Goal: Information Seeking & Learning: Learn about a topic

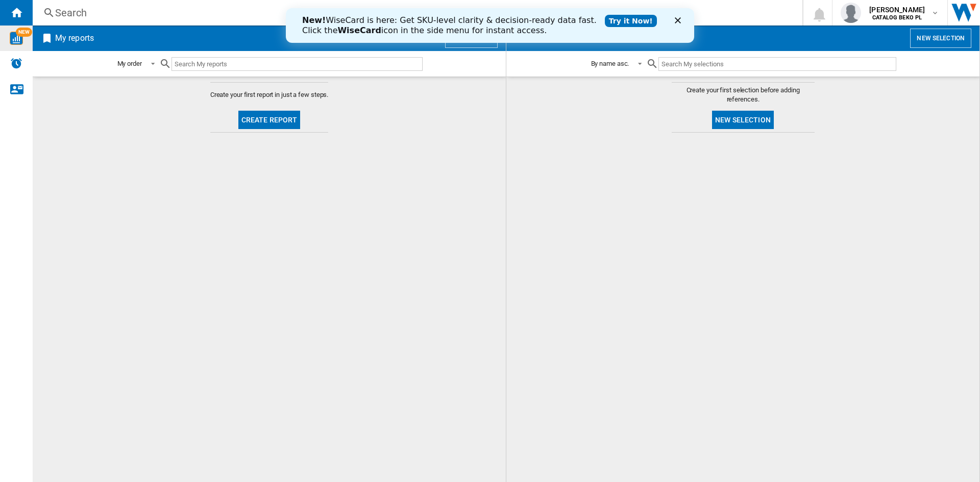
click at [11, 40] on img "WiseCard" at bounding box center [16, 38] width 13 height 13
click at [287, 122] on button "Create report" at bounding box center [269, 120] width 62 height 18
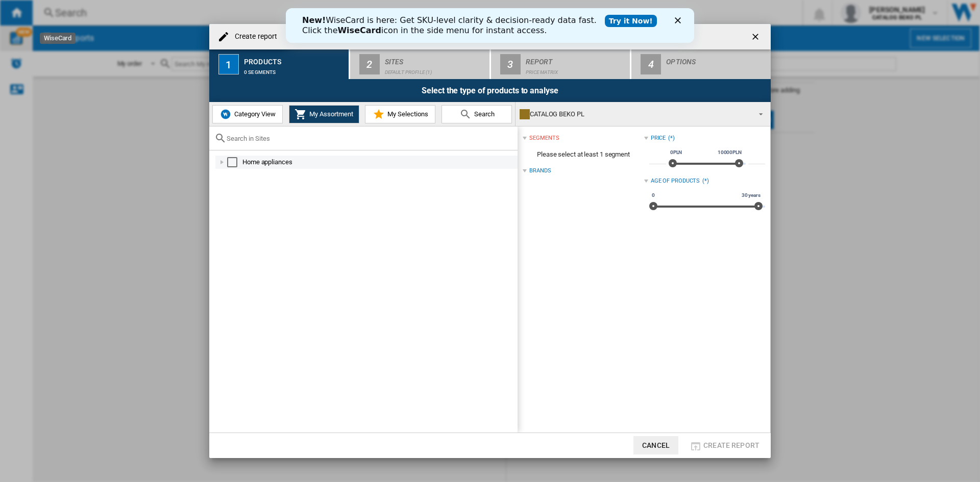
click at [234, 160] on div "Select" at bounding box center [232, 162] width 10 height 10
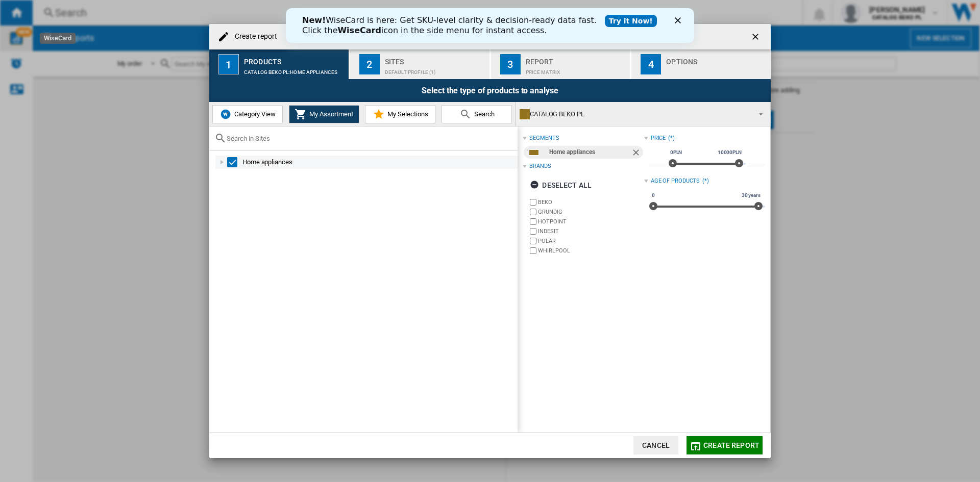
click at [219, 160] on div at bounding box center [222, 162] width 10 height 10
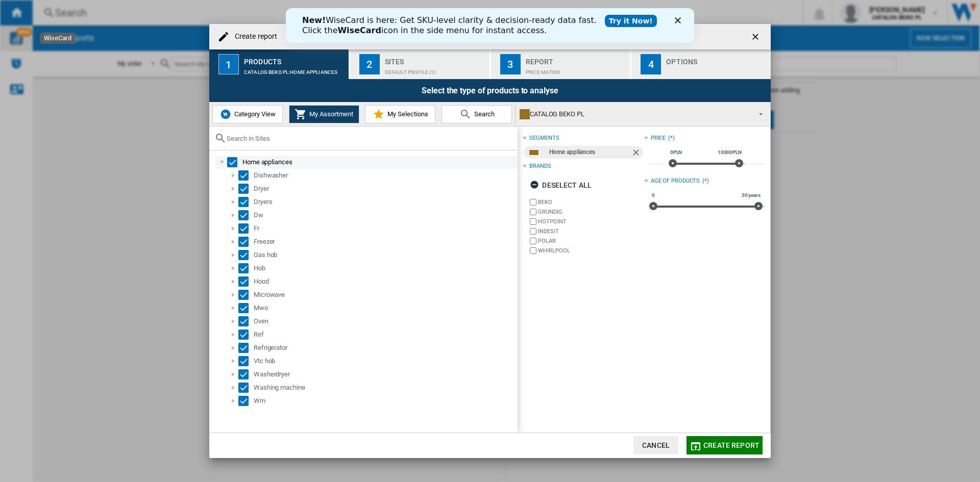
click at [221, 160] on div at bounding box center [222, 162] width 10 height 10
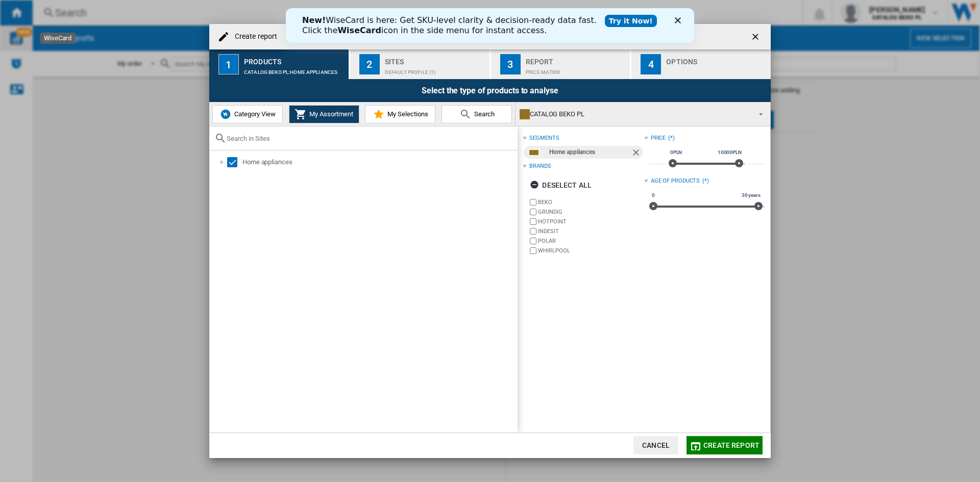
click at [680, 22] on polygon "Close" at bounding box center [678, 20] width 6 height 6
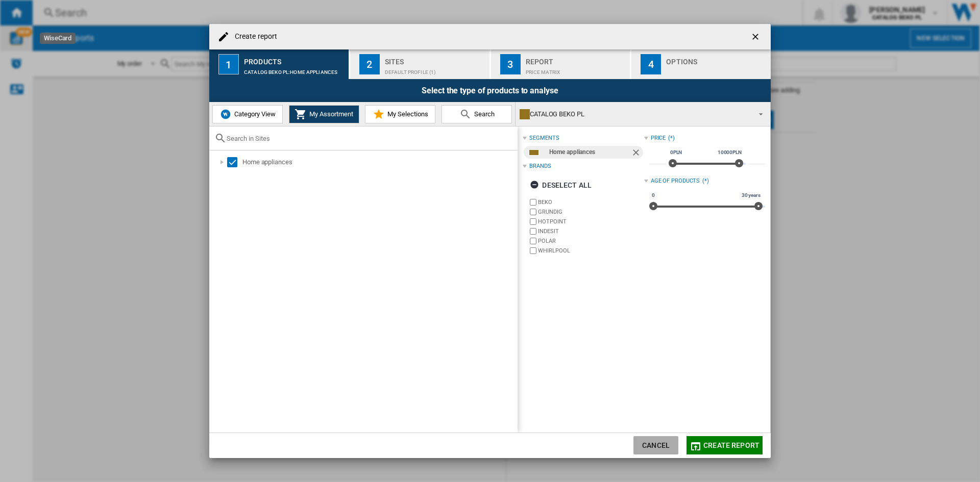
click at [650, 439] on button "Cancel" at bounding box center [655, 445] width 45 height 18
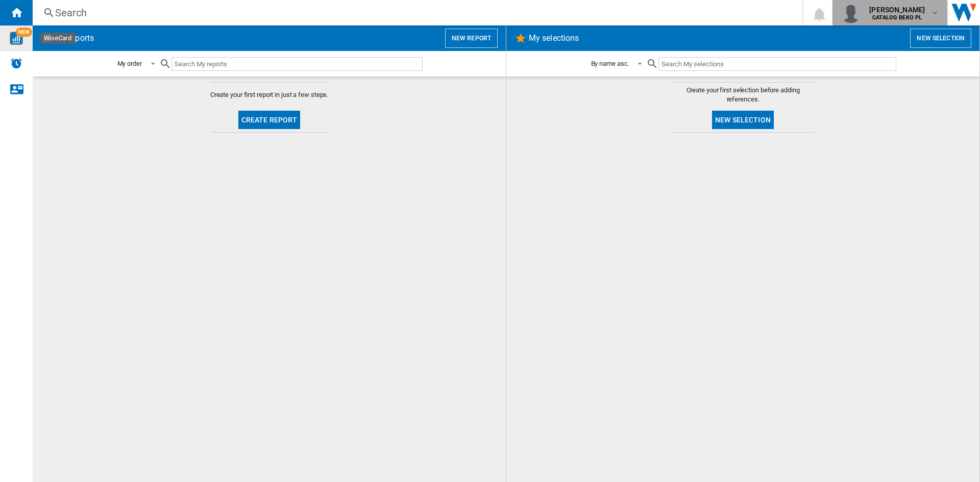
click at [921, 11] on span "[PERSON_NAME]" at bounding box center [897, 10] width 56 height 10
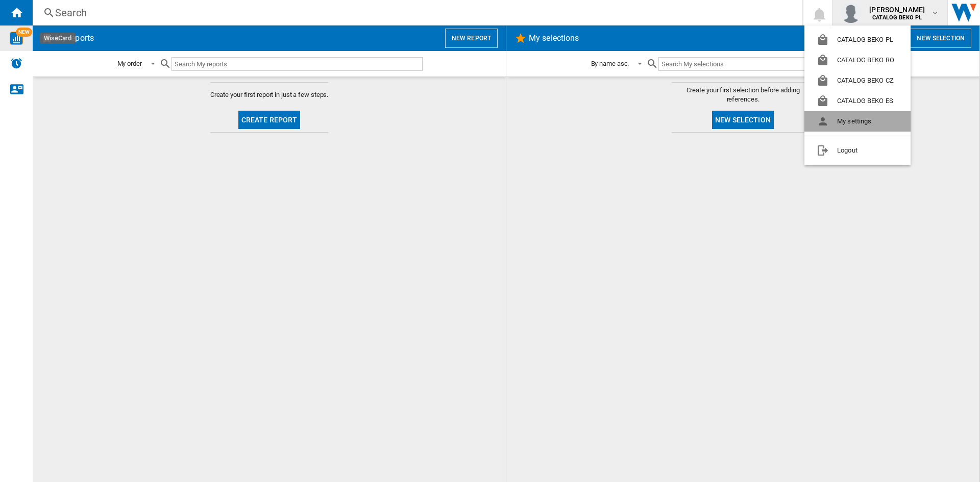
click at [861, 121] on button "My settings" at bounding box center [857, 121] width 106 height 20
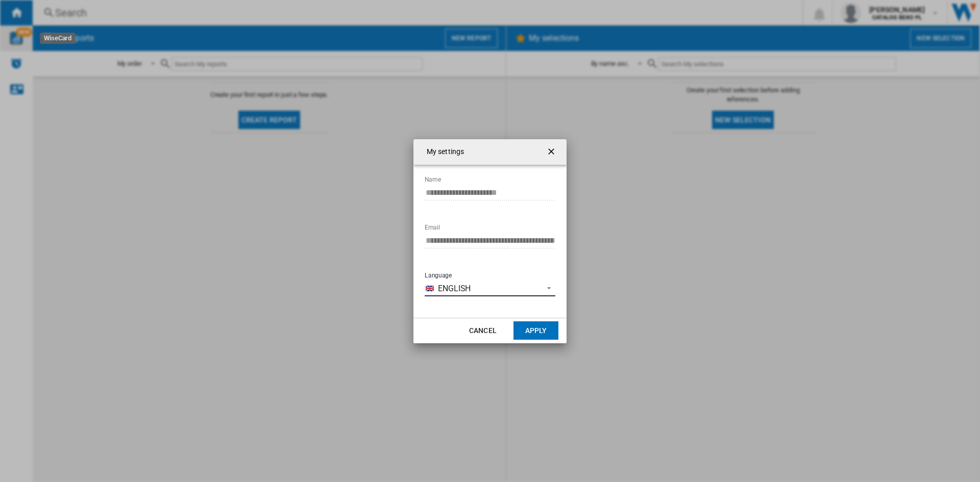
click at [494, 288] on span "English" at bounding box center [488, 288] width 100 height 11
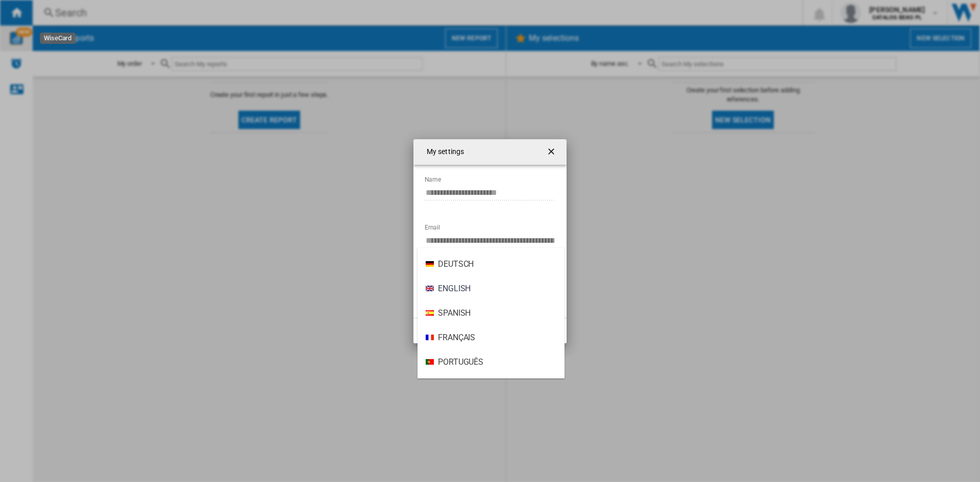
click at [494, 288] on md-option "English" at bounding box center [490, 289] width 147 height 24
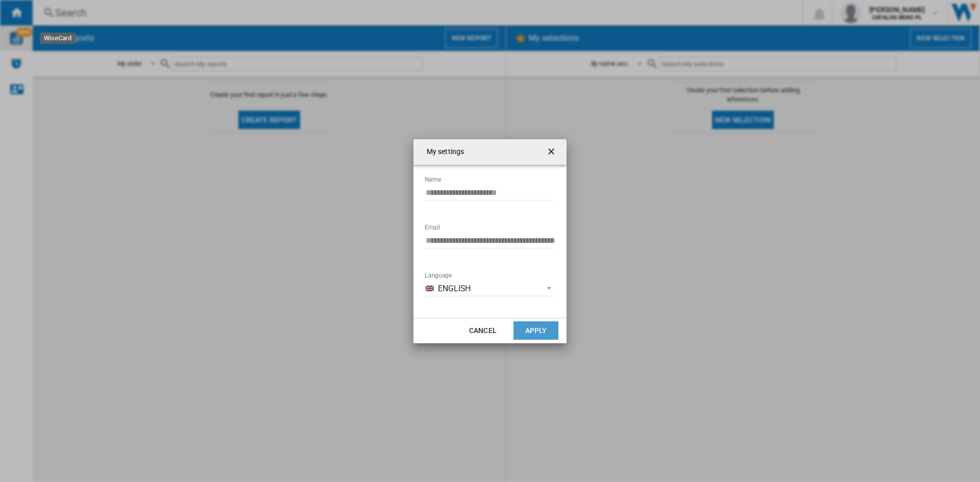
click at [529, 325] on button "Apply" at bounding box center [535, 331] width 45 height 18
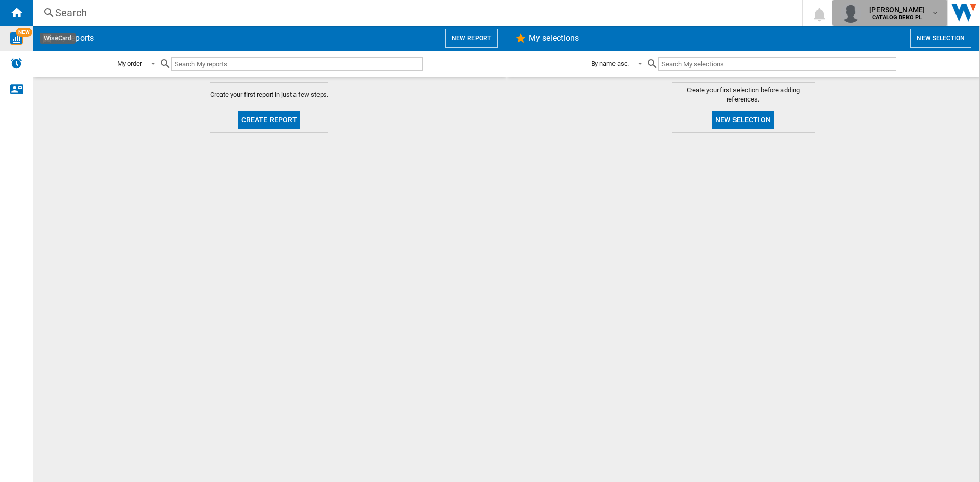
click at [841, 17] on img "button" at bounding box center [851, 13] width 20 height 20
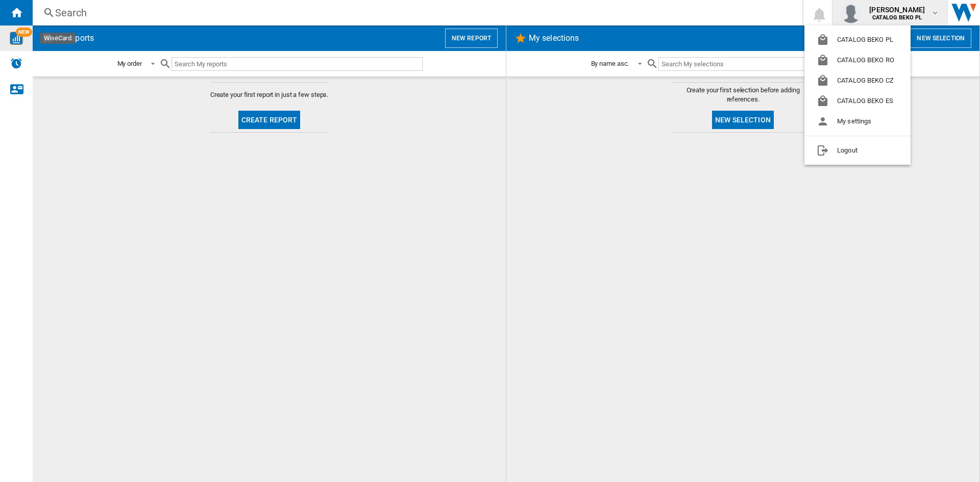
click at [792, 13] on md-backdrop at bounding box center [490, 241] width 980 height 482
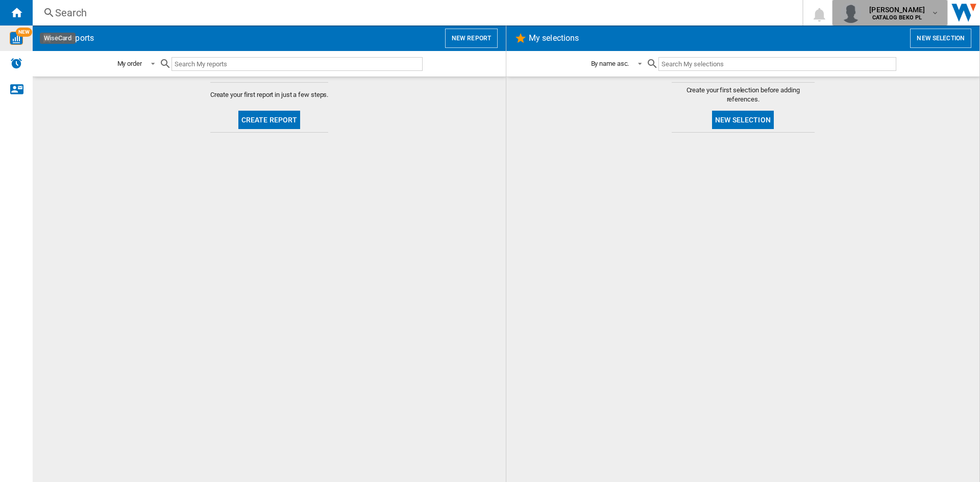
click at [841, 10] on img "button" at bounding box center [851, 13] width 20 height 20
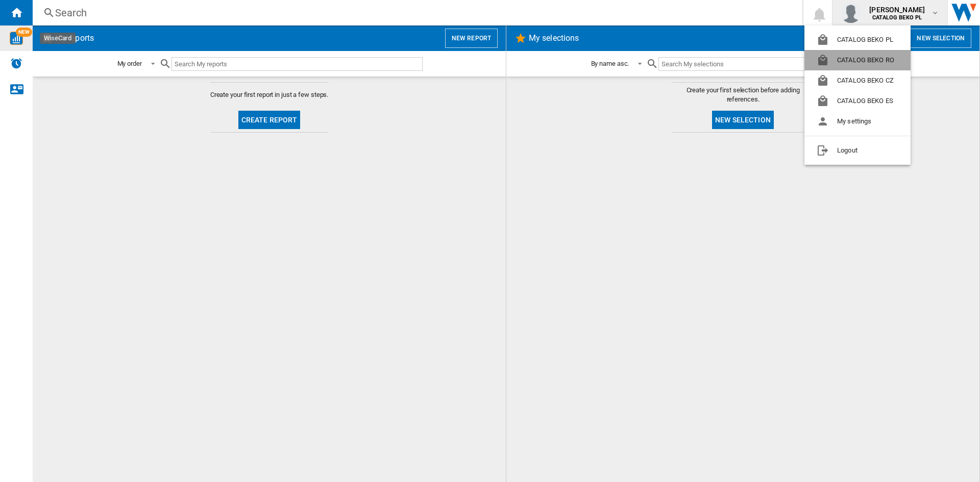
click at [870, 56] on button "CATALOG BEKO RO" at bounding box center [857, 60] width 106 height 20
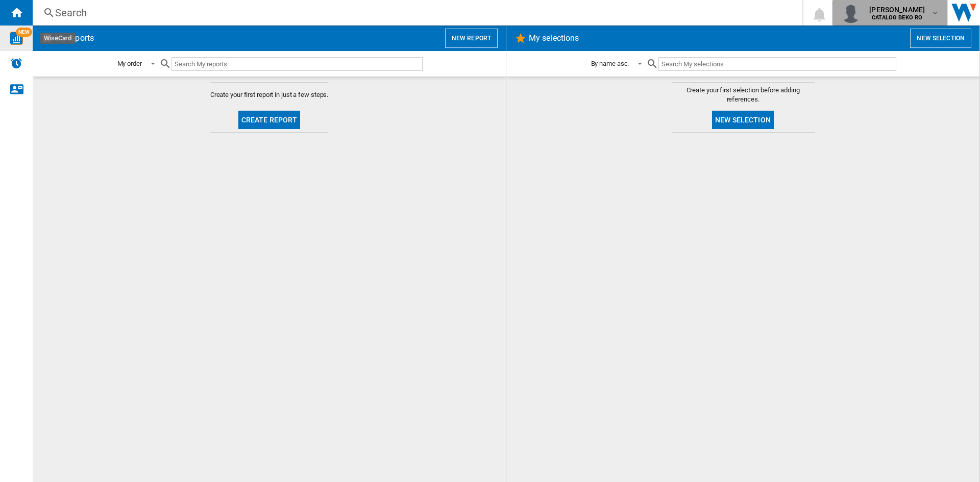
click at [881, 13] on span "[PERSON_NAME]" at bounding box center [897, 10] width 56 height 10
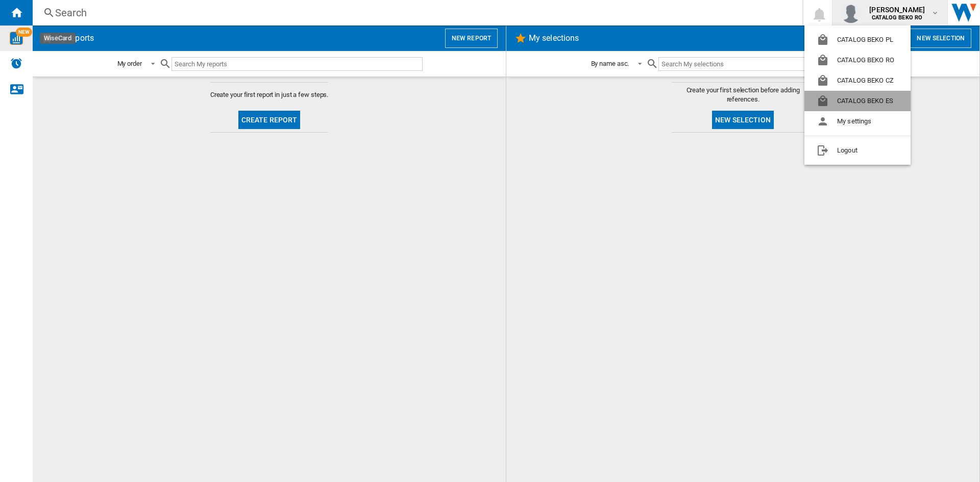
click at [852, 102] on button "CATALOG BEKO ES" at bounding box center [857, 101] width 106 height 20
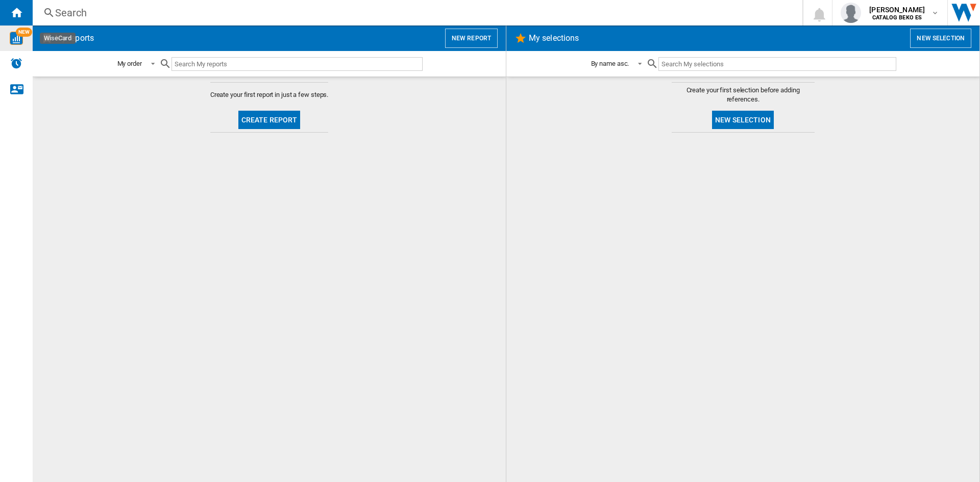
click at [921, 37] on button "New selection" at bounding box center [940, 38] width 61 height 19
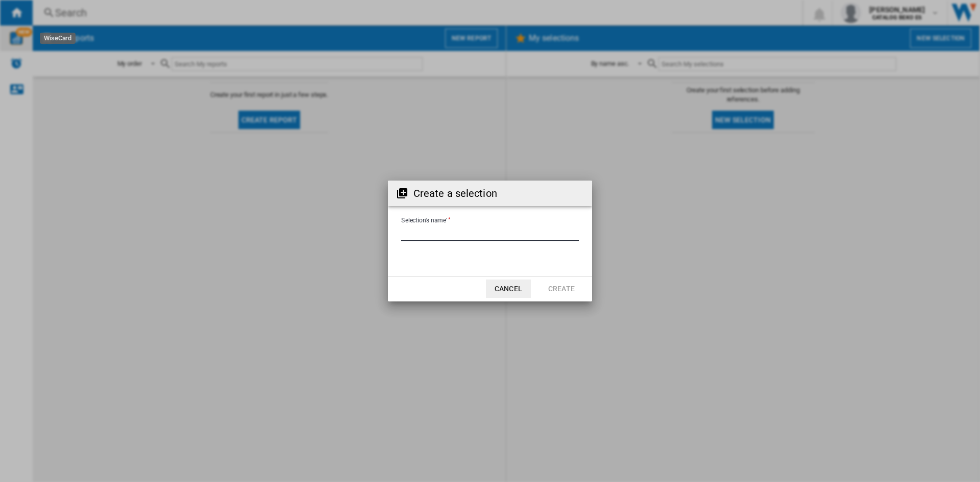
click at [447, 236] on input "Selection's name'" at bounding box center [490, 233] width 178 height 15
type input "***"
click at [563, 284] on button "Create" at bounding box center [561, 289] width 45 height 18
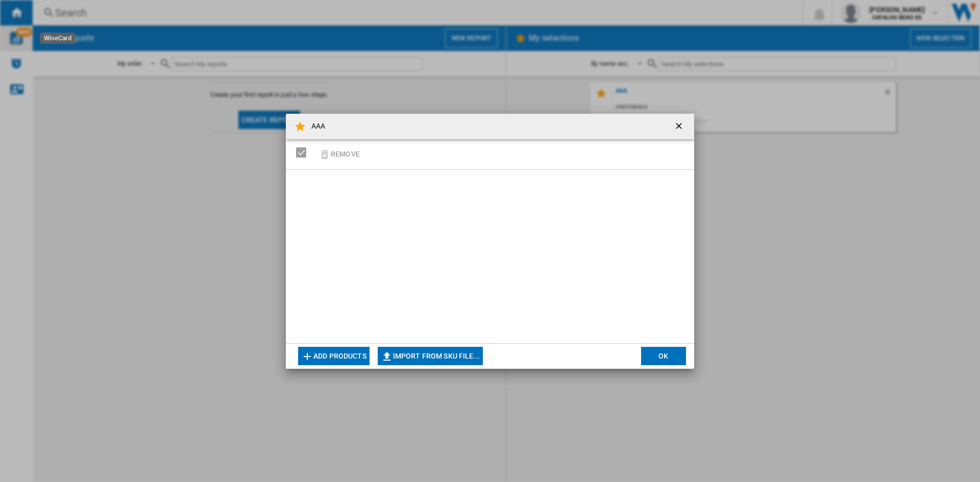
click at [677, 121] on ng-md-icon "getI18NText('BUTTONS.CLOSE_DIALOG')" at bounding box center [680, 127] width 12 height 12
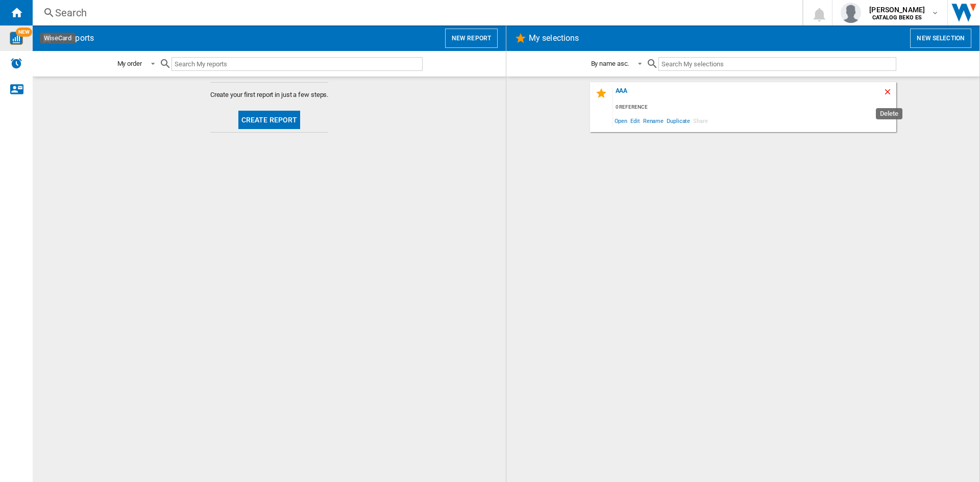
click at [890, 92] on ng-md-icon "Delete" at bounding box center [889, 93] width 12 height 12
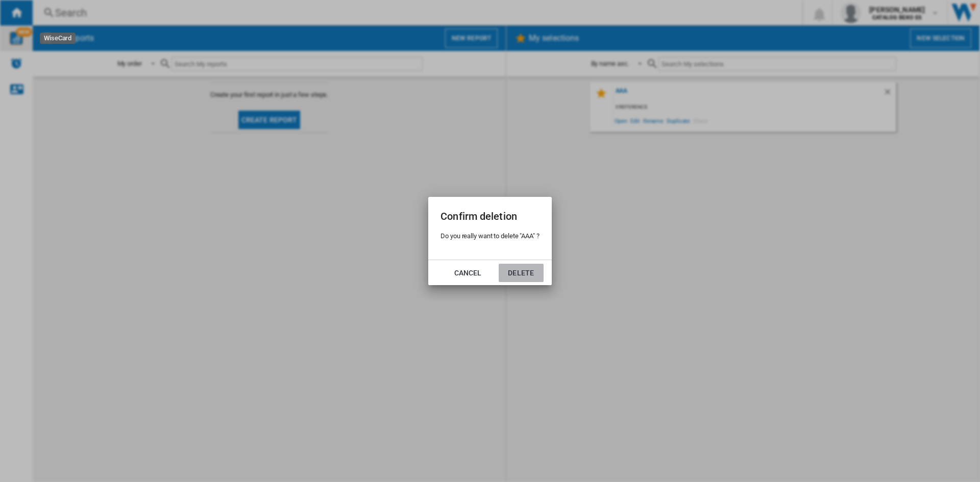
click at [518, 273] on button "Delete" at bounding box center [521, 273] width 45 height 18
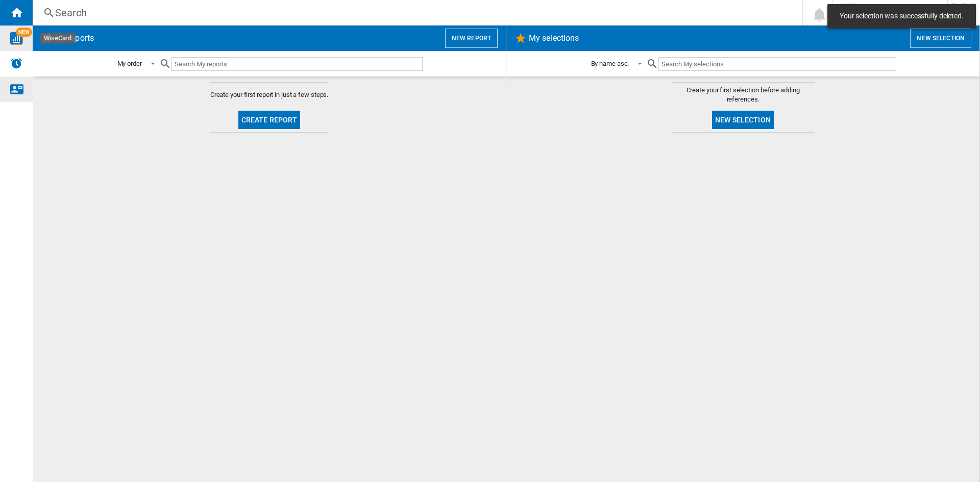
click at [21, 84] on ng-md-icon "Contact us" at bounding box center [16, 89] width 12 height 12
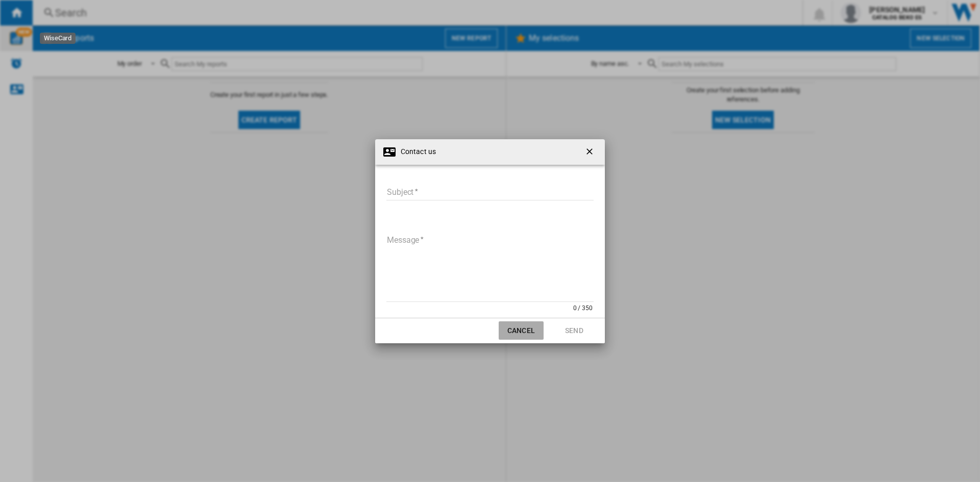
click at [510, 329] on button "Cancel" at bounding box center [521, 331] width 45 height 18
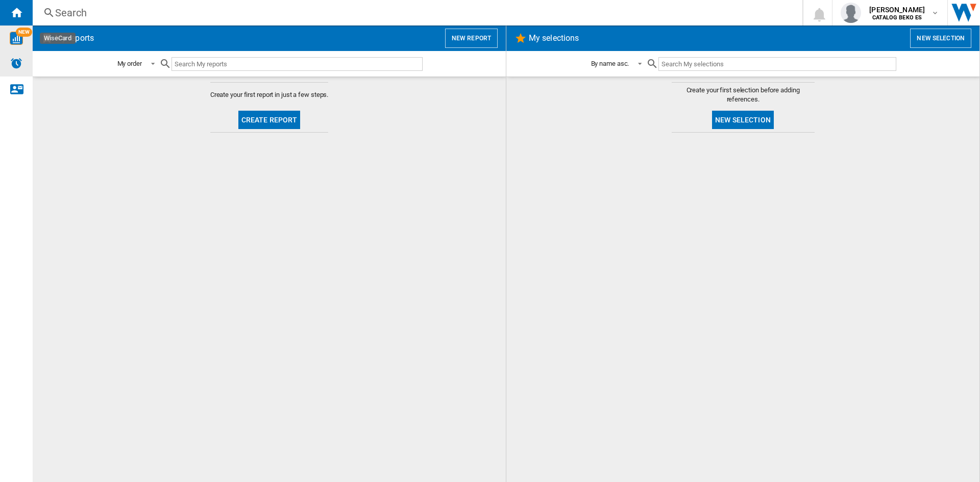
click at [15, 61] on img "Alerts" at bounding box center [16, 63] width 12 height 12
click at [15, 39] on img "WiseCard" at bounding box center [16, 38] width 13 height 13
click at [150, 63] on span at bounding box center [150, 63] width 12 height 9
click at [348, 177] on md-backdrop at bounding box center [490, 241] width 980 height 482
click at [477, 42] on button "New report" at bounding box center [471, 38] width 53 height 19
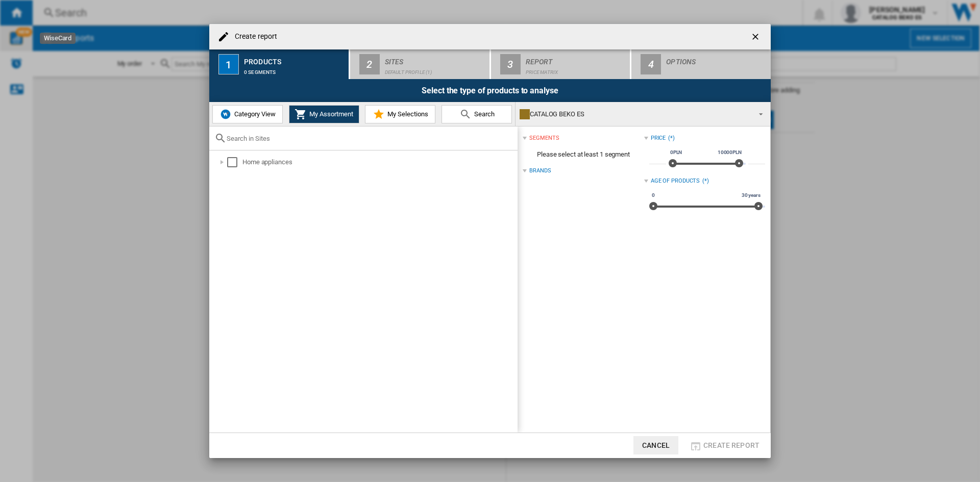
click at [677, 151] on span "0PLN" at bounding box center [676, 153] width 15 height 8
click at [554, 158] on span "Please select at least 1 segment" at bounding box center [583, 154] width 121 height 19
click at [528, 171] on div "Brands" at bounding box center [583, 170] width 121 height 13
click at [528, 171] on div "Brands (*)" at bounding box center [583, 170] width 121 height 13
click at [225, 163] on div at bounding box center [222, 162] width 10 height 10
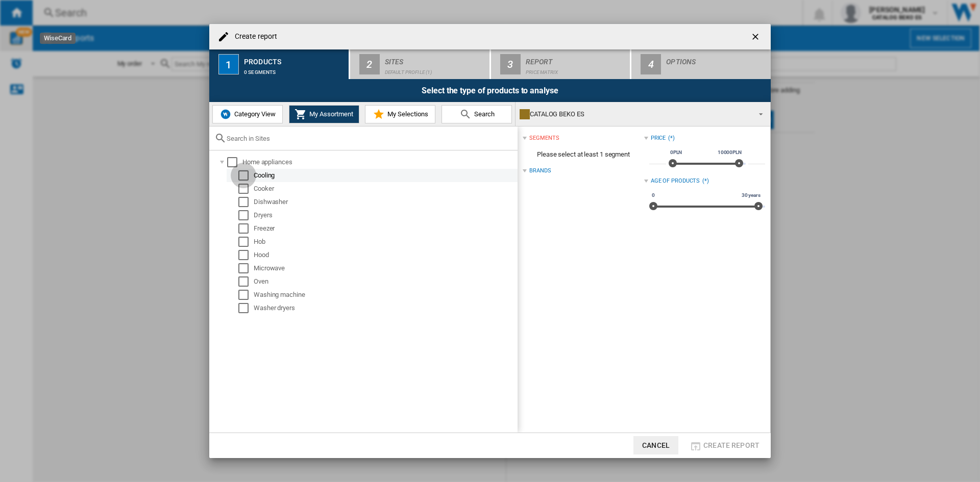
click at [244, 178] on div "Select" at bounding box center [243, 175] width 10 height 10
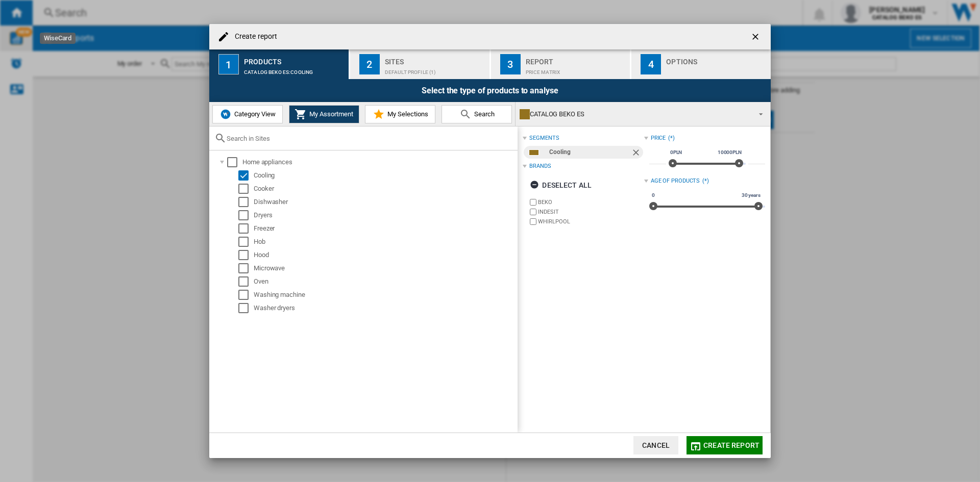
click at [245, 114] on span "Category View" at bounding box center [254, 114] width 44 height 8
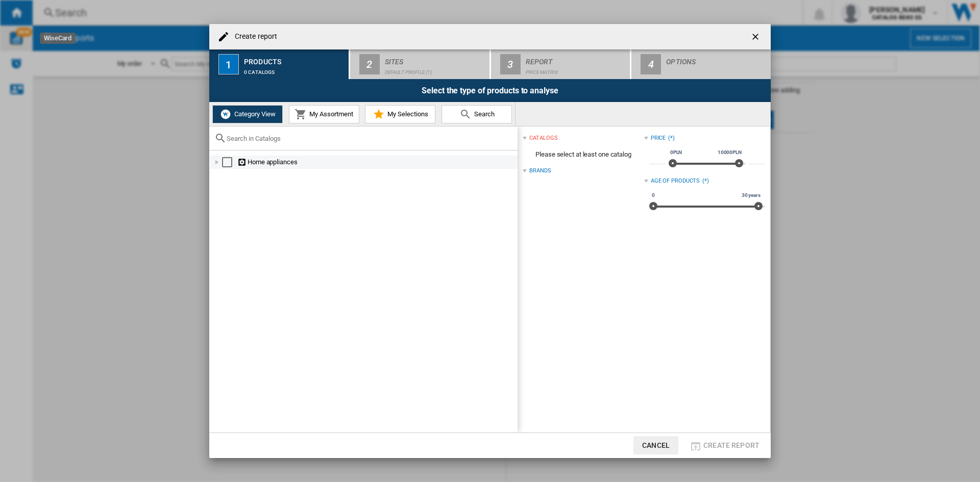
click at [215, 163] on div at bounding box center [217, 162] width 10 height 10
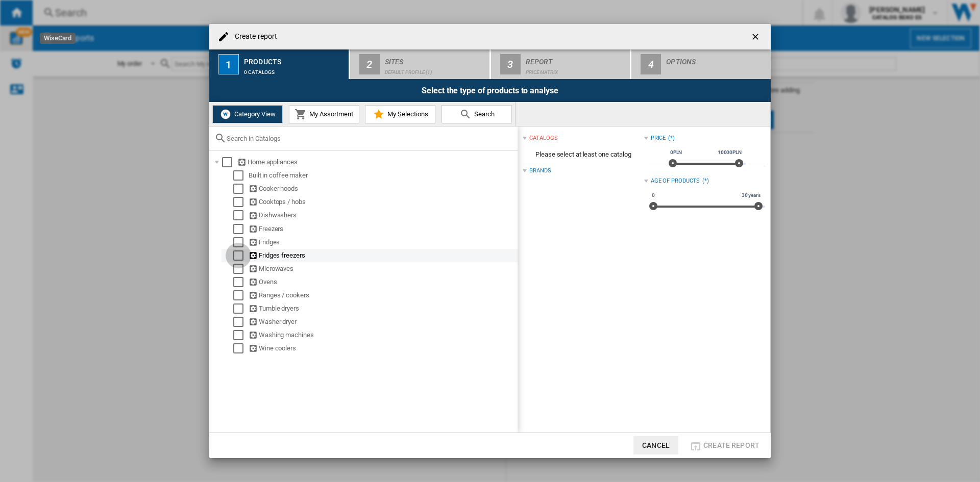
click at [237, 253] on div "Select" at bounding box center [238, 256] width 10 height 10
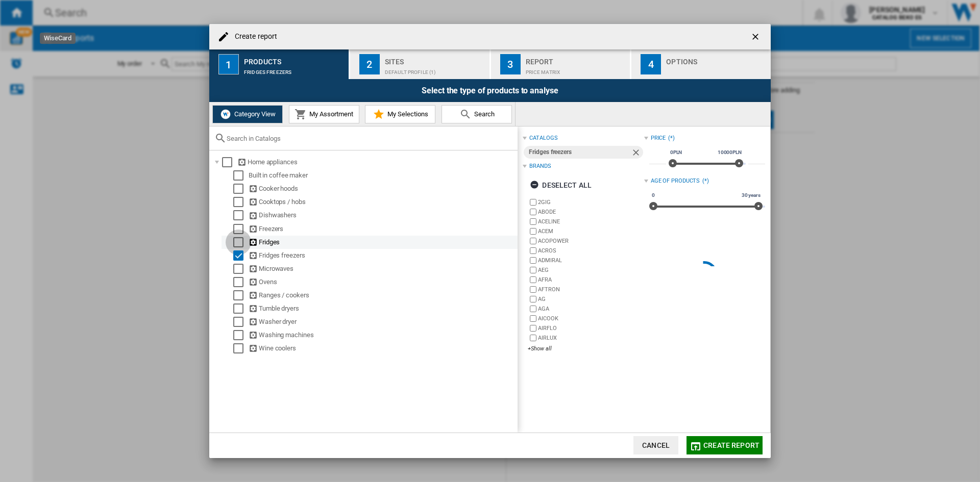
click at [238, 242] on div "Select" at bounding box center [238, 242] width 10 height 10
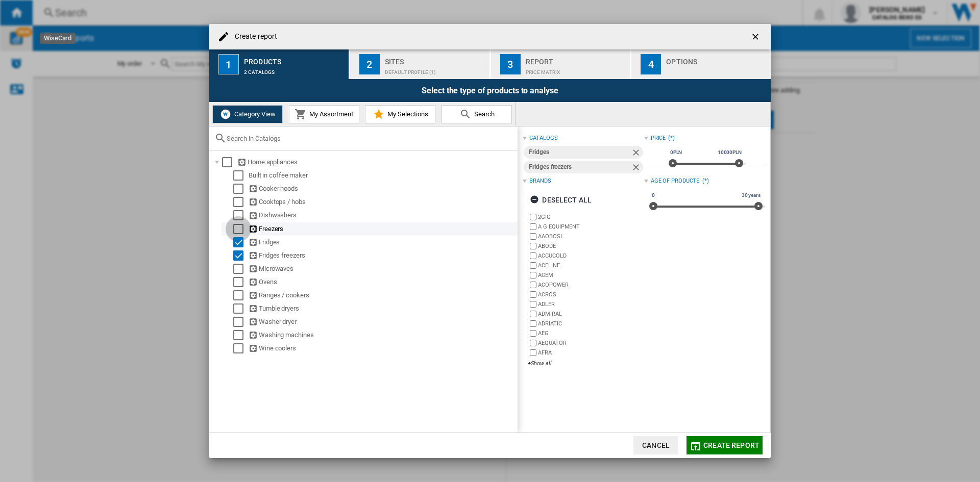
click at [238, 228] on div "Select" at bounding box center [238, 229] width 10 height 10
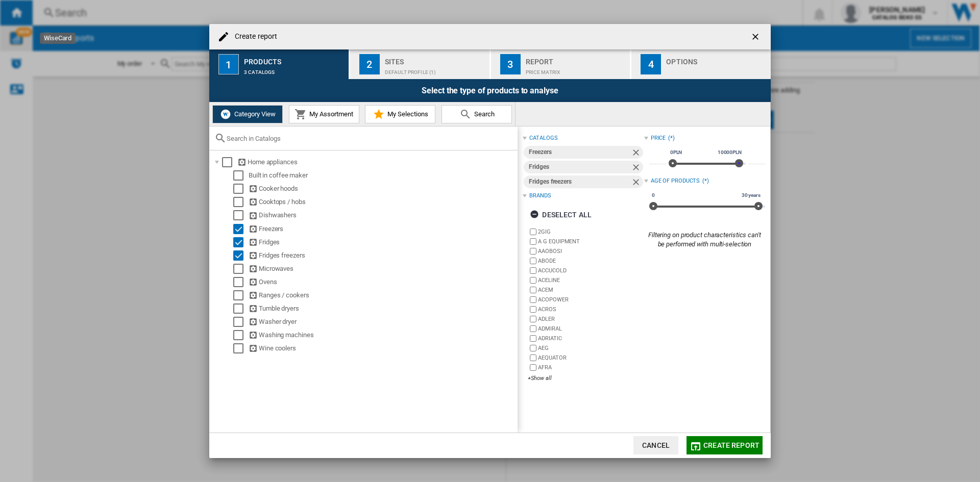
drag, startPoint x: 736, startPoint y: 163, endPoint x: 775, endPoint y: 165, distance: 39.4
click at [775, 165] on div "Create report 1 Products 3 catalogs 2 Sites Default profile (1) 3 Report Price …" at bounding box center [490, 241] width 980 height 482
click at [553, 379] on div "+Show all" at bounding box center [586, 379] width 116 height 8
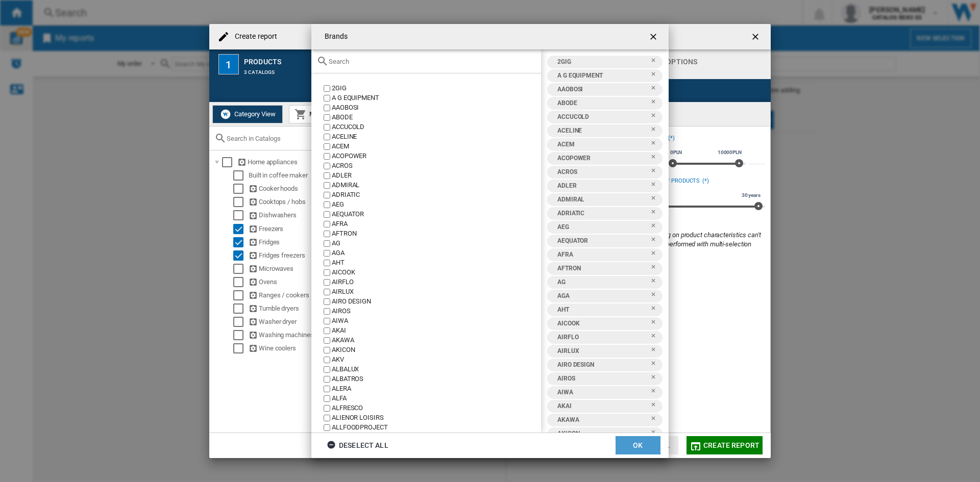
scroll to position [1633, 0]
click at [629, 448] on button "OK" at bounding box center [637, 445] width 45 height 18
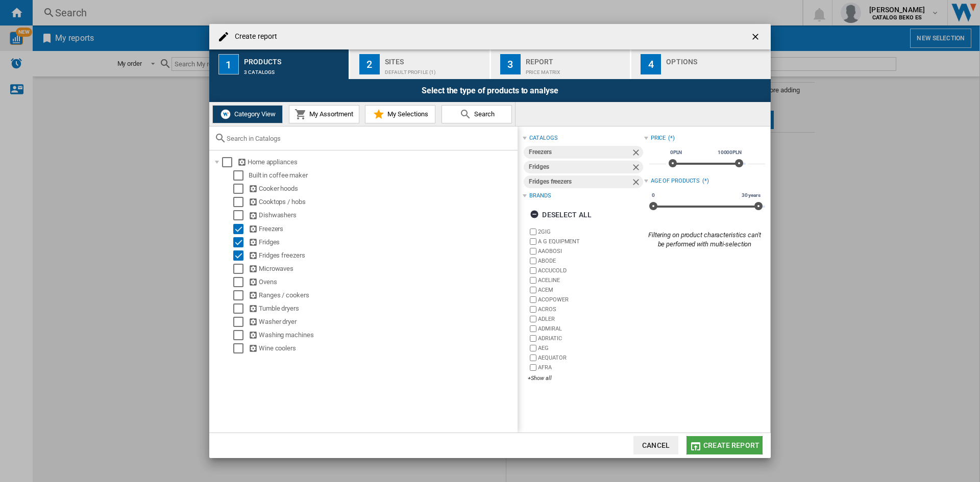
click at [709, 446] on span "Create report" at bounding box center [731, 445] width 56 height 8
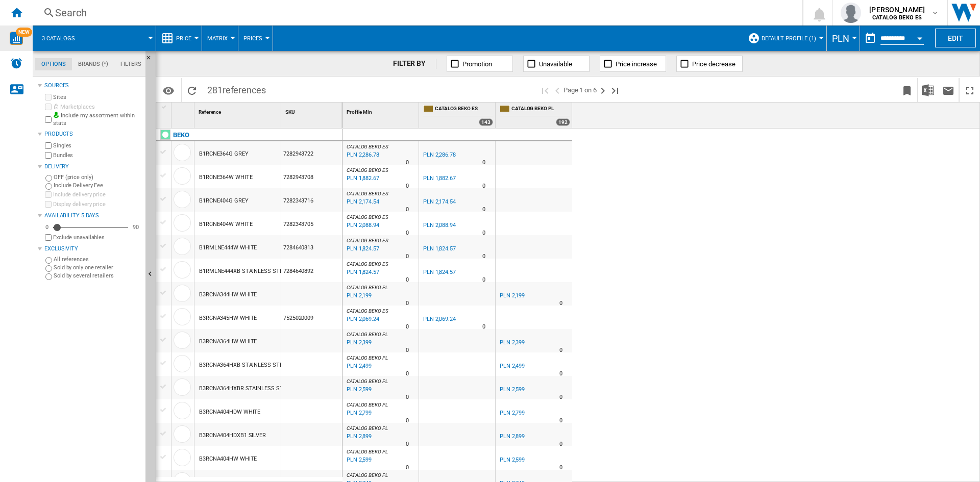
click at [846, 35] on span "PLN" at bounding box center [840, 38] width 17 height 11
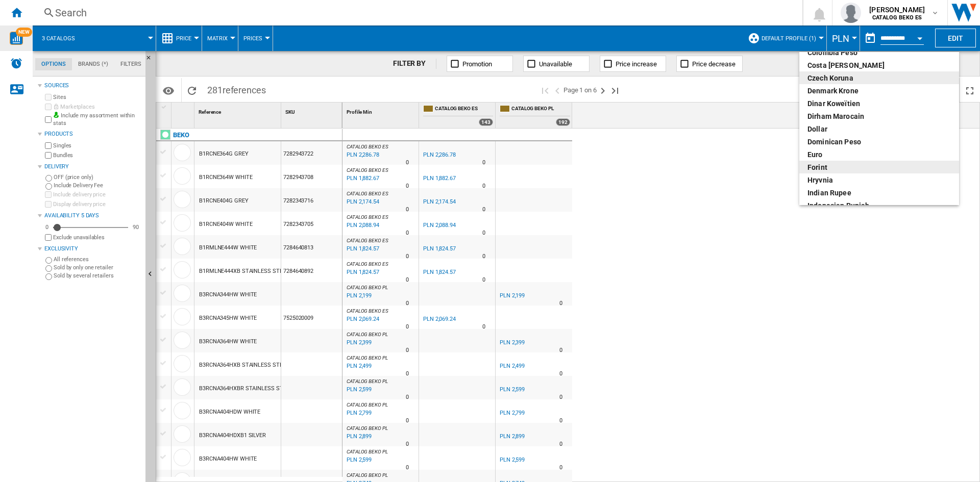
scroll to position [102, 0]
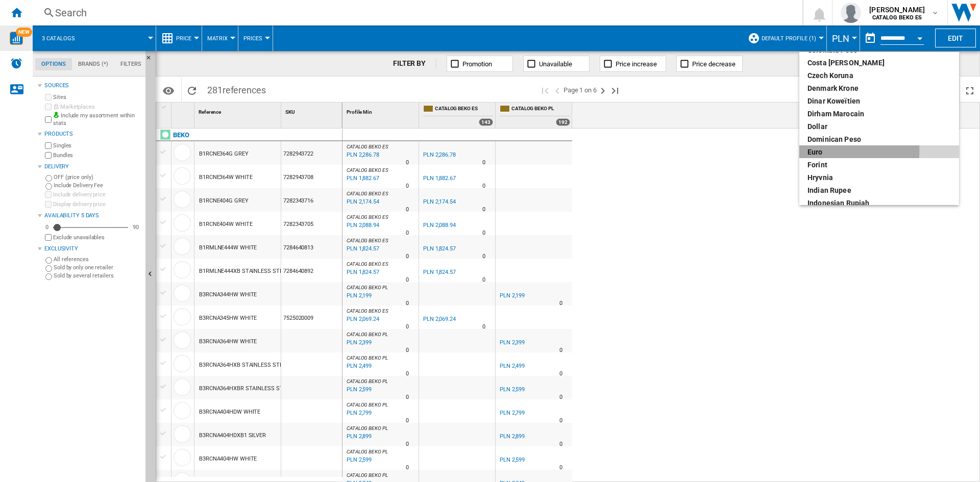
click at [822, 151] on div "euro" at bounding box center [878, 152] width 143 height 10
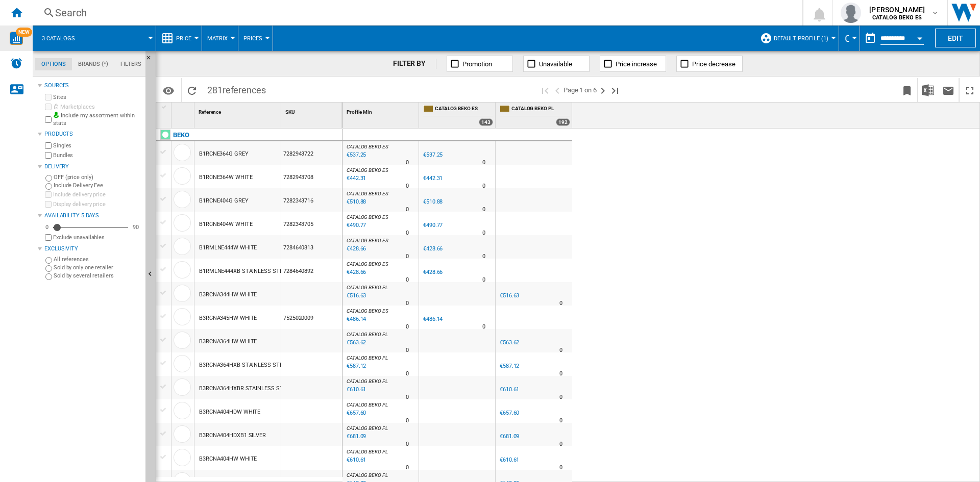
click at [224, 87] on span "281 references" at bounding box center [236, 88] width 69 height 21
click at [196, 89] on ng-md-icon "Reload" at bounding box center [192, 91] width 12 height 12
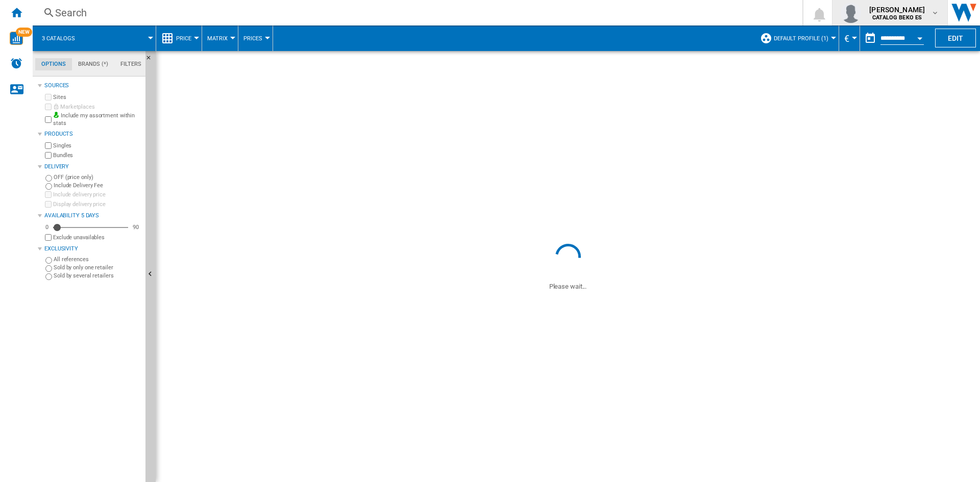
click at [937, 13] on md-icon "button" at bounding box center [935, 13] width 8 height 8
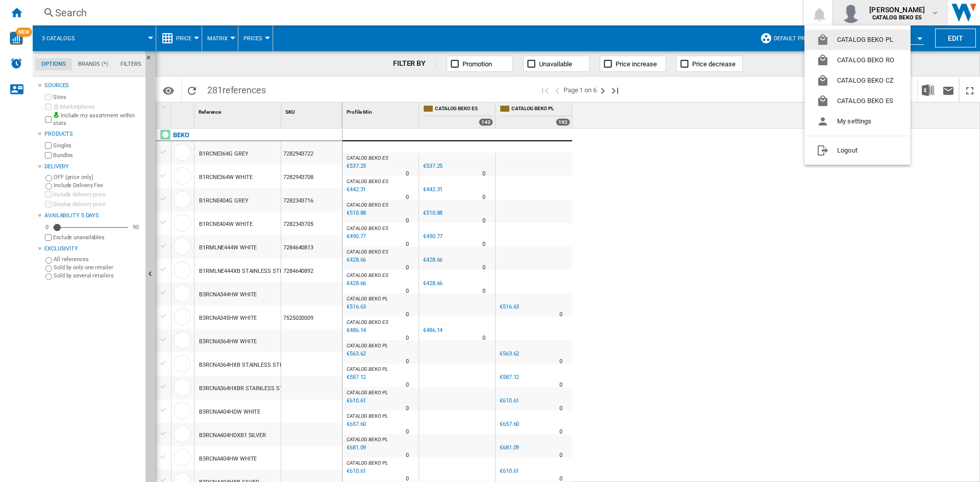
click at [937, 13] on md-backdrop at bounding box center [490, 241] width 980 height 482
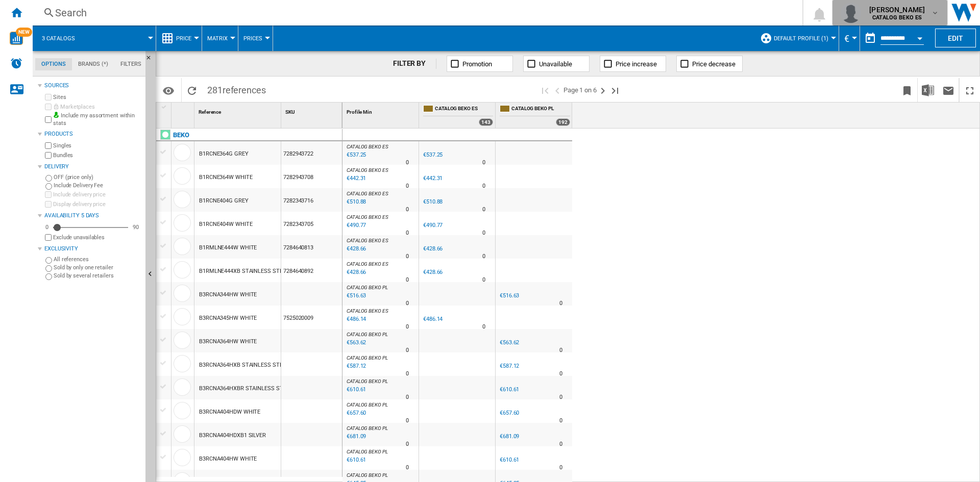
click at [889, 15] on b "CATALOG BEKO ES" at bounding box center [897, 17] width 50 height 7
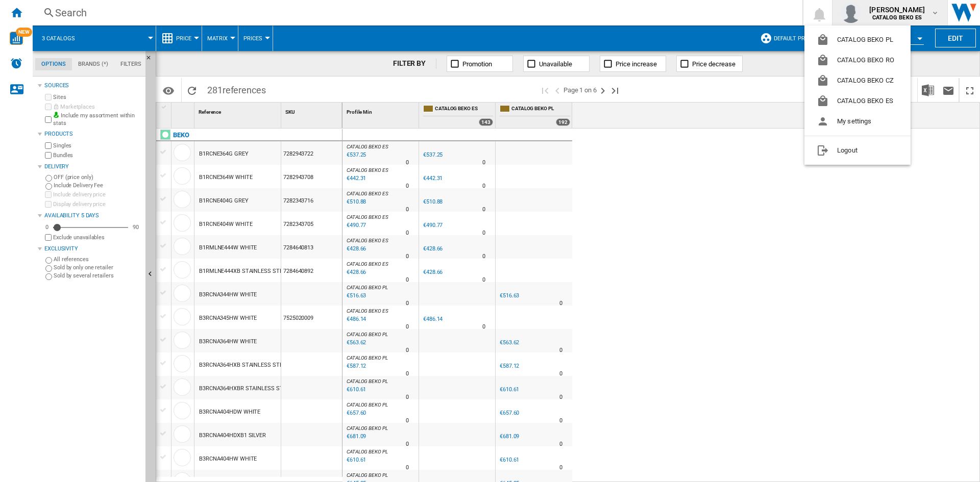
click at [250, 94] on md-backdrop at bounding box center [490, 241] width 980 height 482
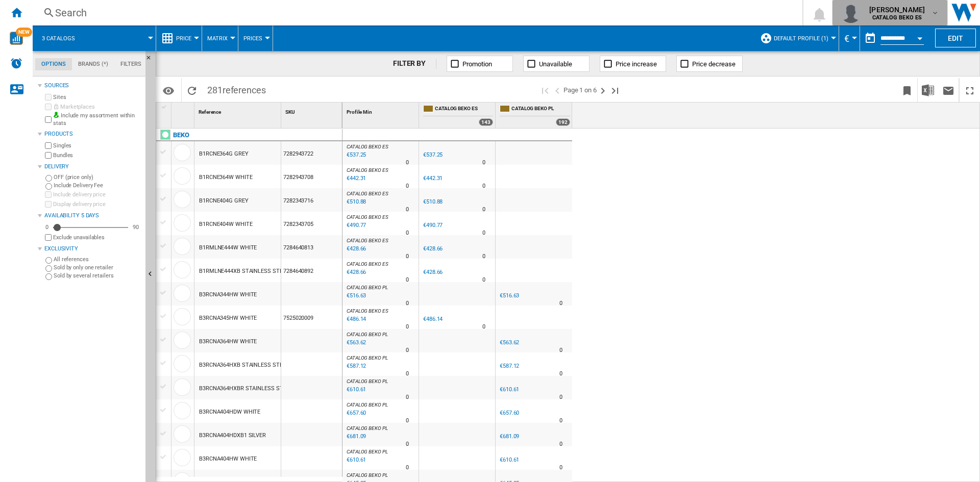
click at [903, 16] on b "CATALOG BEKO ES" at bounding box center [897, 17] width 50 height 7
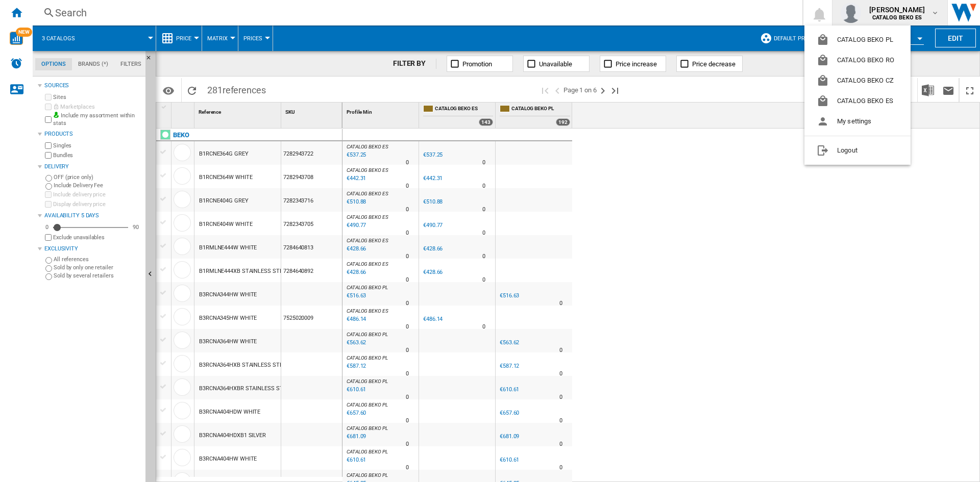
click at [87, 64] on md-backdrop at bounding box center [490, 241] width 980 height 482
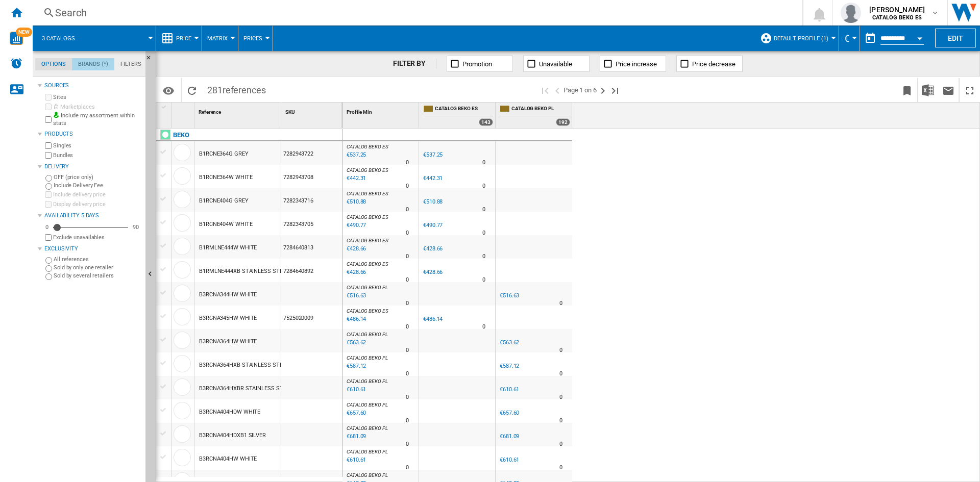
click at [92, 59] on md-tab-item "Brands (*)" at bounding box center [93, 64] width 42 height 12
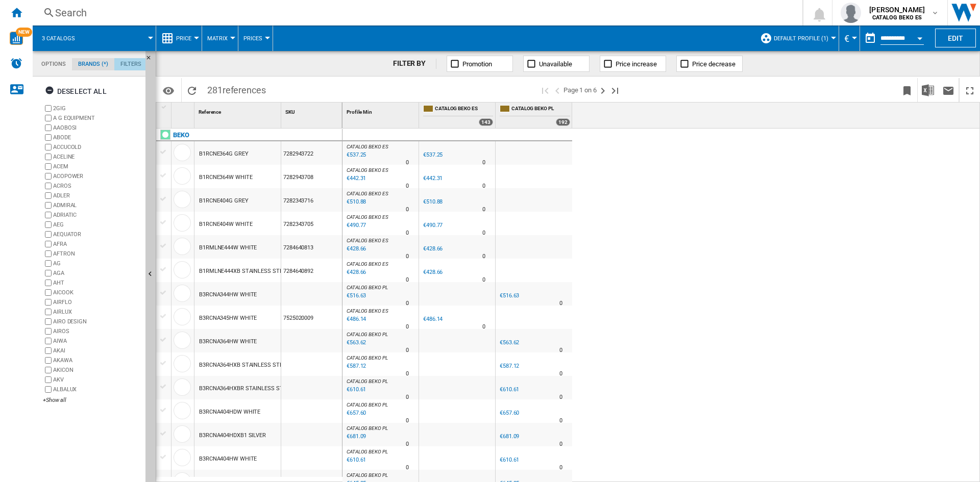
click at [119, 64] on md-tab-item "Filters" at bounding box center [130, 64] width 33 height 12
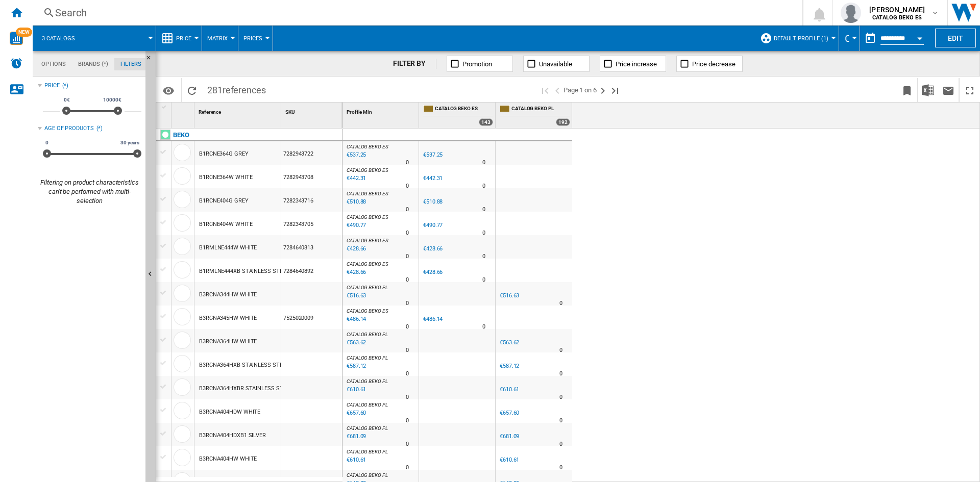
scroll to position [66, 0]
click at [275, 137] on div "BEKO" at bounding box center [251, 140] width 186 height 23
click at [185, 221] on div at bounding box center [182, 222] width 17 height 17
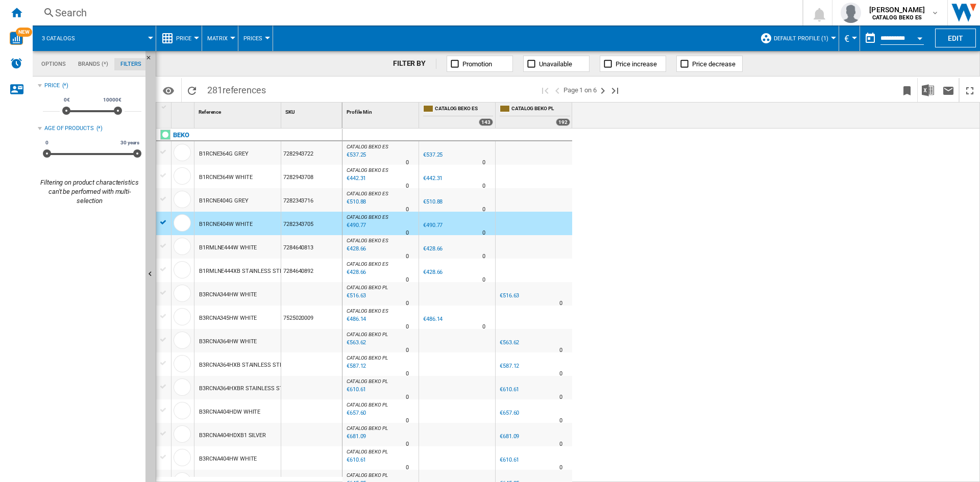
click at [358, 226] on div "€490.77" at bounding box center [355, 225] width 21 height 10
click at [433, 224] on div "€490.77" at bounding box center [432, 225] width 19 height 7
click at [475, 62] on span "Promotion" at bounding box center [477, 64] width 30 height 8
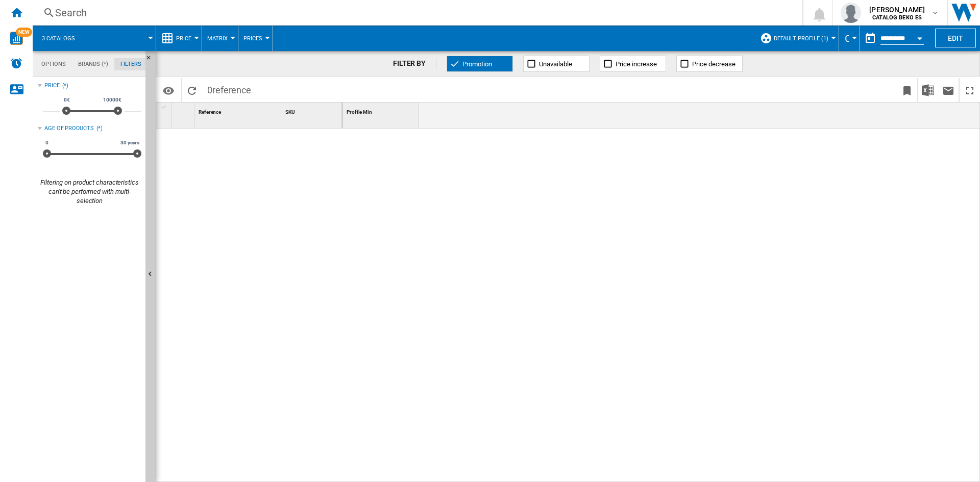
click at [458, 60] on ng-md-icon at bounding box center [455, 64] width 10 height 10
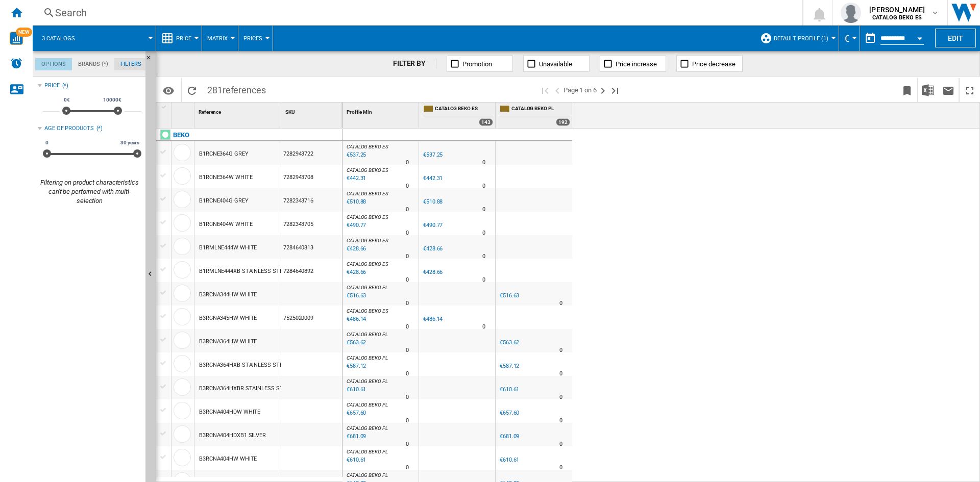
click at [50, 60] on md-tab-item "Options" at bounding box center [53, 64] width 37 height 12
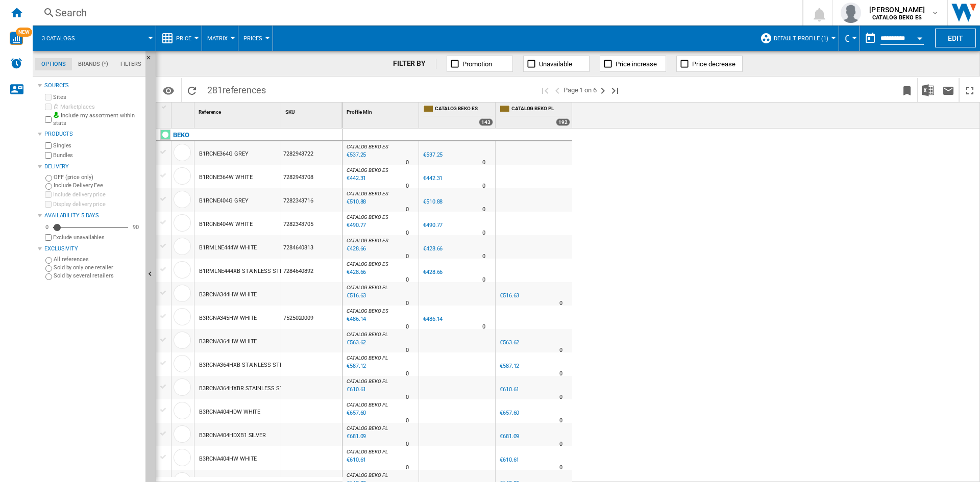
click at [96, 61] on md-tab-item "Brands (*)" at bounding box center [93, 64] width 42 height 12
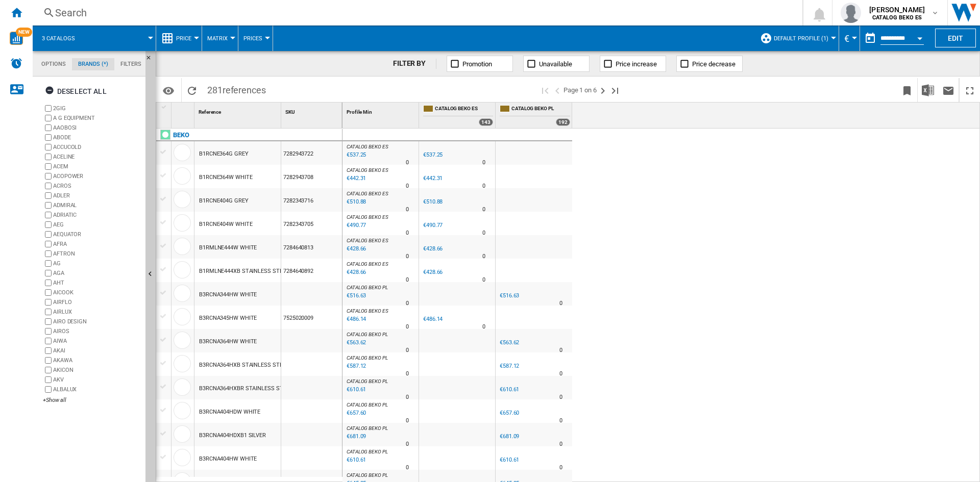
scroll to position [39, 0]
click at [121, 68] on md-tab-item "Filters" at bounding box center [130, 64] width 33 height 12
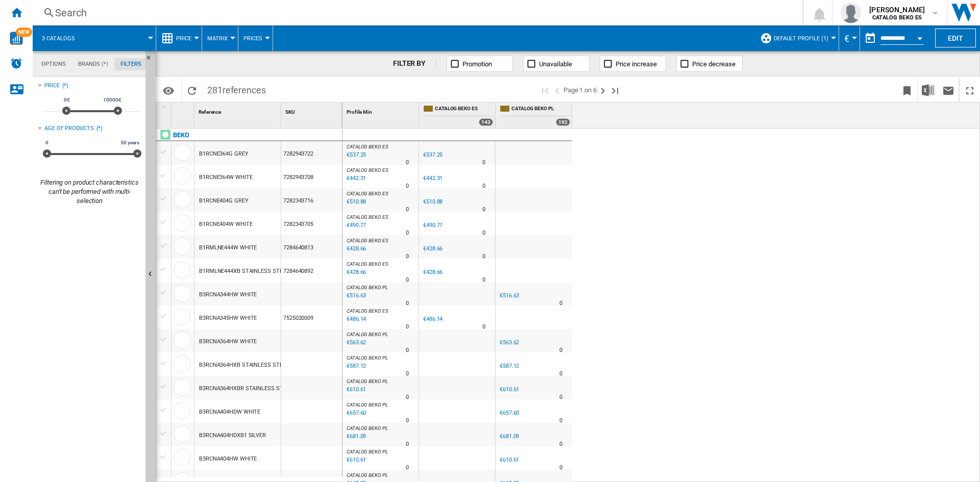
scroll to position [66, 0]
click at [611, 281] on div "CATALOG BEKO ES : 0.0 % €537.25 % N/A 0 CATALOG BEKO ES : 0.0 % €537.25 % N/A 0" at bounding box center [661, 306] width 638 height 354
click at [243, 89] on span "references" at bounding box center [244, 90] width 43 height 11
click at [247, 91] on span "references" at bounding box center [244, 90] width 43 height 11
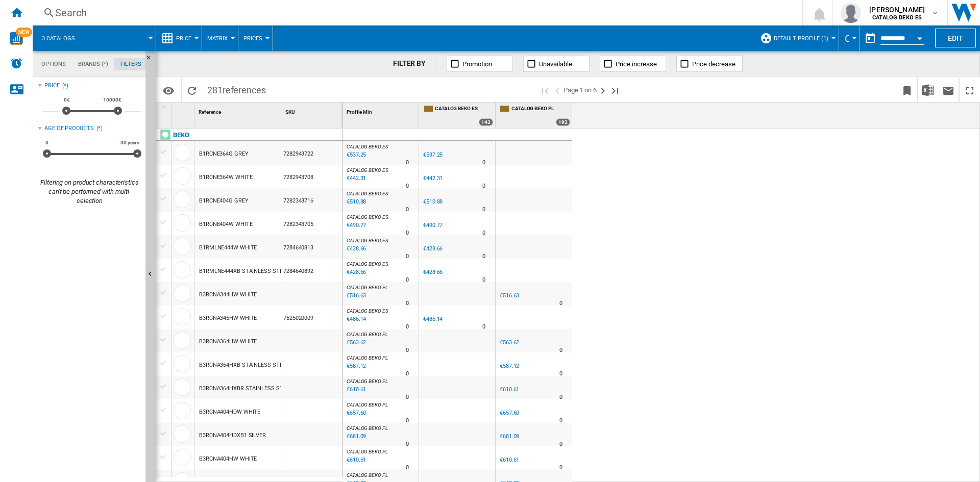
click at [247, 91] on span "references" at bounding box center [244, 90] width 43 height 11
click at [171, 94] on md-icon "Options" at bounding box center [168, 91] width 12 height 12
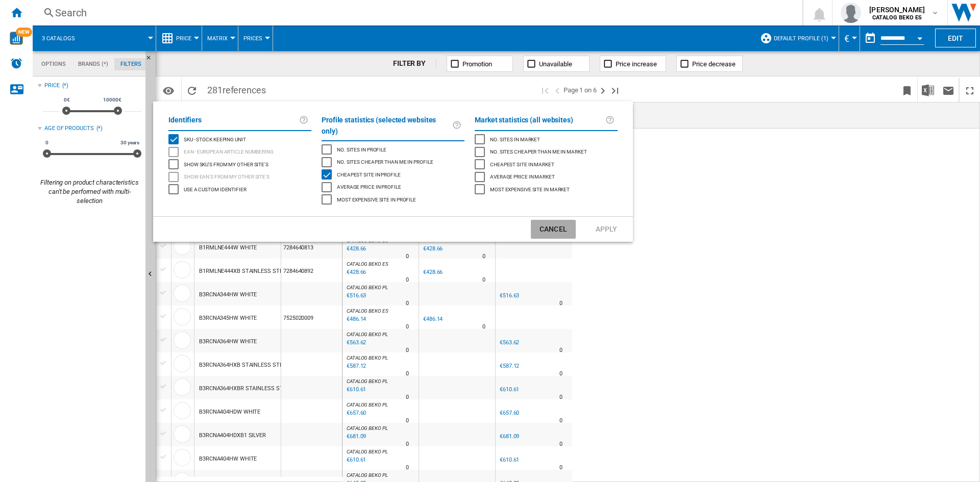
click at [553, 220] on button "Cancel" at bounding box center [553, 229] width 45 height 19
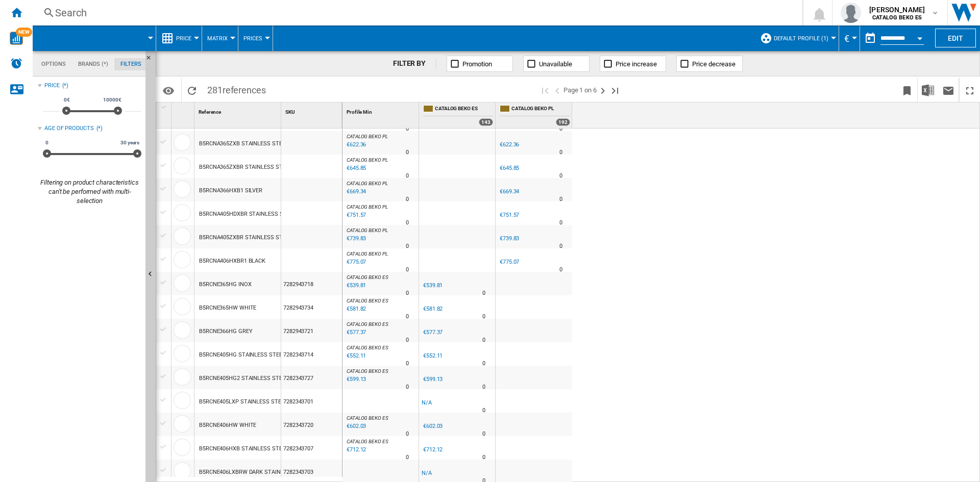
scroll to position [832, 0]
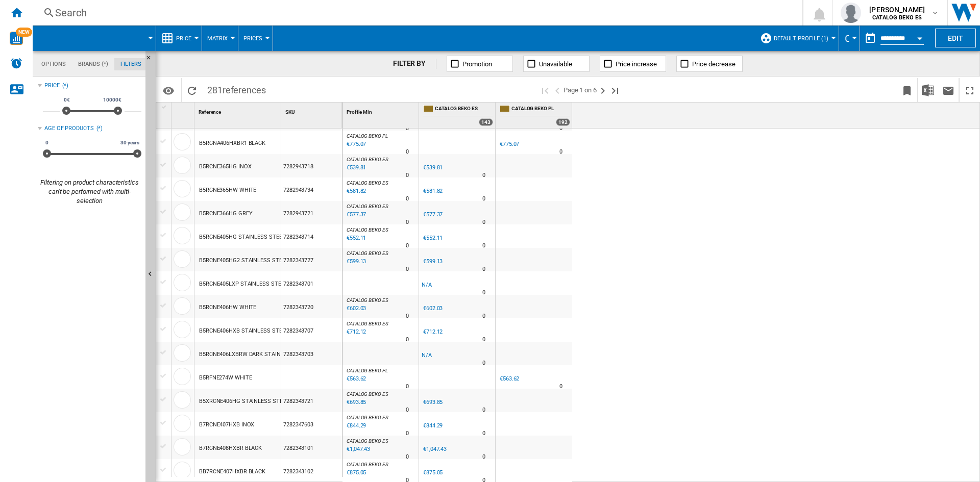
click at [679, 233] on div "CATALOG BEKO ES : 0.0 % €537.25 % N/A 0 CATALOG BEKO ES : 0.0 % €537.25 % N/A 0" at bounding box center [661, 306] width 638 height 354
click at [622, 217] on div "CATALOG BEKO ES : 0.0 % €537.25 % N/A 0 CATALOG BEKO ES : 0.0 % €537.25 % N/A 0" at bounding box center [661, 306] width 638 height 354
click at [810, 111] on div "Profile Min 1 CATALOG BEKO ES 143 CATALOG BEKO PL 192" at bounding box center [661, 116] width 638 height 26
click at [928, 13] on div "mateusz karol kaczmarek CATALOG BEKO ES" at bounding box center [898, 13] width 66 height 16
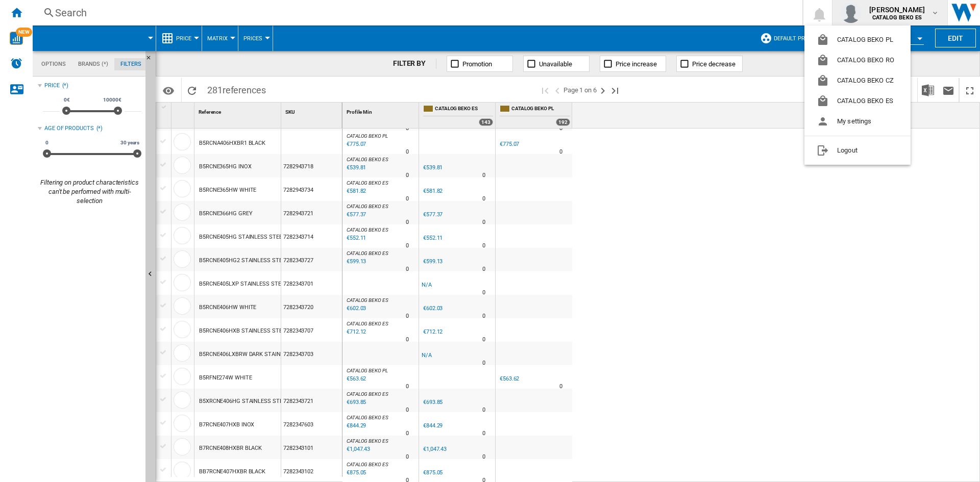
click at [652, 280] on md-backdrop at bounding box center [490, 241] width 980 height 482
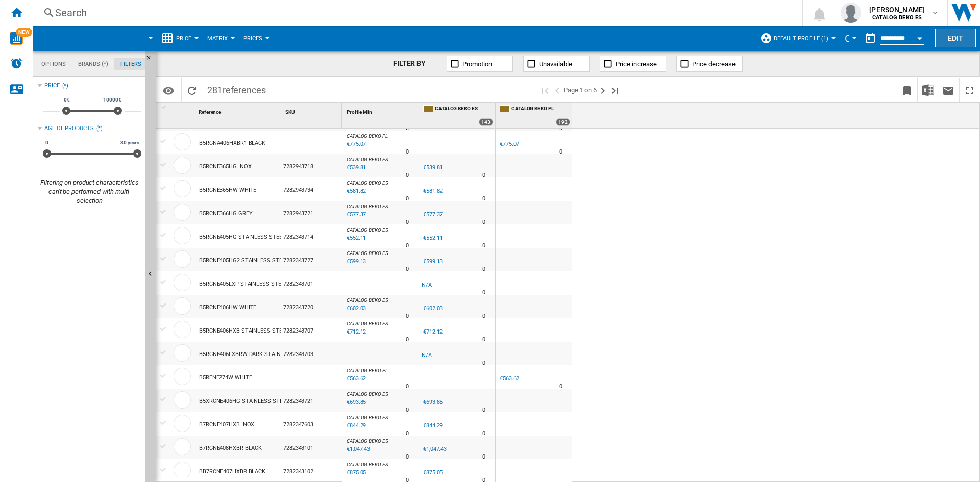
click at [952, 39] on button "Edit" at bounding box center [955, 38] width 41 height 19
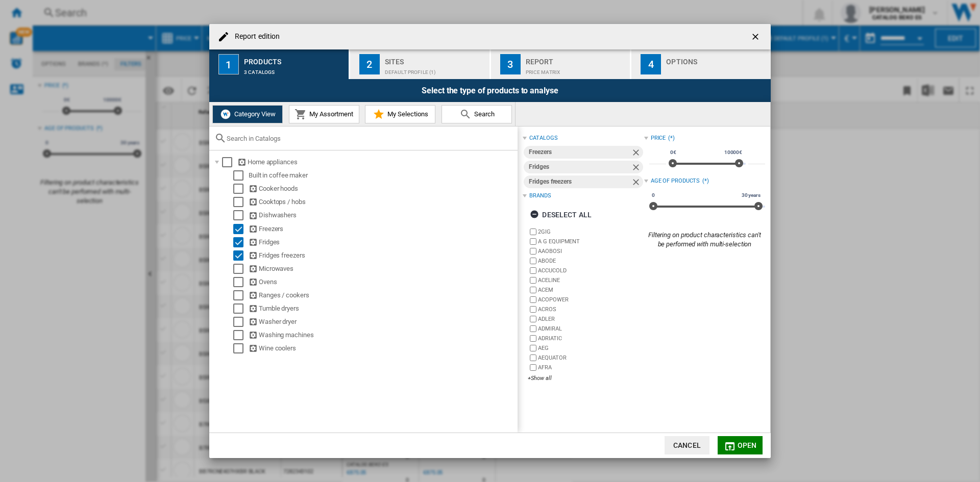
click at [340, 116] on span "My Assortment" at bounding box center [330, 114] width 46 height 8
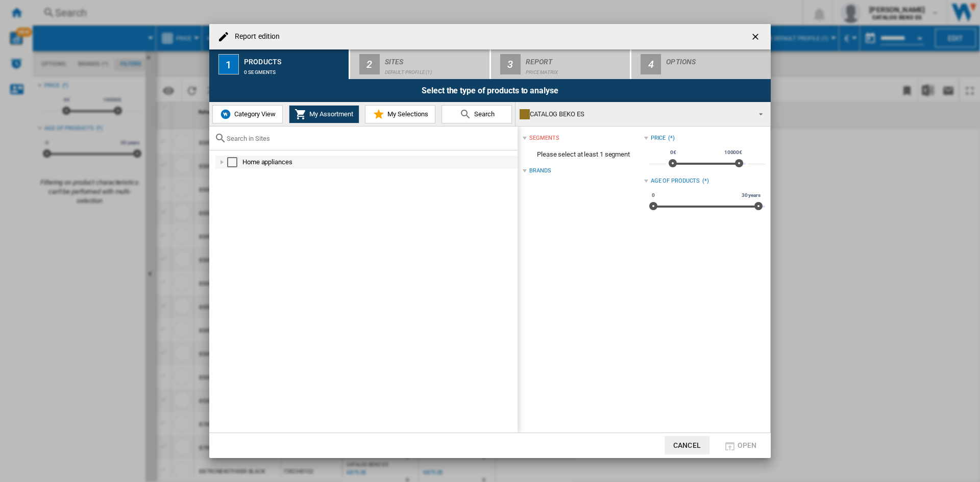
click at [223, 162] on div "Report edition ..." at bounding box center [222, 162] width 10 height 10
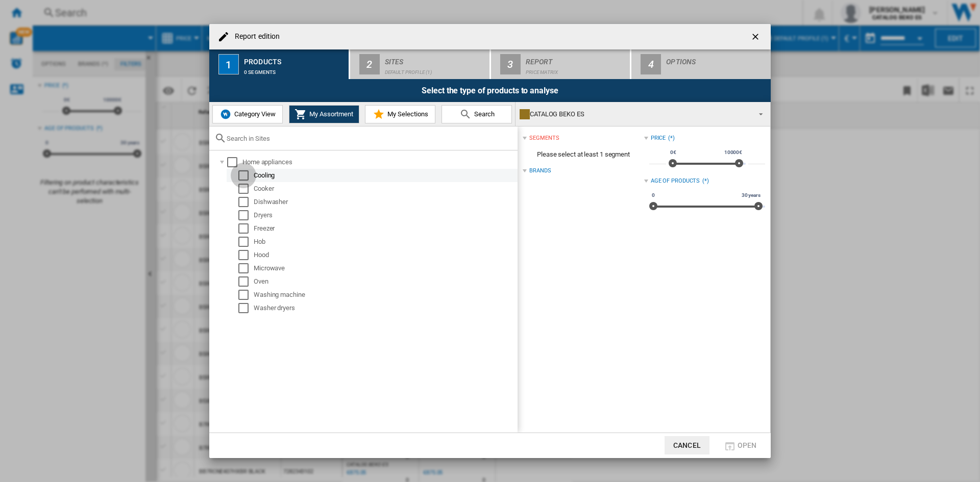
click at [245, 174] on div "Select" at bounding box center [243, 175] width 10 height 10
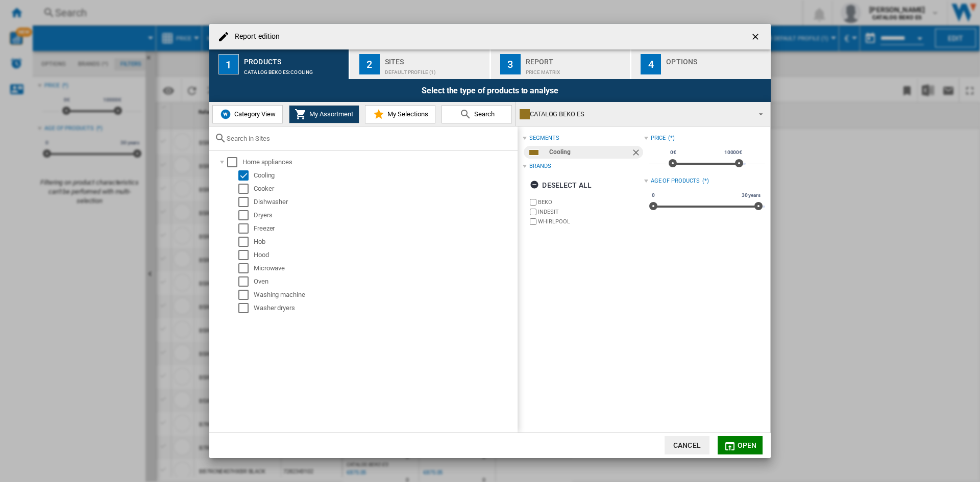
click at [396, 115] on span "My Selections" at bounding box center [406, 114] width 43 height 8
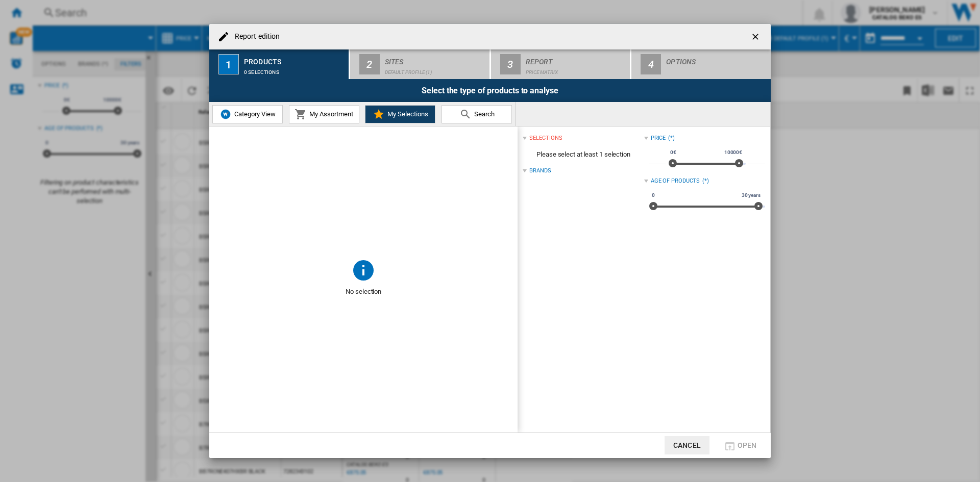
click at [466, 114] on md-icon "Report edition ..." at bounding box center [465, 114] width 12 height 12
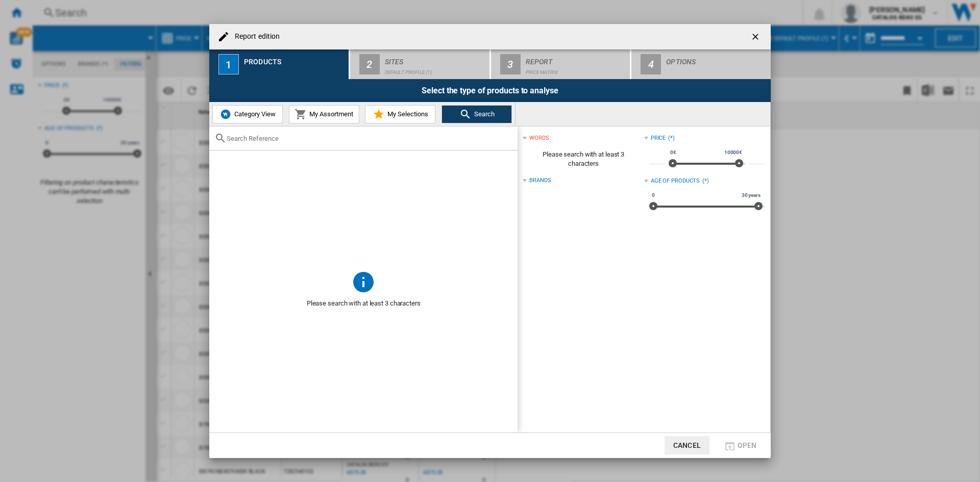
click at [274, 136] on input "Report edition ..." at bounding box center [370, 139] width 286 height 8
click at [331, 120] on button "My Assortment" at bounding box center [324, 114] width 70 height 18
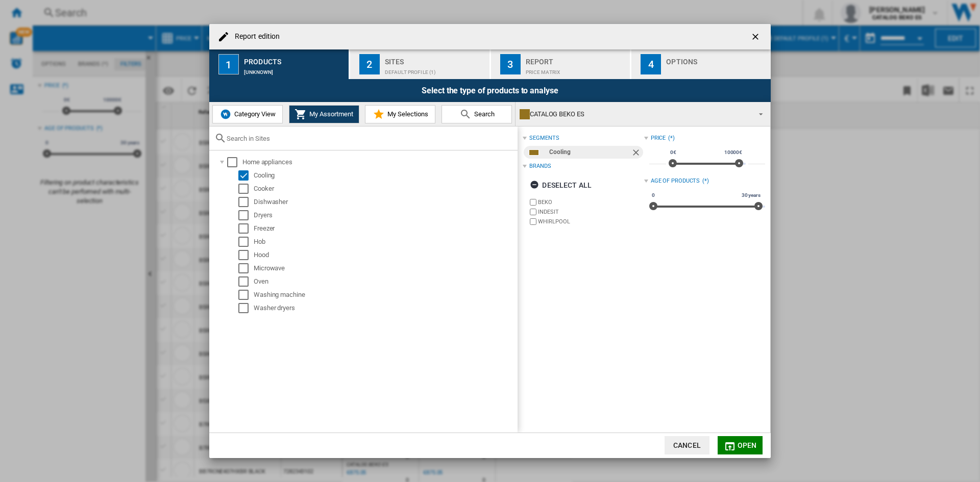
click at [270, 108] on button "Category View" at bounding box center [247, 114] width 70 height 18
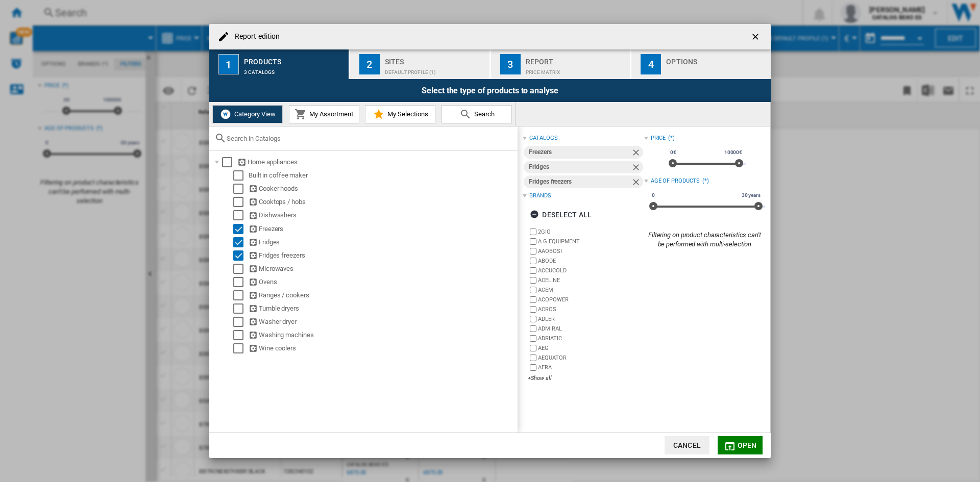
click at [345, 112] on span "My Assortment" at bounding box center [330, 114] width 46 height 8
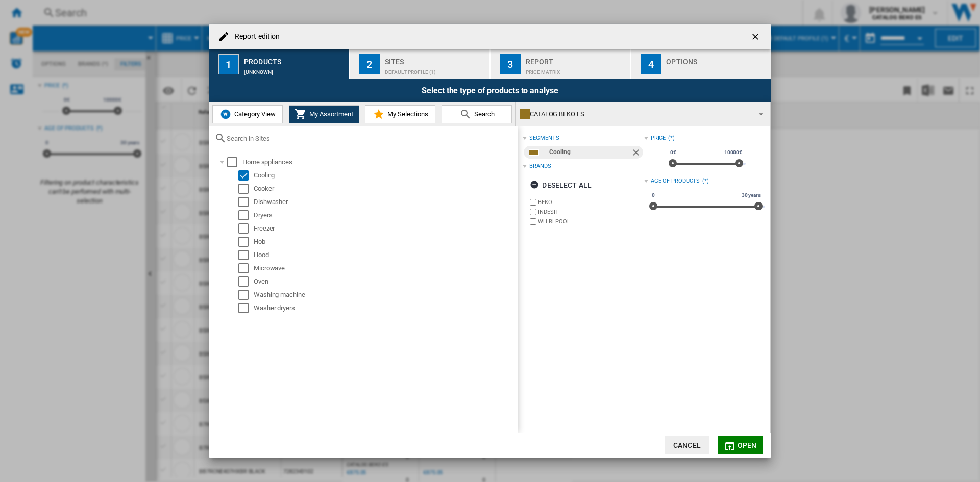
click at [384, 109] on md-icon "Report edition ..." at bounding box center [379, 114] width 12 height 12
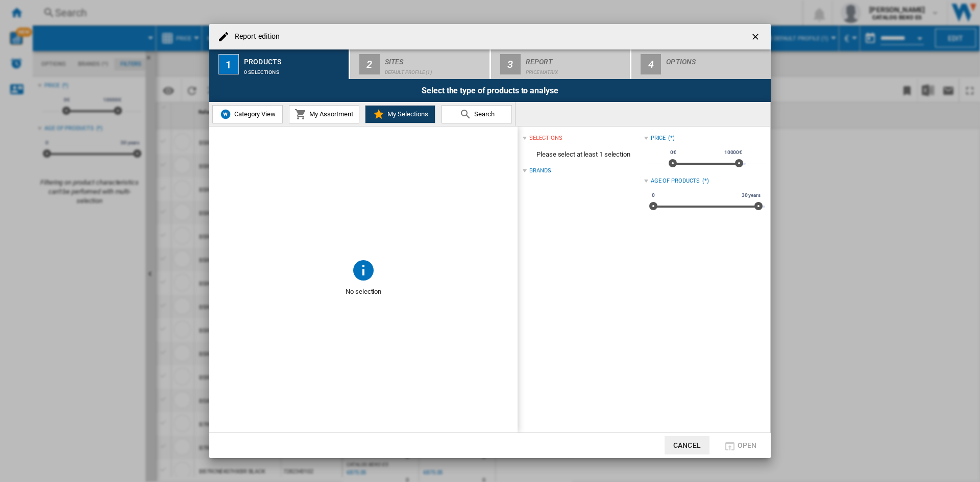
click at [317, 115] on span "My Assortment" at bounding box center [330, 114] width 46 height 8
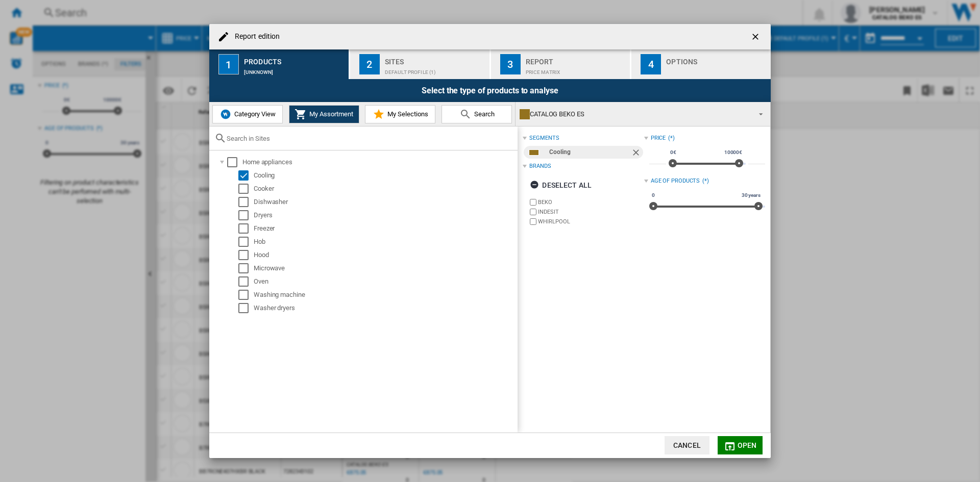
click at [389, 112] on span "My Selections" at bounding box center [406, 114] width 43 height 8
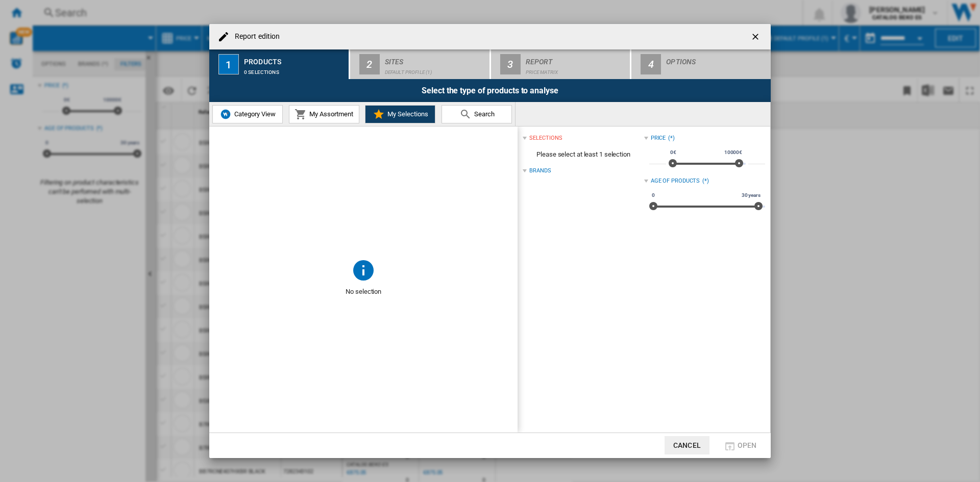
click at [569, 152] on span "Please select at least 1 selection" at bounding box center [583, 154] width 121 height 19
click at [256, 110] on button "Category View" at bounding box center [247, 114] width 70 height 18
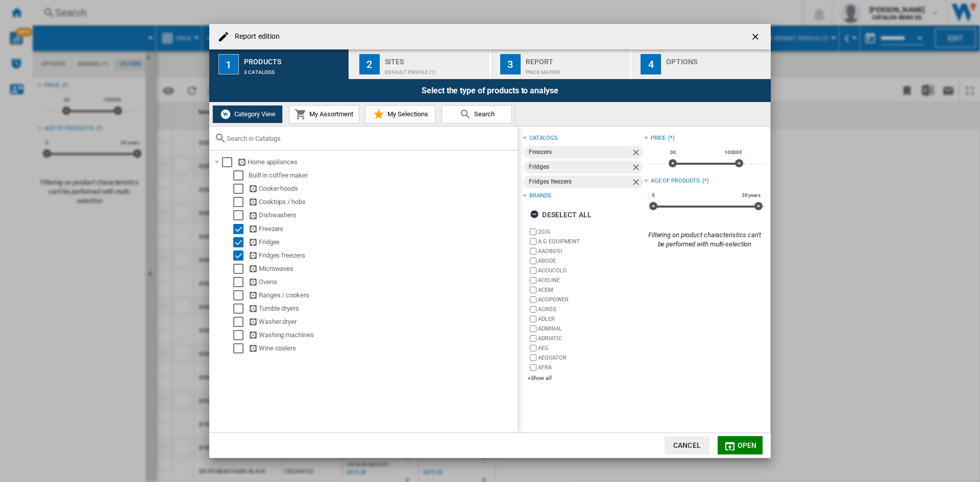
click at [320, 116] on span "My Assortment" at bounding box center [330, 114] width 46 height 8
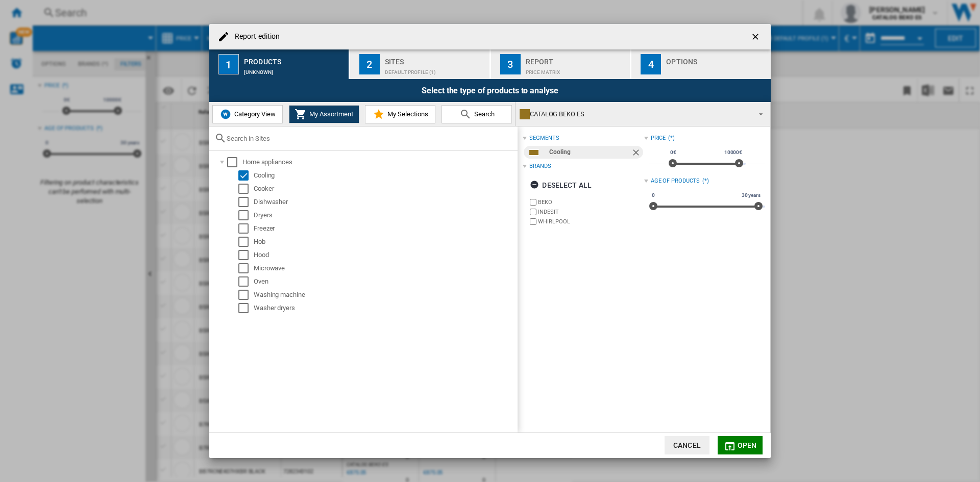
click at [402, 119] on button "My Selections" at bounding box center [400, 114] width 70 height 18
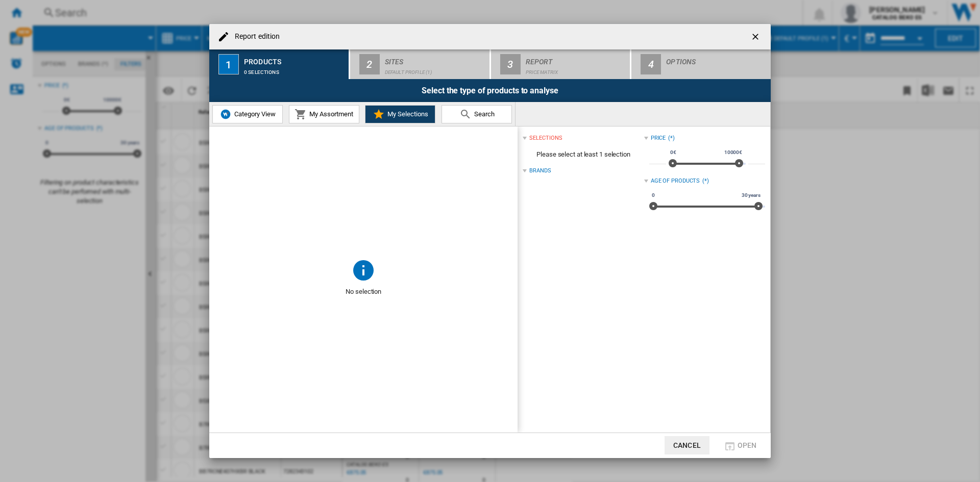
click at [484, 120] on button "Search" at bounding box center [476, 114] width 70 height 18
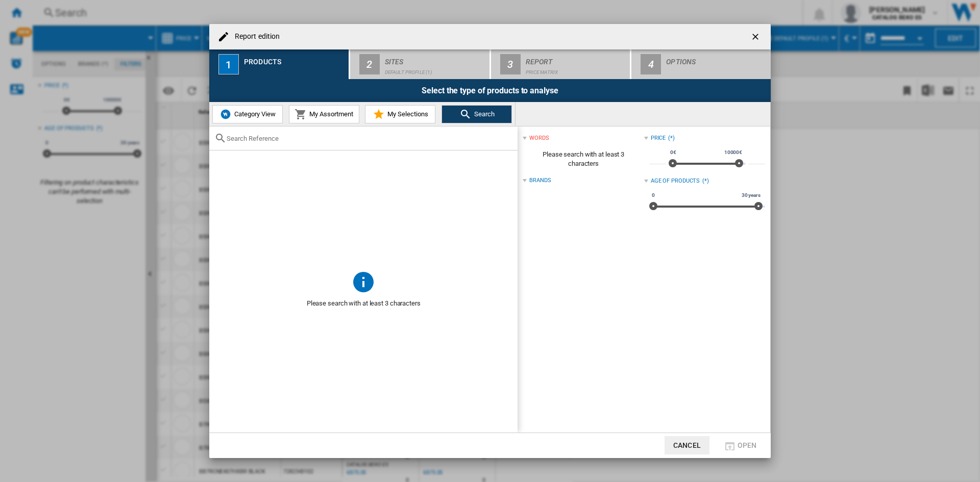
click at [581, 154] on span "Please search with at least 3 characters" at bounding box center [583, 159] width 121 height 29
click at [528, 137] on div "words" at bounding box center [583, 138] width 121 height 13
click at [528, 137] on div "words (0)" at bounding box center [583, 138] width 121 height 13
click at [259, 117] on span "Category View" at bounding box center [254, 114] width 44 height 8
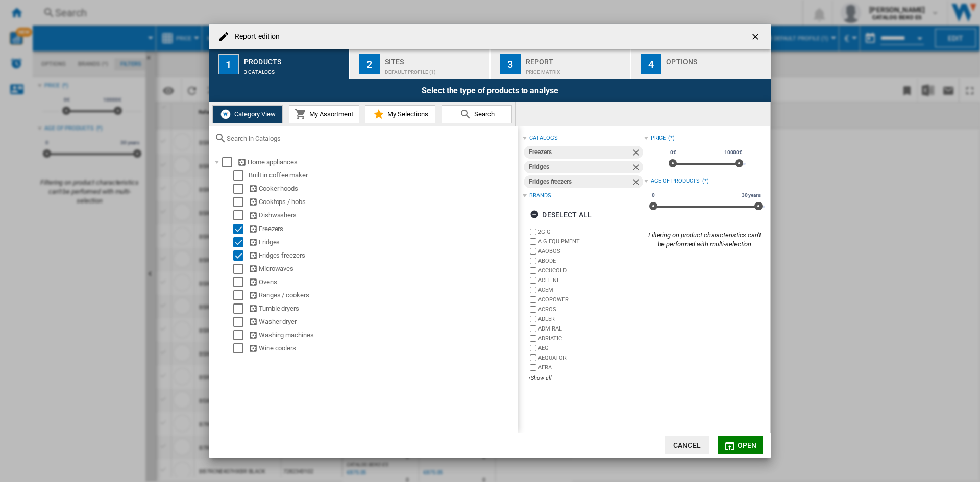
click at [337, 116] on span "My Assortment" at bounding box center [330, 114] width 46 height 8
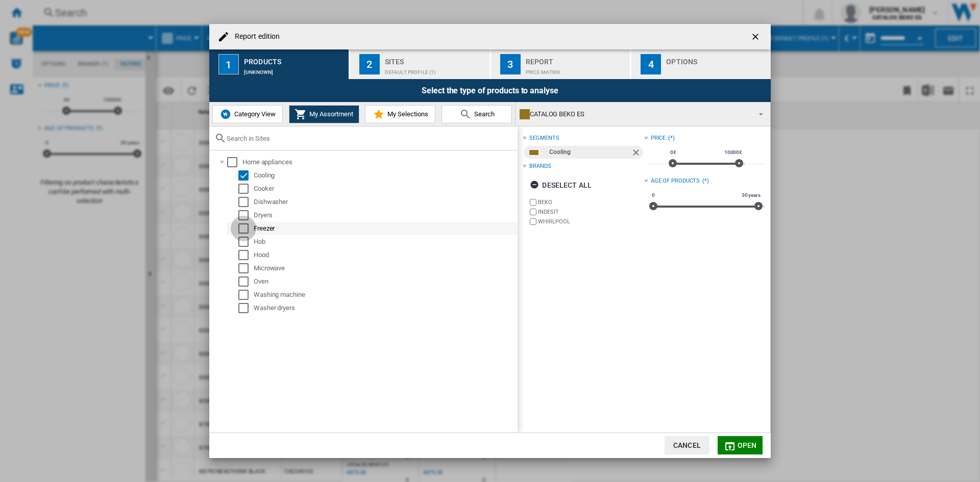
click at [245, 226] on div "Select" at bounding box center [243, 229] width 10 height 10
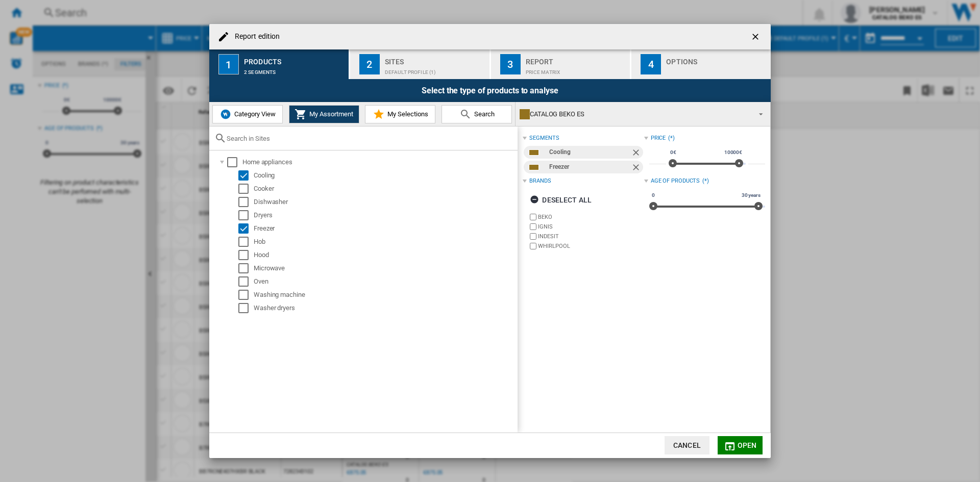
click at [763, 109] on span "Report edition ..." at bounding box center [758, 113] width 12 height 14
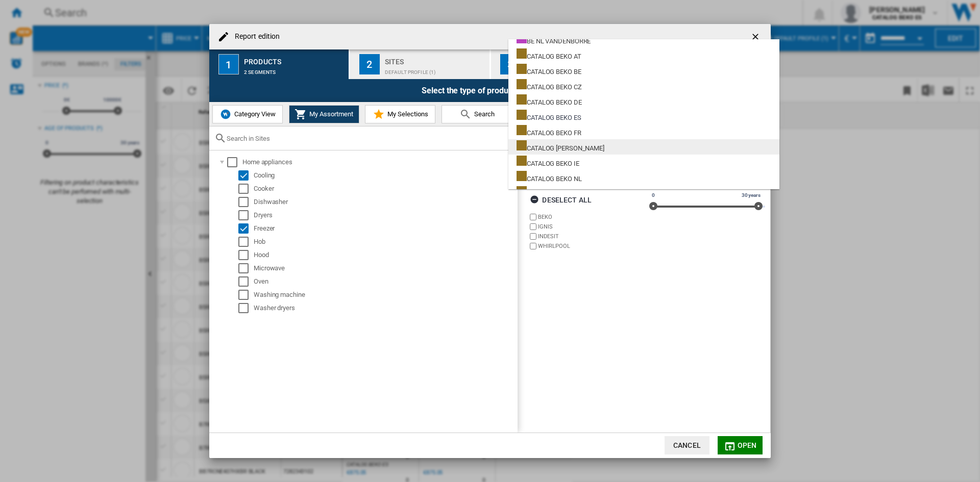
scroll to position [193, 0]
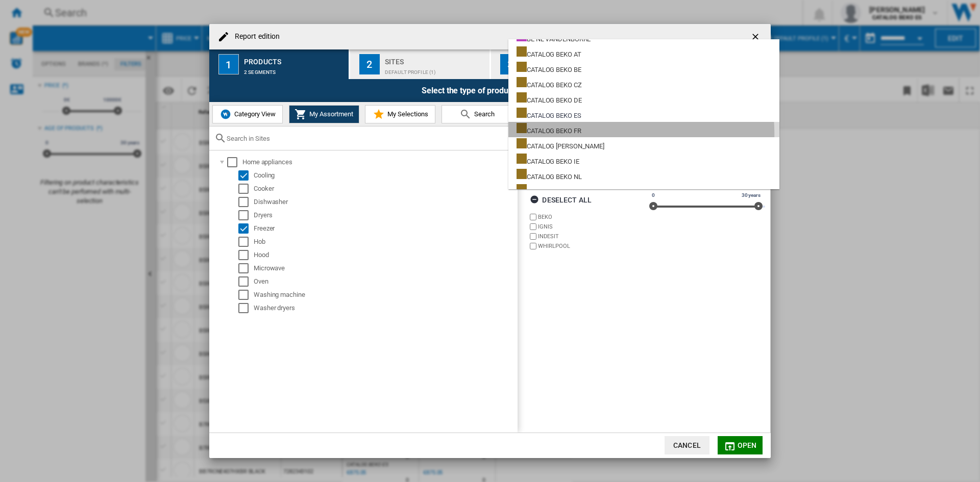
click at [604, 134] on md-option "CATALOG BEKO FR" at bounding box center [643, 129] width 271 height 15
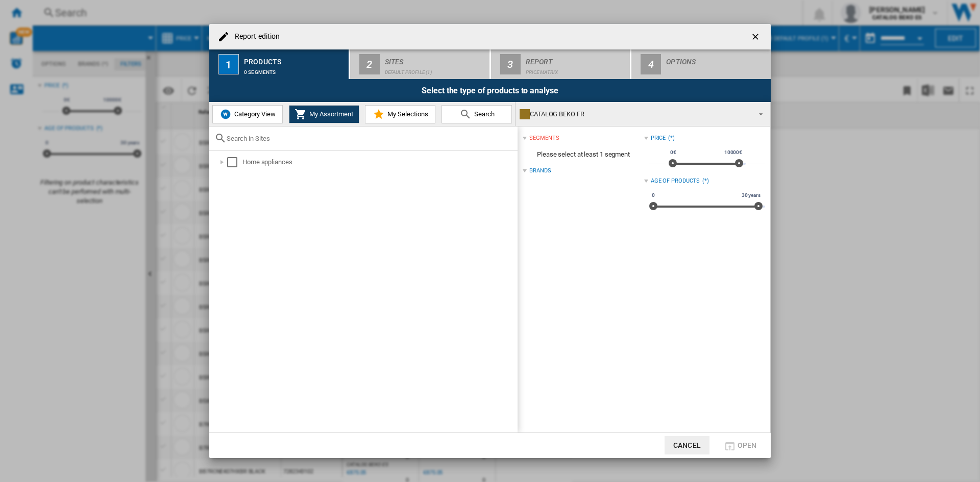
click at [714, 112] on div "CATALOG BEKO FR" at bounding box center [635, 114] width 230 height 14
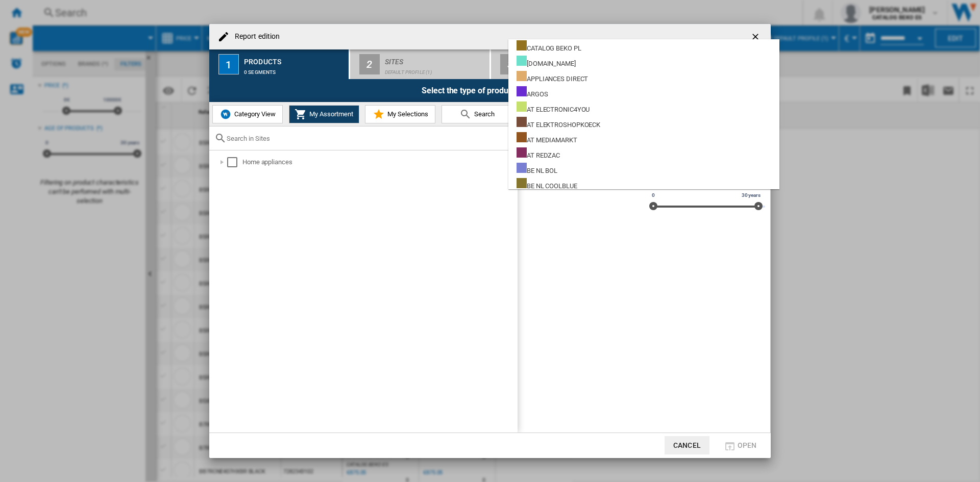
scroll to position [208, 0]
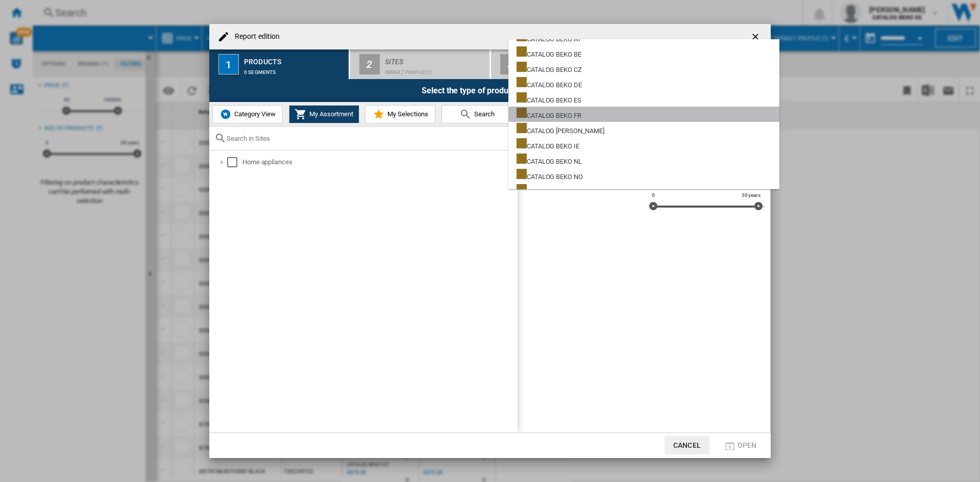
click at [715, 111] on md-option "CATALOG BEKO FR" at bounding box center [643, 114] width 271 height 15
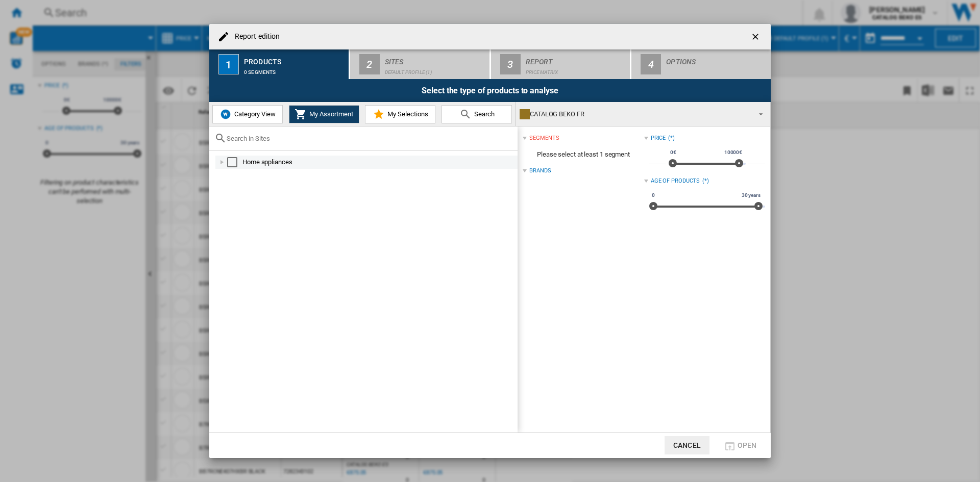
click at [217, 159] on div "Report edition ..." at bounding box center [222, 162] width 10 height 10
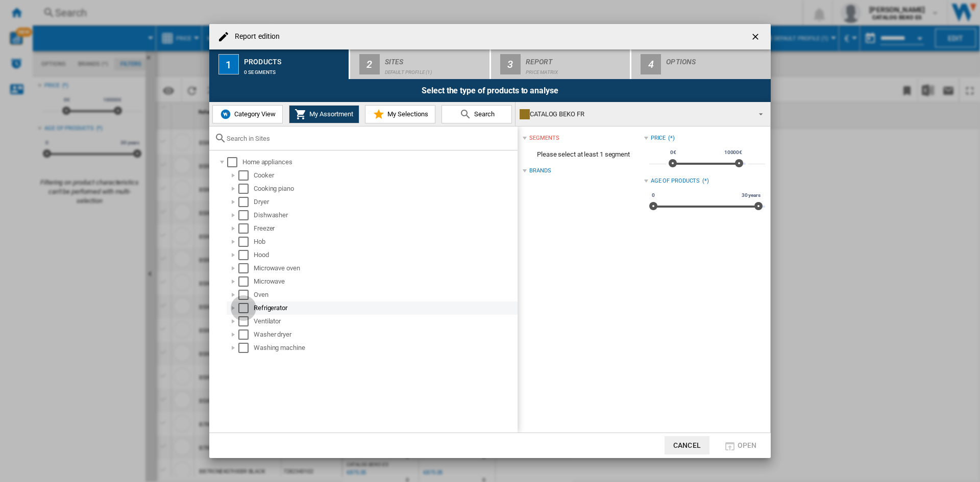
click at [240, 306] on div "Select" at bounding box center [243, 308] width 10 height 10
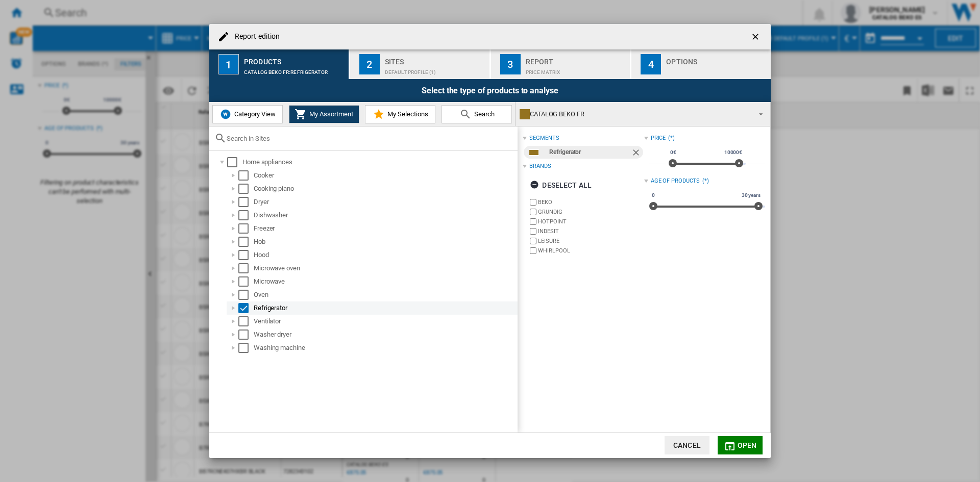
click at [233, 311] on div "Report edition ..." at bounding box center [233, 308] width 10 height 10
click at [232, 309] on div "Report edition ..." at bounding box center [233, 308] width 10 height 10
click at [240, 226] on div "Select" at bounding box center [243, 229] width 10 height 10
click at [377, 114] on md-icon "Report edition ..." at bounding box center [379, 114] width 12 height 12
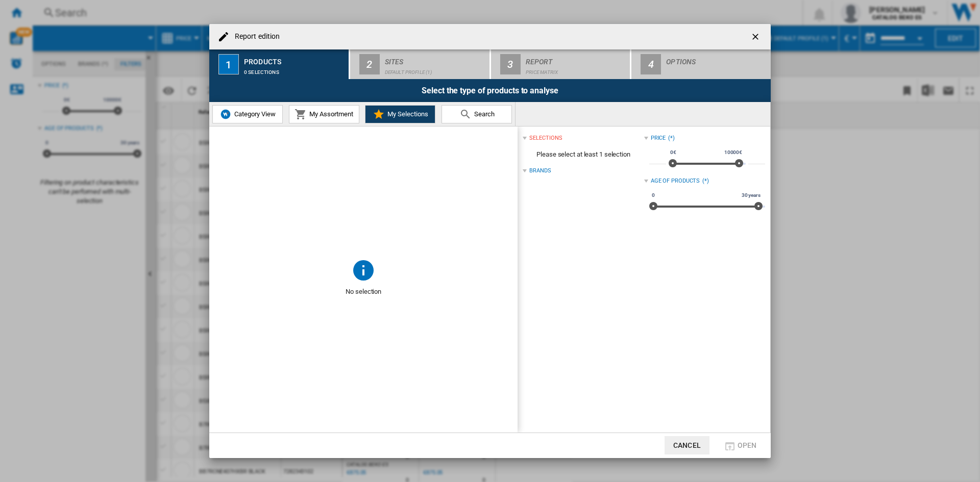
click at [252, 116] on span "Category View" at bounding box center [254, 114] width 44 height 8
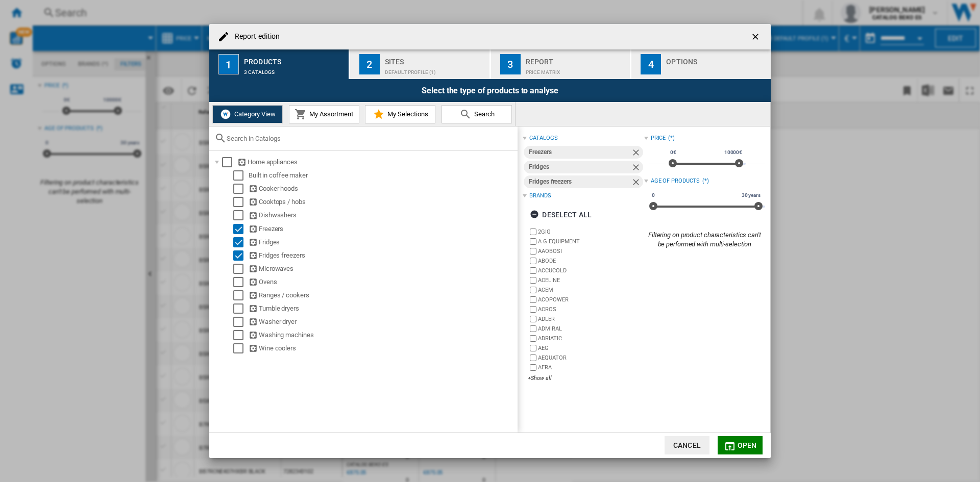
click at [302, 111] on md-icon "Report edition ..." at bounding box center [300, 114] width 12 height 12
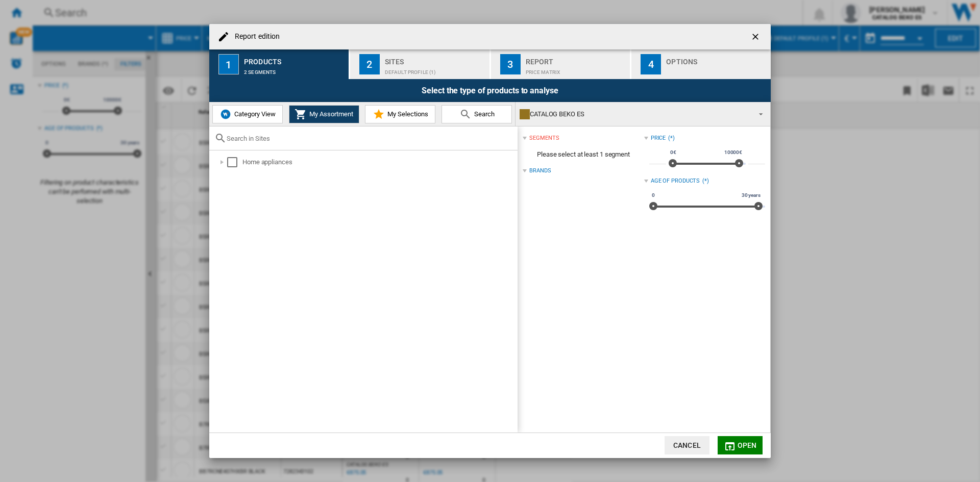
click at [630, 110] on div "CATALOG BEKO ES" at bounding box center [635, 114] width 230 height 14
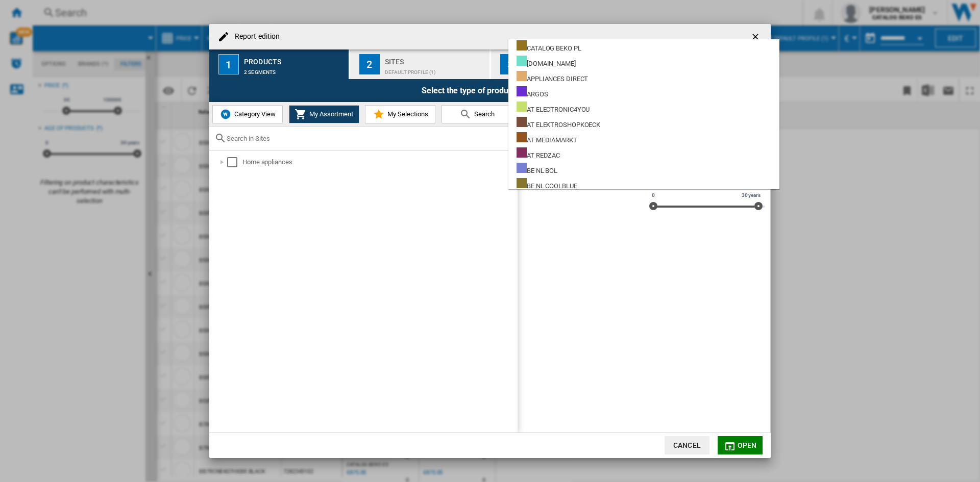
scroll to position [193, 0]
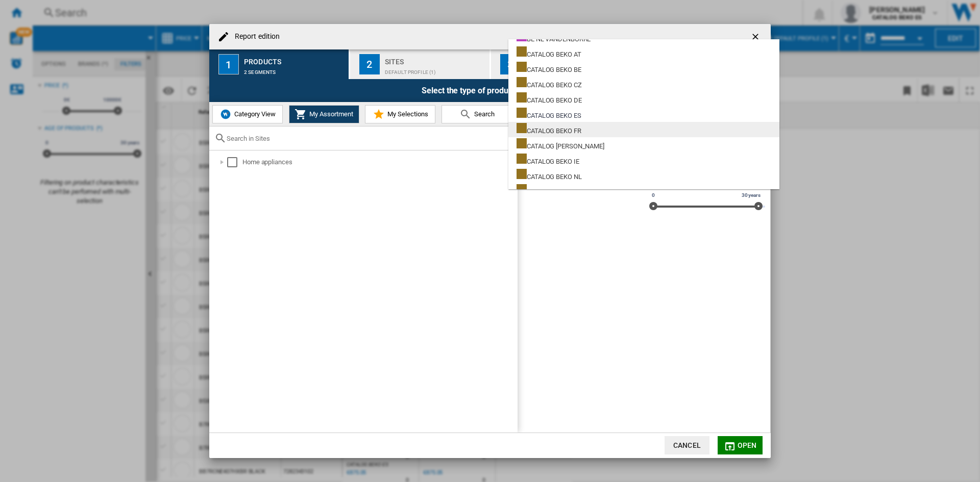
click at [617, 128] on md-option "CATALOG BEKO FR" at bounding box center [643, 129] width 271 height 15
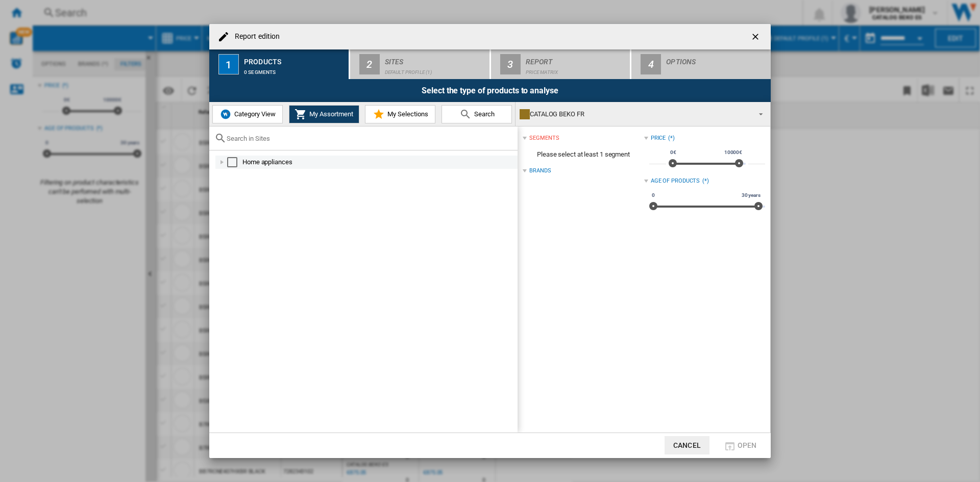
click at [216, 164] on div "Home appliances" at bounding box center [366, 162] width 302 height 13
click at [222, 164] on div "Report edition ..." at bounding box center [222, 162] width 10 height 10
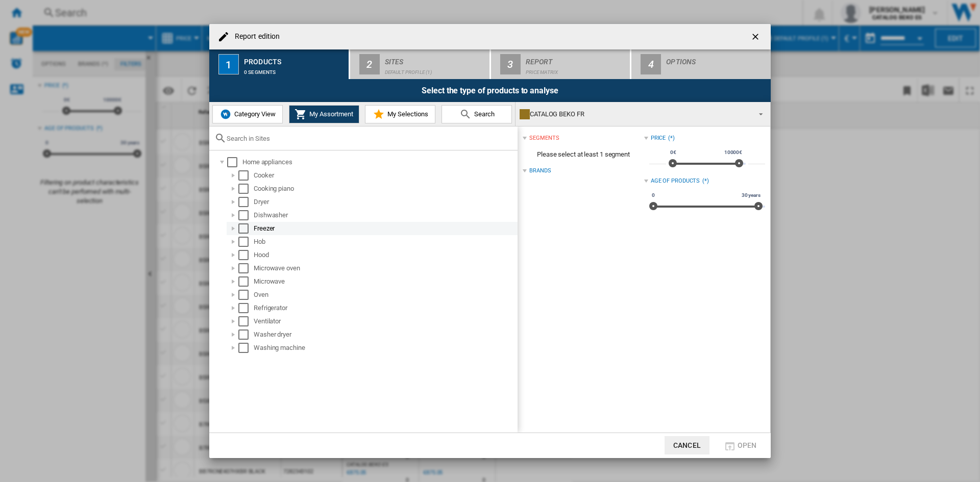
click at [242, 227] on div "Select" at bounding box center [243, 229] width 10 height 10
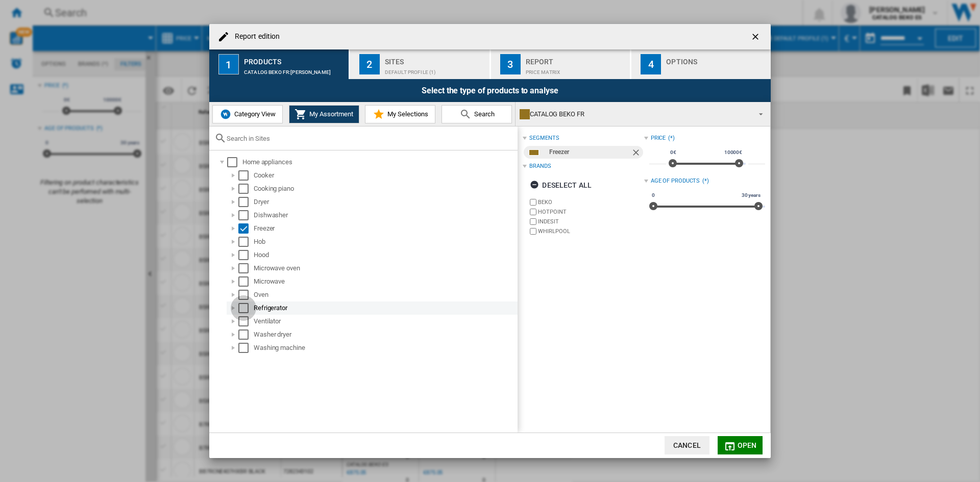
click at [245, 307] on div "Select" at bounding box center [243, 308] width 10 height 10
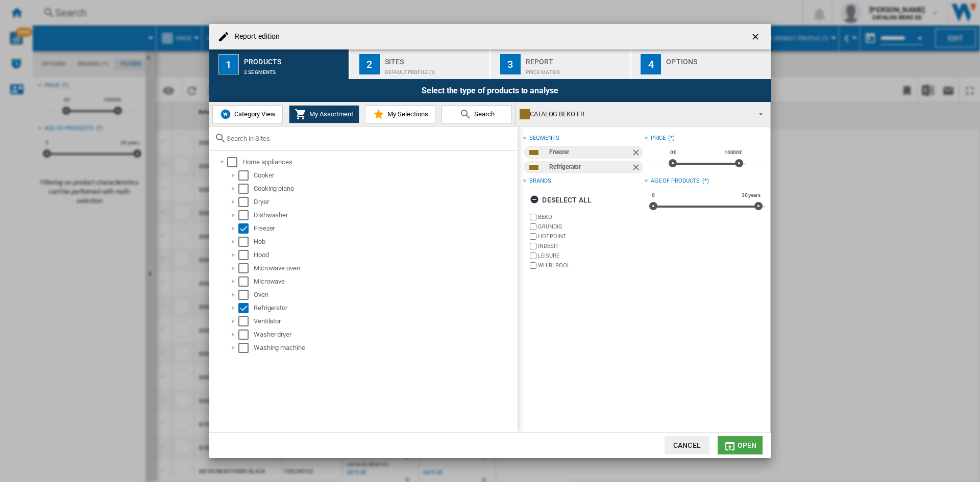
click at [738, 444] on span "Open" at bounding box center [746, 445] width 19 height 8
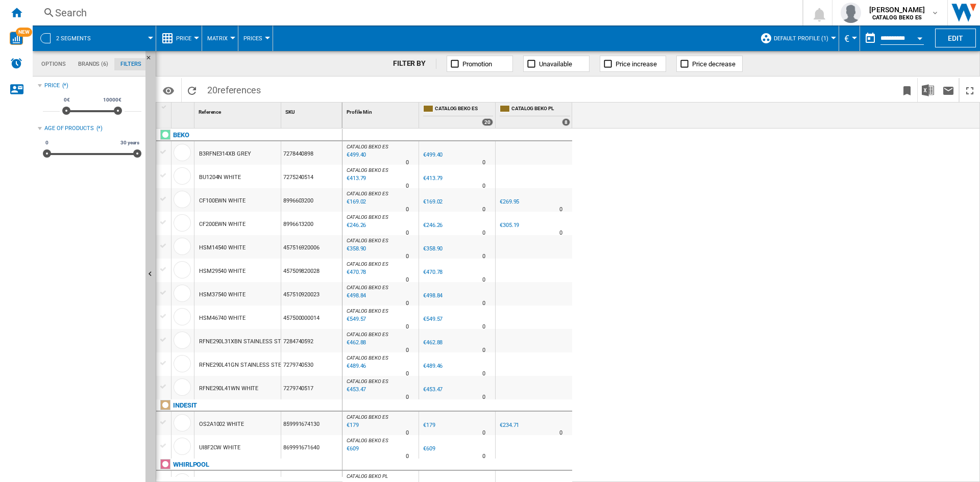
click at [824, 66] on div "FILTER BY Promotion Unavailable Price increase Price decrease" at bounding box center [568, 64] width 824 height 26
click at [833, 38] on div at bounding box center [833, 38] width 5 height 3
click at [778, 85] on md-radio-button "TOUS (1)" at bounding box center [813, 81] width 90 height 10
click at [820, 46] on button "TOUS (1)" at bounding box center [819, 39] width 29 height 26
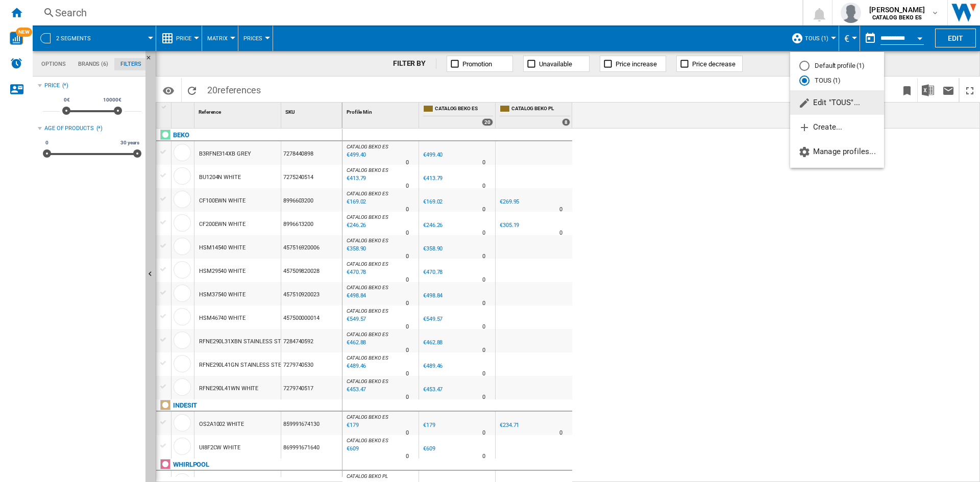
click at [819, 97] on button "Edit "TOUS"..." at bounding box center [837, 102] width 94 height 24
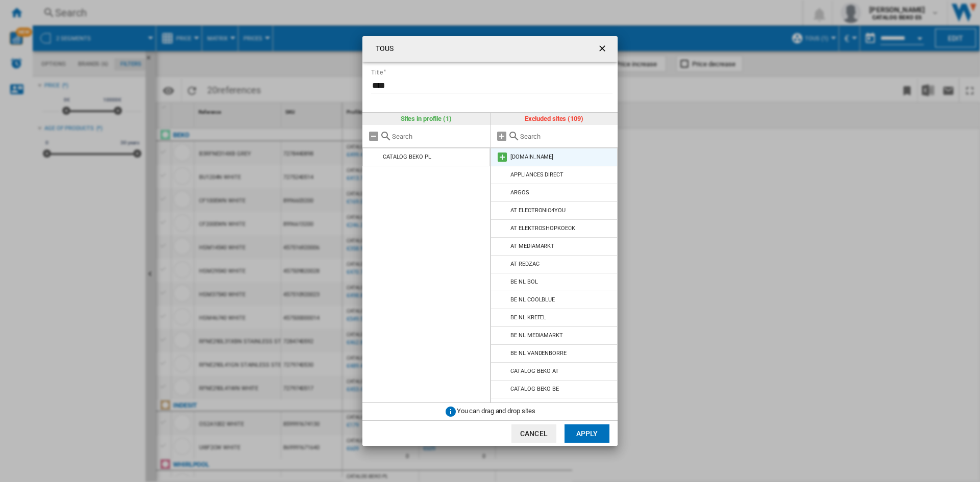
click at [503, 155] on md-icon at bounding box center [502, 157] width 12 height 12
click at [501, 157] on md-icon at bounding box center [502, 157] width 12 height 12
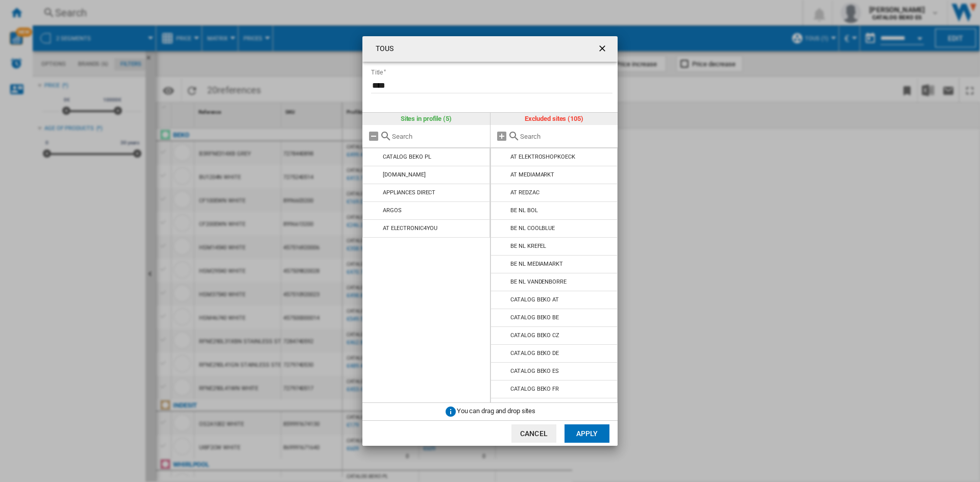
click at [501, 157] on md-icon at bounding box center [502, 157] width 12 height 12
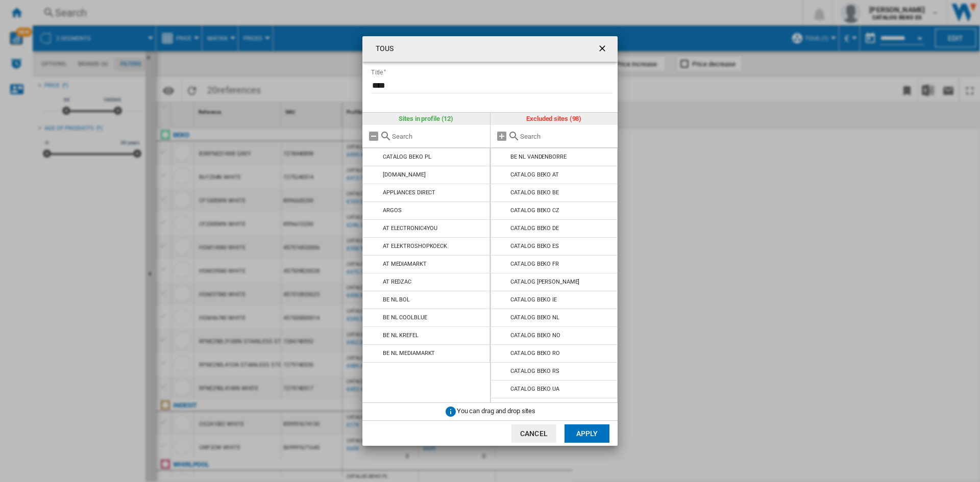
click at [501, 157] on md-icon at bounding box center [502, 157] width 12 height 12
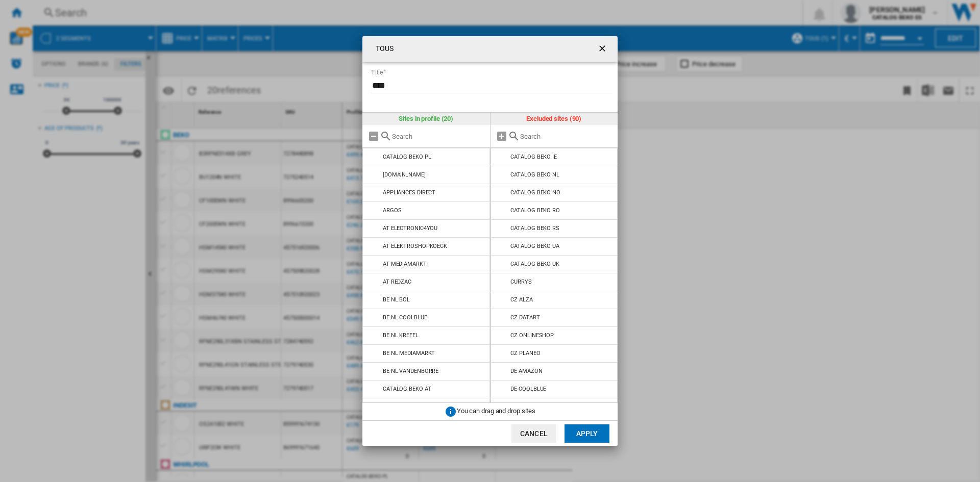
click at [501, 157] on md-icon at bounding box center [502, 157] width 12 height 12
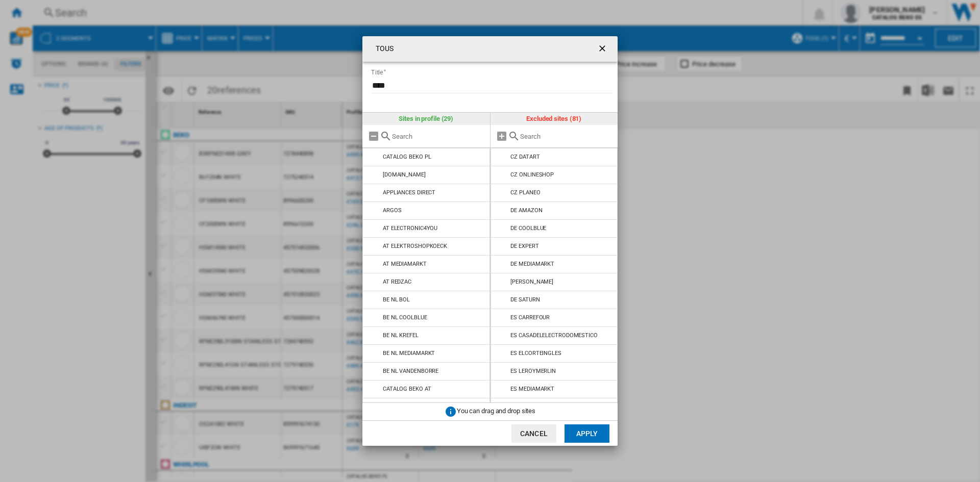
click at [501, 157] on md-icon at bounding box center [502, 157] width 12 height 12
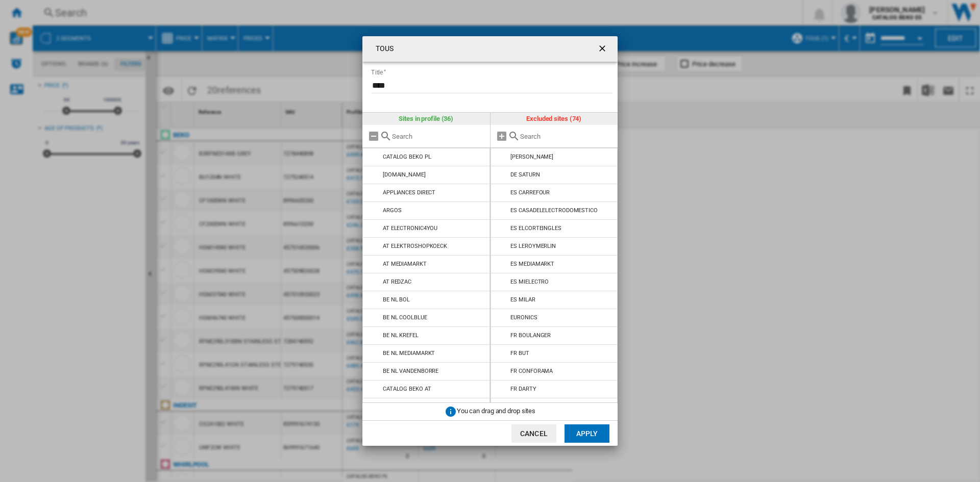
click at [501, 157] on md-icon at bounding box center [502, 157] width 12 height 12
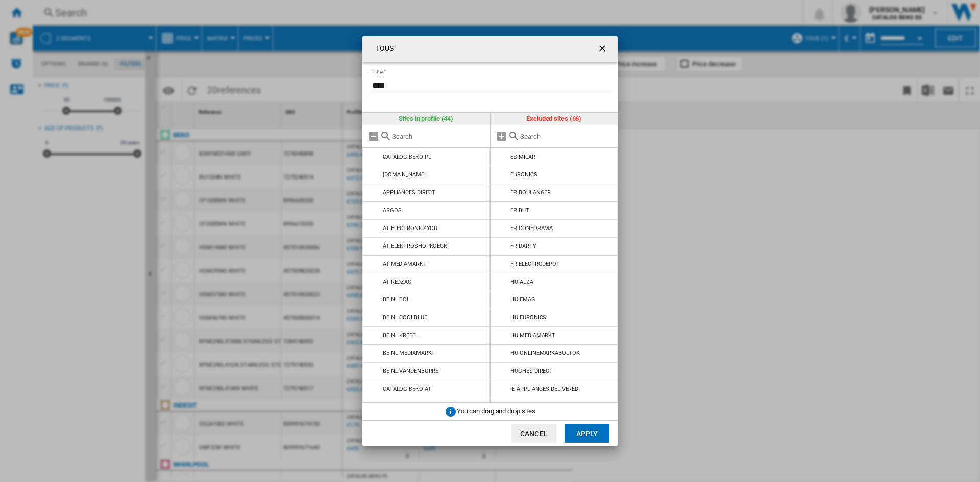
click at [501, 157] on md-icon at bounding box center [502, 157] width 12 height 12
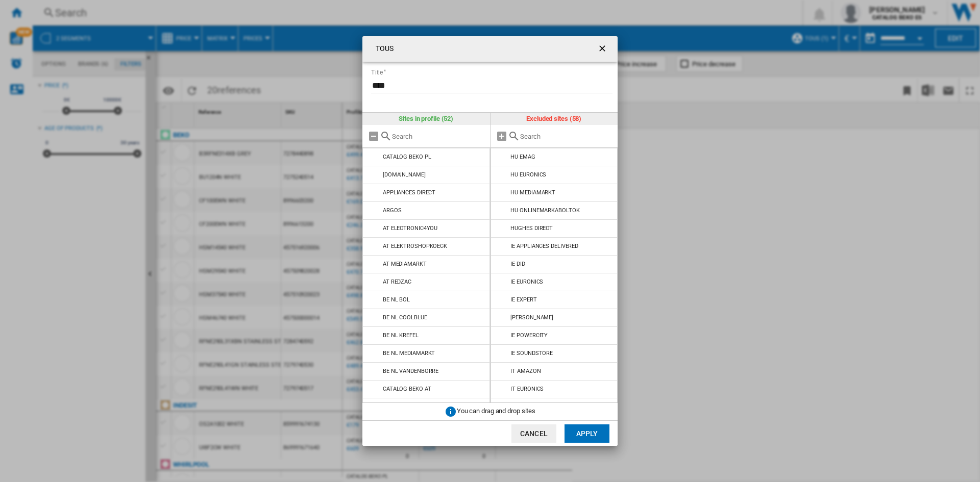
click at [501, 157] on md-icon at bounding box center [502, 157] width 12 height 12
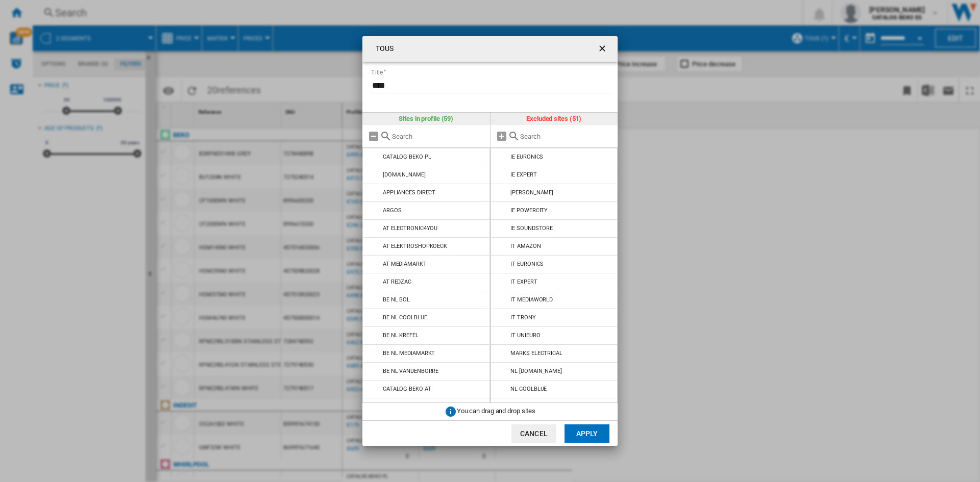
click at [501, 157] on md-icon at bounding box center [502, 157] width 12 height 12
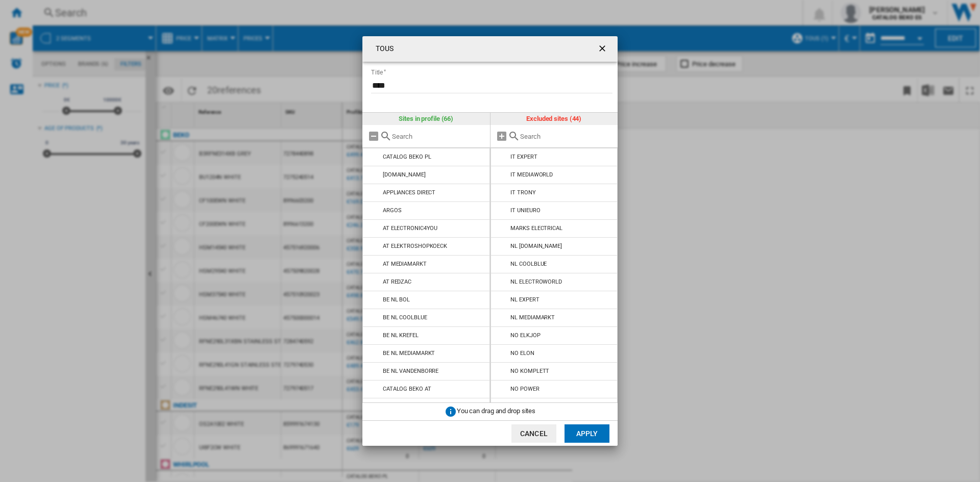
click at [501, 157] on md-icon at bounding box center [502, 157] width 12 height 12
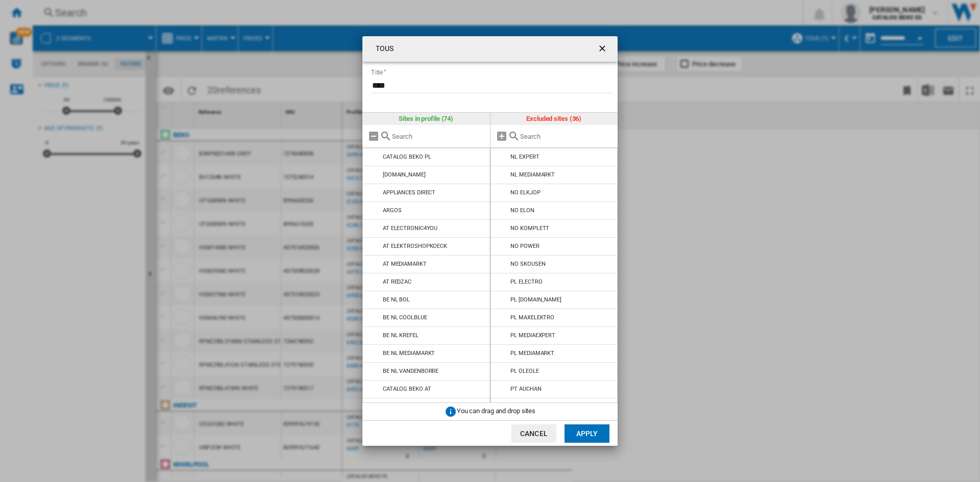
click at [501, 157] on md-icon at bounding box center [502, 157] width 12 height 12
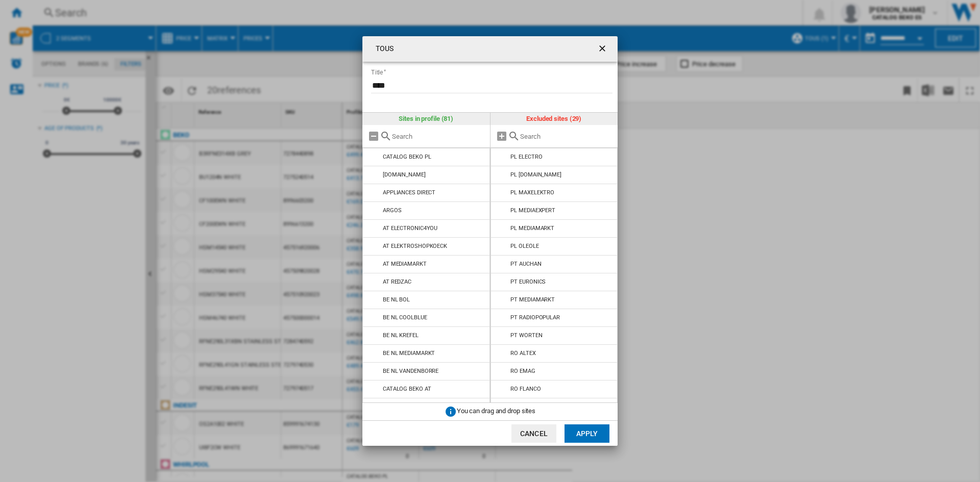
click at [501, 157] on md-icon at bounding box center [502, 157] width 12 height 12
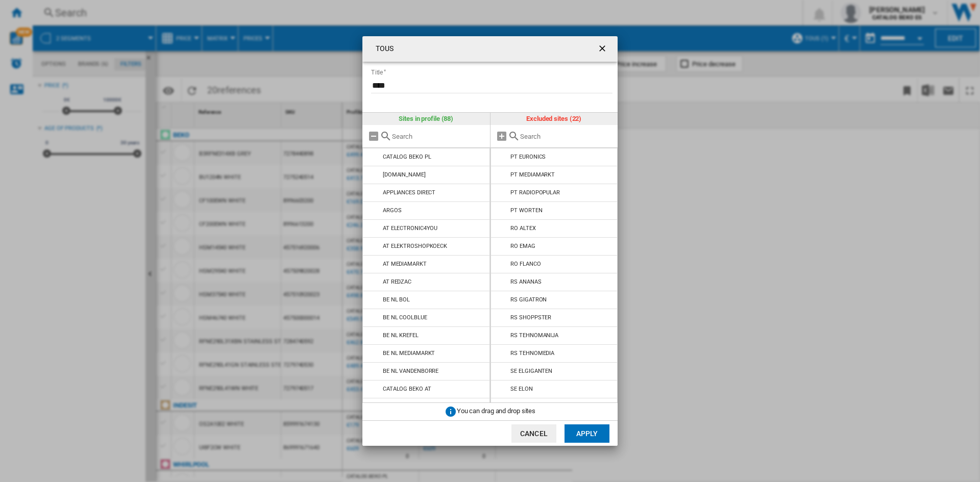
click at [501, 157] on md-icon at bounding box center [502, 157] width 12 height 12
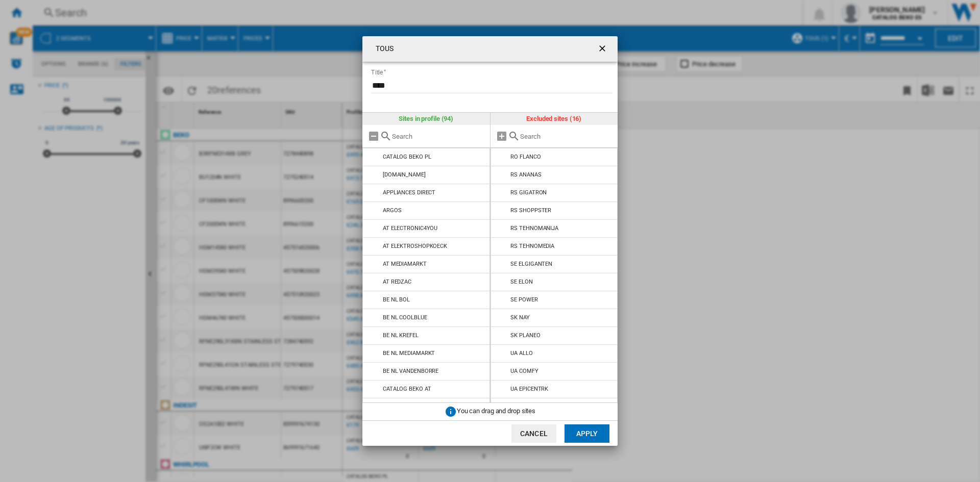
click at [501, 157] on md-icon at bounding box center [502, 157] width 12 height 12
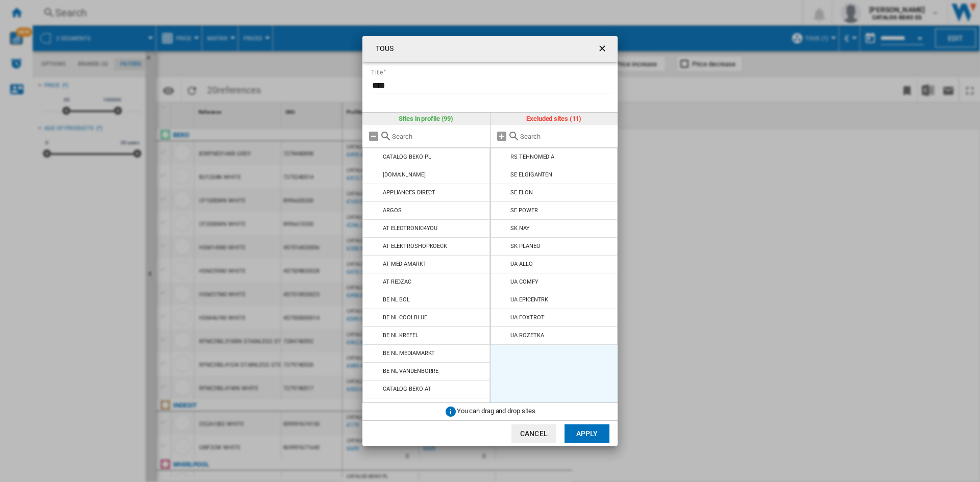
click at [501, 157] on md-icon at bounding box center [502, 157] width 12 height 12
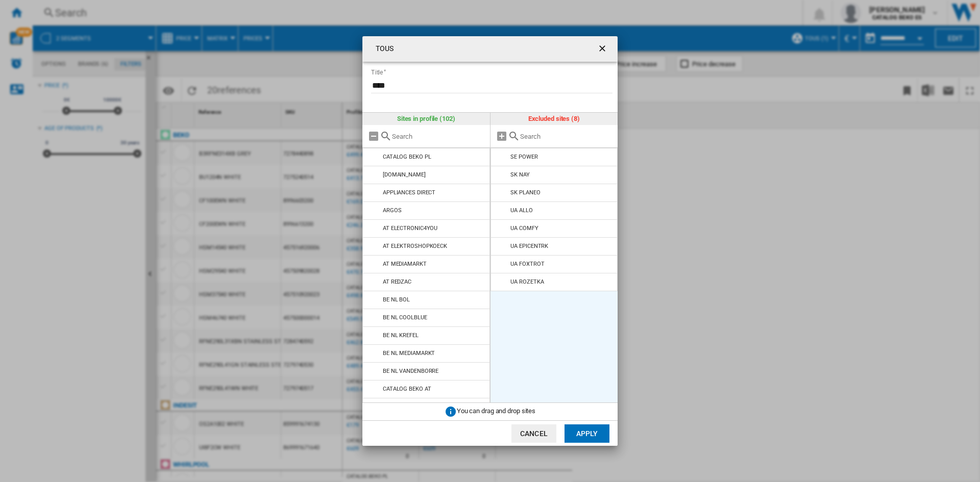
click at [501, 157] on md-icon at bounding box center [502, 157] width 12 height 12
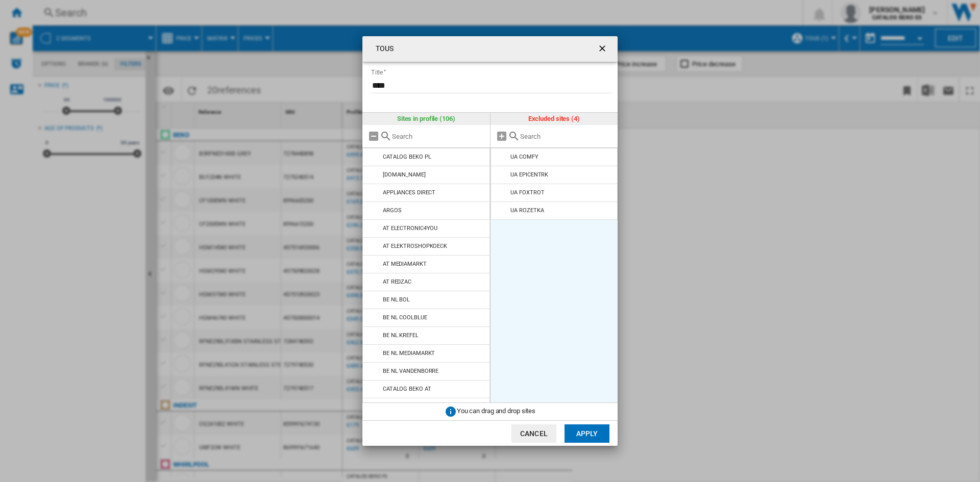
click at [501, 157] on md-icon at bounding box center [502, 157] width 12 height 12
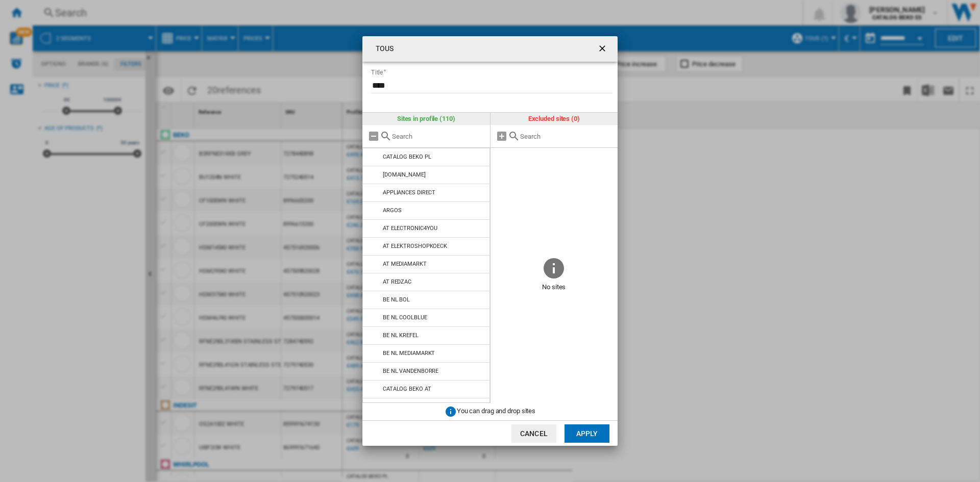
click at [595, 438] on button "Apply" at bounding box center [586, 434] width 45 height 18
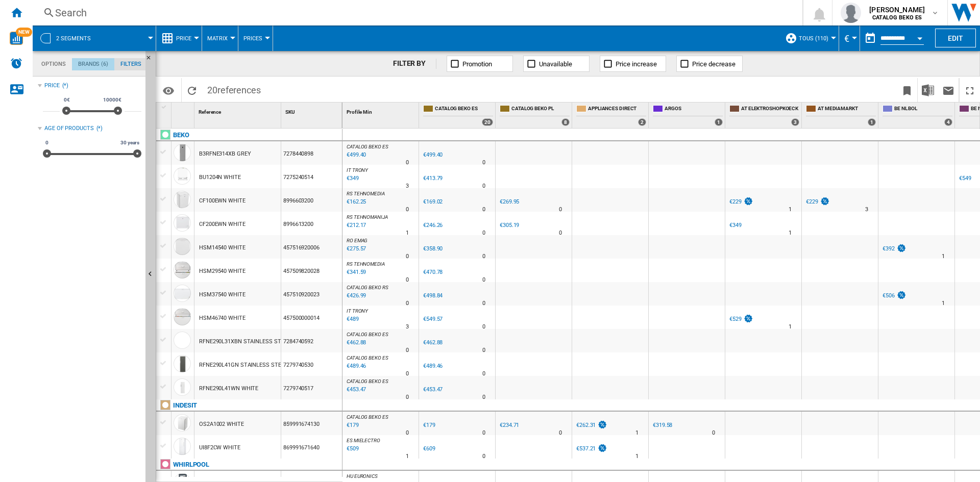
click at [98, 63] on md-tab-item "Brands (6)" at bounding box center [93, 64] width 42 height 12
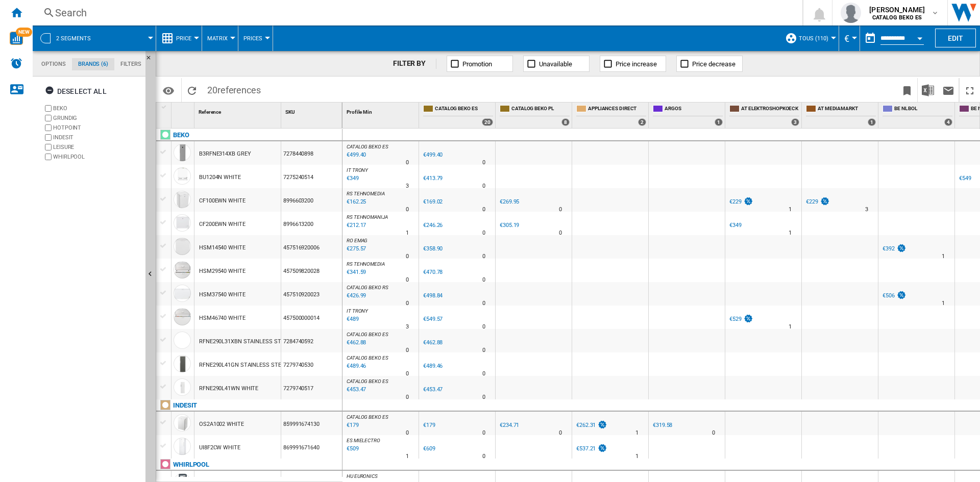
click at [56, 66] on md-tab-item "Options" at bounding box center [53, 64] width 37 height 12
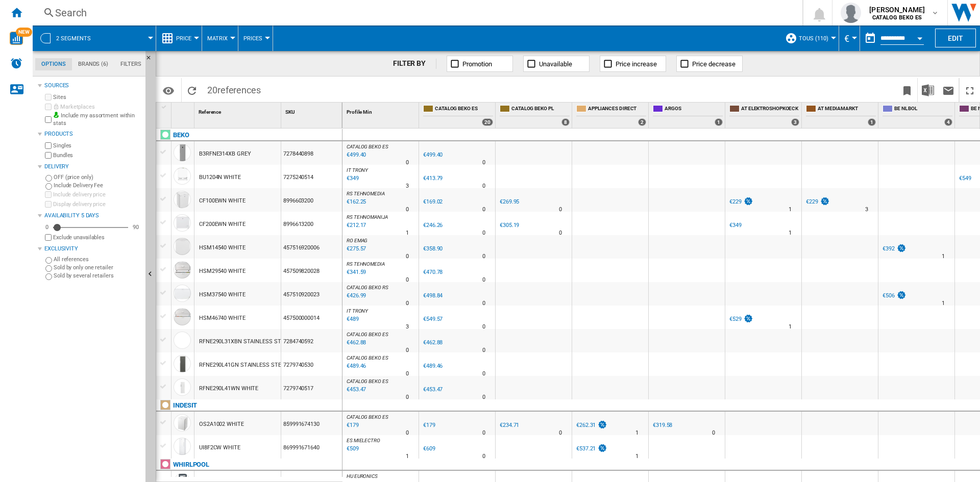
scroll to position [12, 0]
click at [461, 64] on button "Promotion" at bounding box center [480, 64] width 66 height 16
click at [924, 36] on button "Open calendar" at bounding box center [919, 37] width 18 height 18
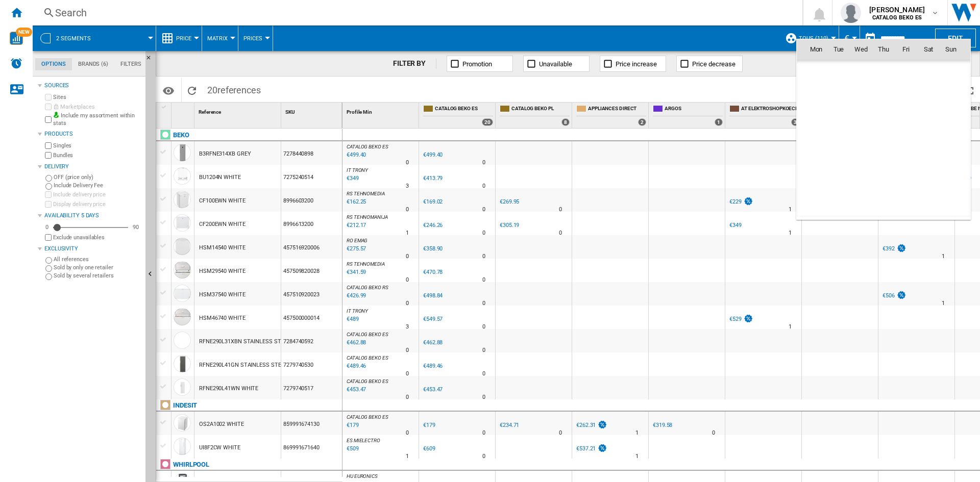
scroll to position [4869, 0]
click at [911, 33] on div at bounding box center [490, 241] width 980 height 482
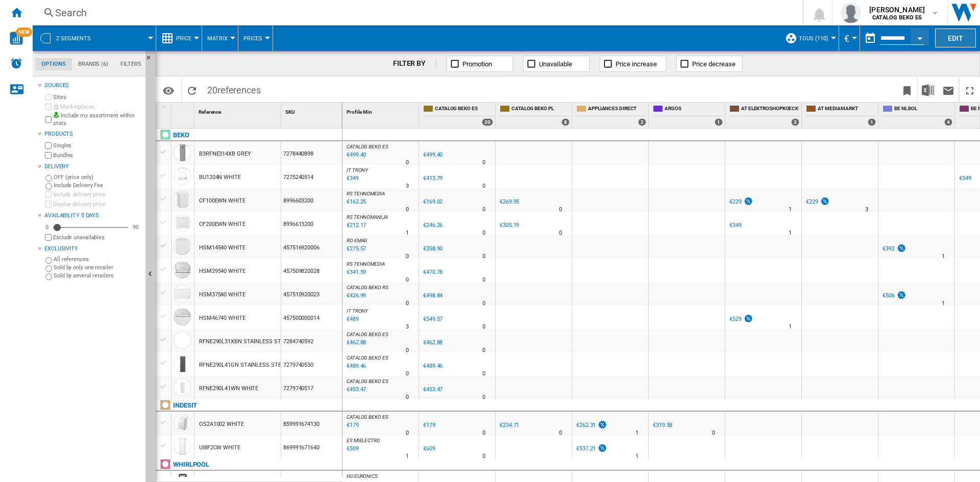
click at [942, 32] on button "Edit" at bounding box center [955, 38] width 41 height 19
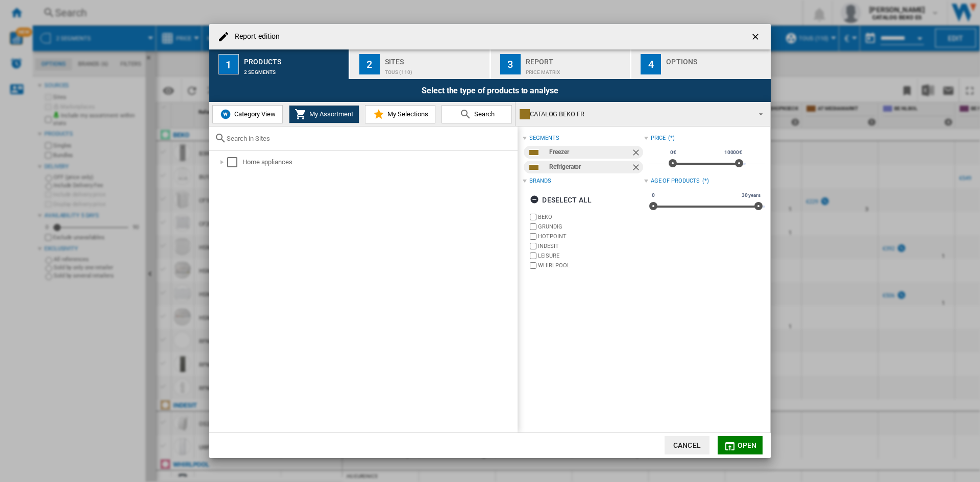
click at [255, 115] on span "Category View" at bounding box center [254, 114] width 44 height 8
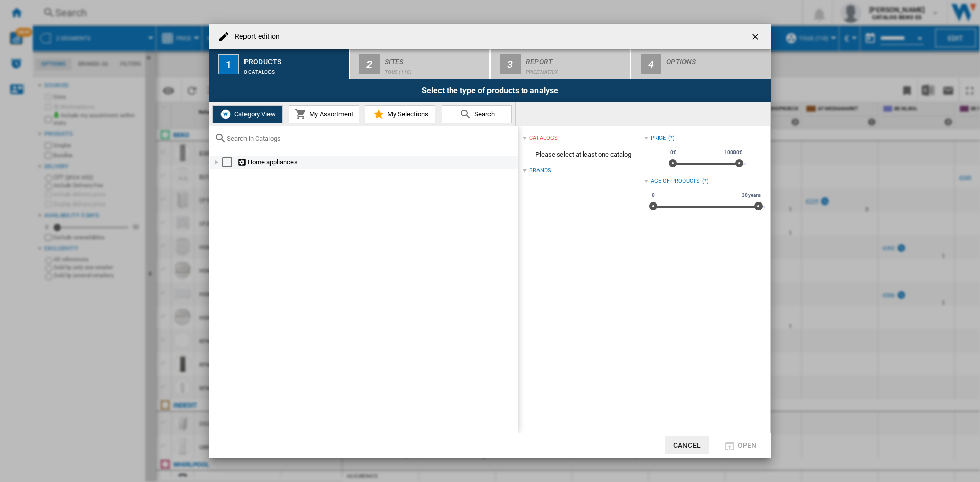
click at [215, 161] on div "Report edition ..." at bounding box center [217, 162] width 10 height 10
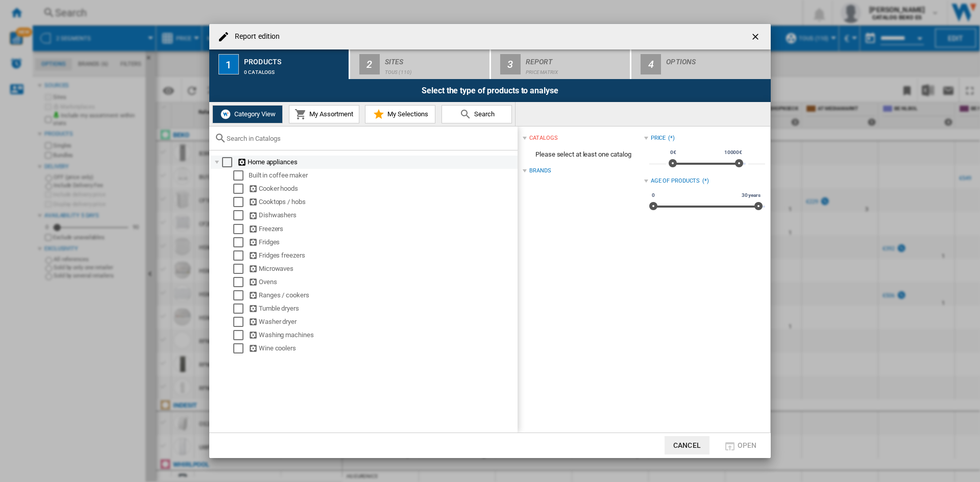
click at [221, 161] on div "Report edition ..." at bounding box center [217, 162] width 10 height 10
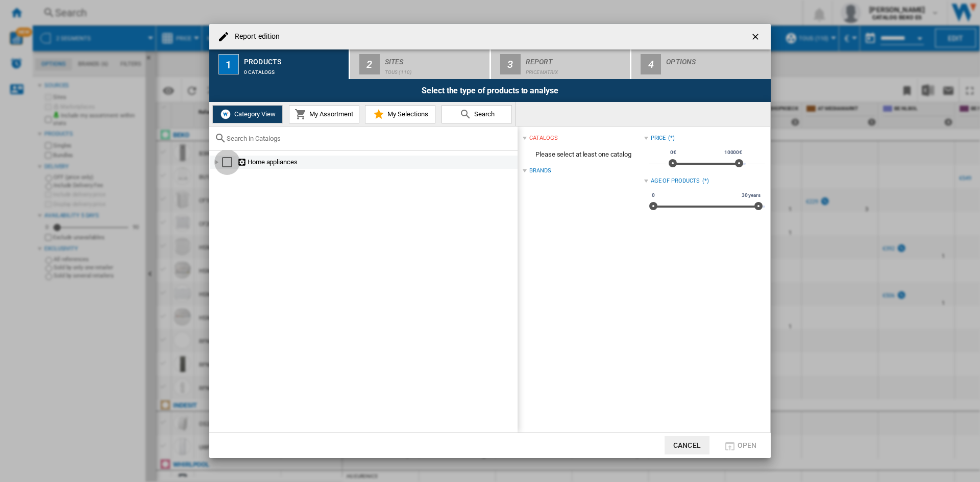
click at [227, 162] on div "Select" at bounding box center [227, 162] width 10 height 10
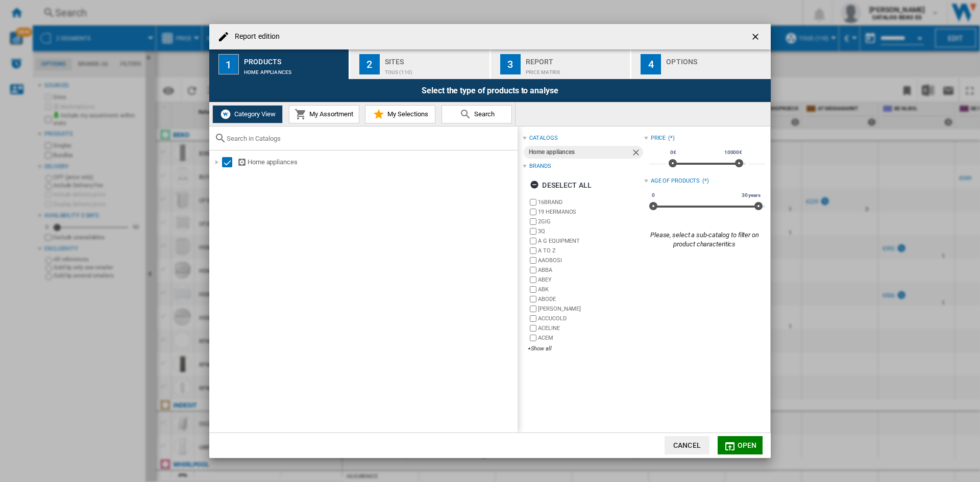
click at [336, 114] on span "My Assortment" at bounding box center [330, 114] width 46 height 8
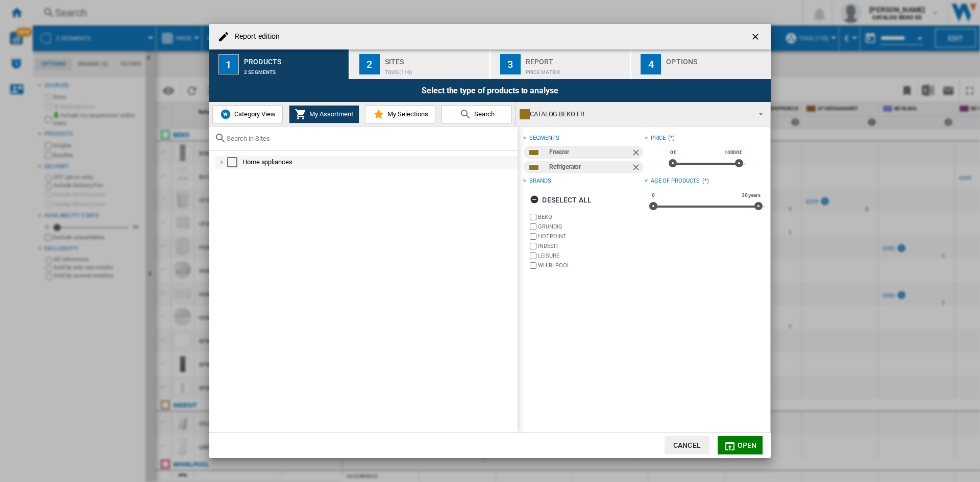
click at [236, 161] on div "Select" at bounding box center [232, 162] width 10 height 10
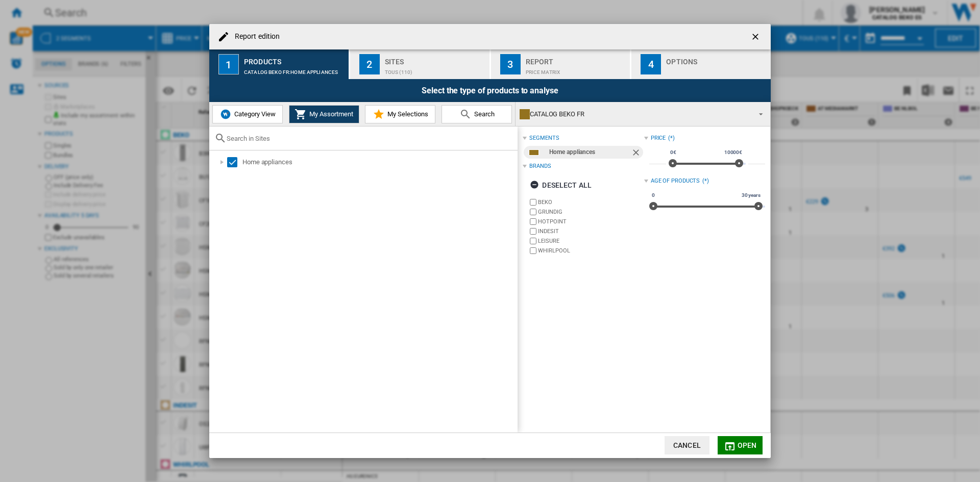
click at [395, 115] on span "My Selections" at bounding box center [406, 114] width 43 height 8
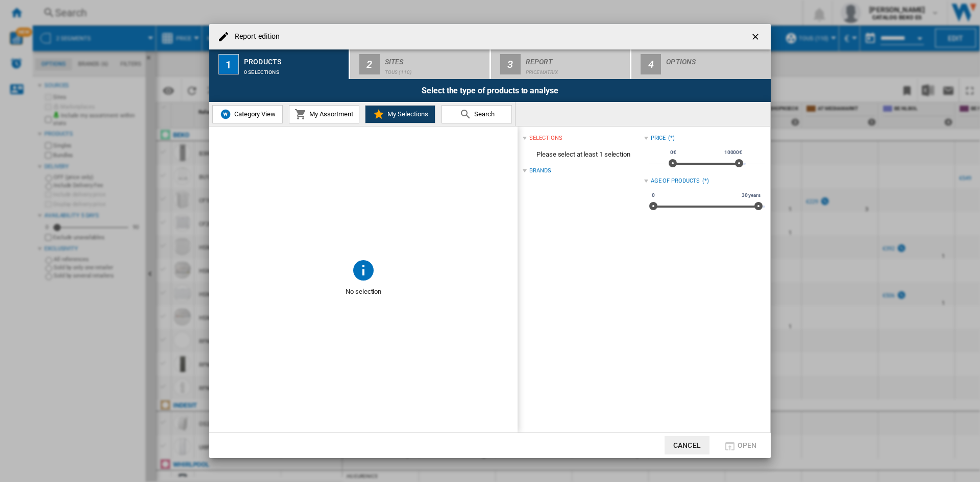
click at [358, 274] on md-icon "Report edition ..." at bounding box center [363, 270] width 24 height 24
click at [473, 115] on span "Search" at bounding box center [483, 114] width 23 height 8
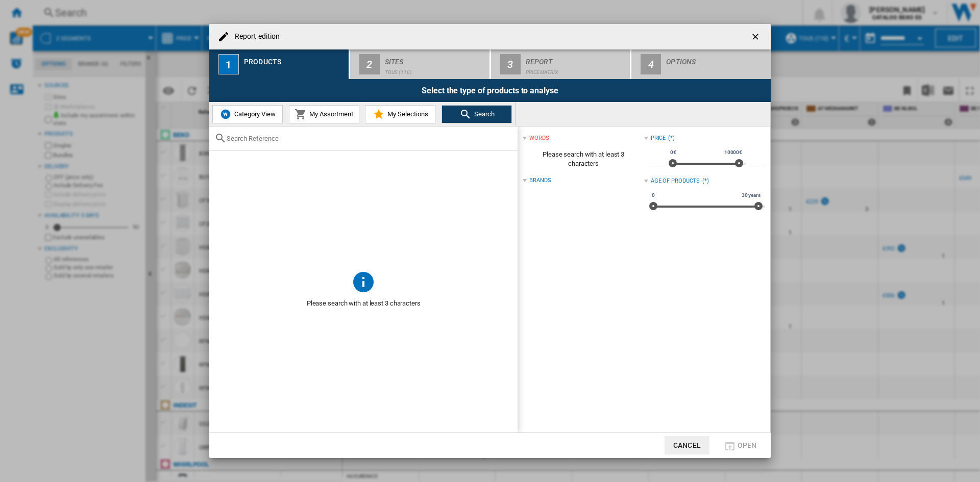
click at [290, 140] on input "Report edition ..." at bounding box center [370, 139] width 286 height 8
click at [263, 139] on input "Report edition ..." at bounding box center [370, 139] width 286 height 8
paste input "GN163241DXBN"
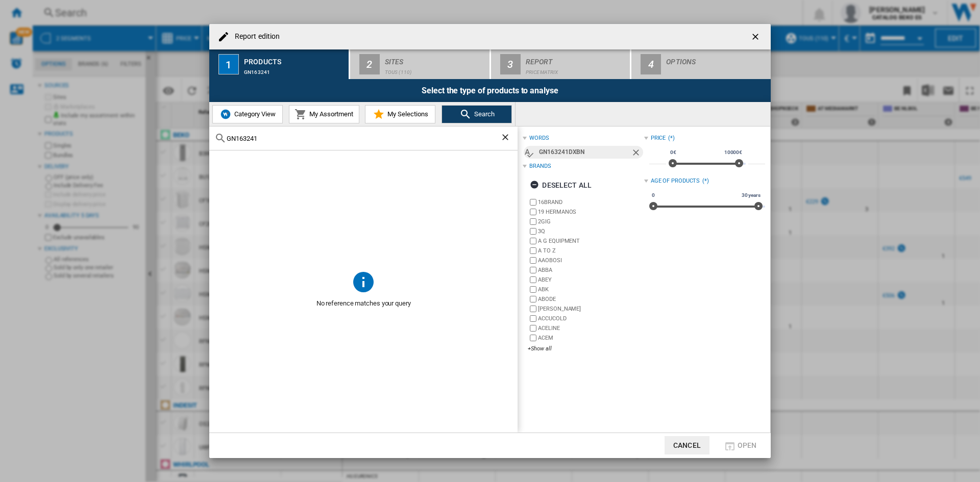
click at [204, 136] on div "Report edition 1 Products GN163241 2 Sites TOUS (110) 3 Report Price Matrix 4 O…" at bounding box center [490, 241] width 980 height 482
paste input "GN1631"
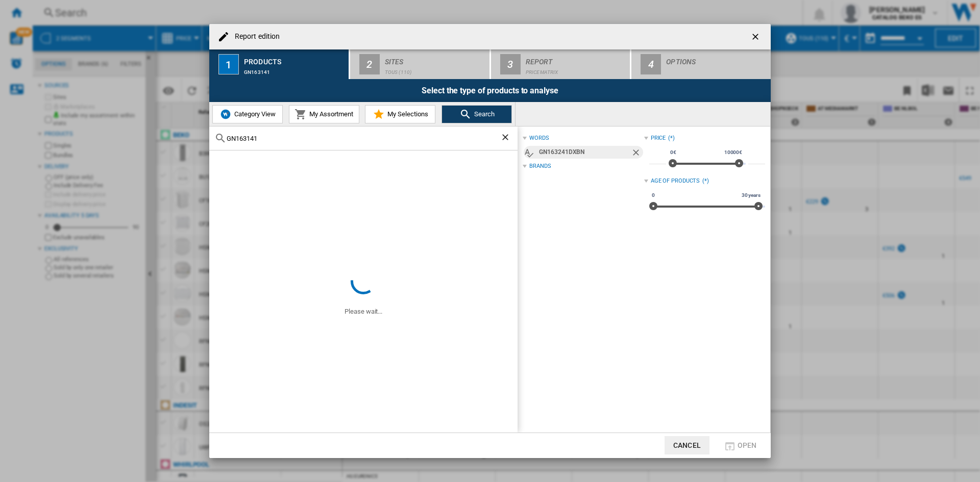
click at [241, 139] on input "GN163141" at bounding box center [364, 139] width 274 height 8
click at [260, 143] on div "GN163141" at bounding box center [363, 139] width 308 height 24
click at [263, 140] on input "GN163141" at bounding box center [364, 139] width 274 height 8
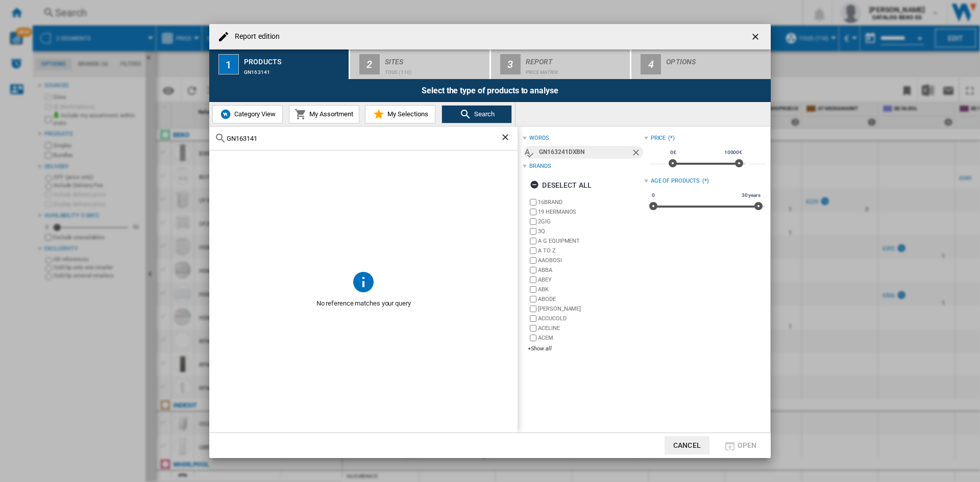
click at [263, 140] on input "GN163141" at bounding box center [364, 139] width 274 height 8
drag, startPoint x: 289, startPoint y: 139, endPoint x: 184, endPoint y: 136, distance: 105.2
click at [184, 136] on div "Report edition 1 Products GN163141 2 Sites TOUS (110) 3 Report Price Matrix 4 O…" at bounding box center [490, 241] width 980 height 482
paste input "GN163240"
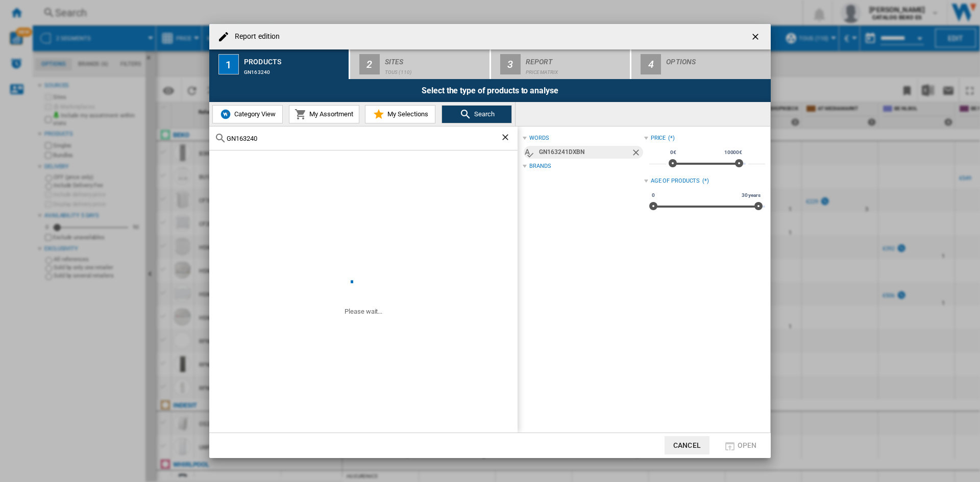
click at [237, 141] on input "GN163240" at bounding box center [364, 139] width 274 height 8
click at [265, 137] on input "GN163240" at bounding box center [364, 139] width 274 height 8
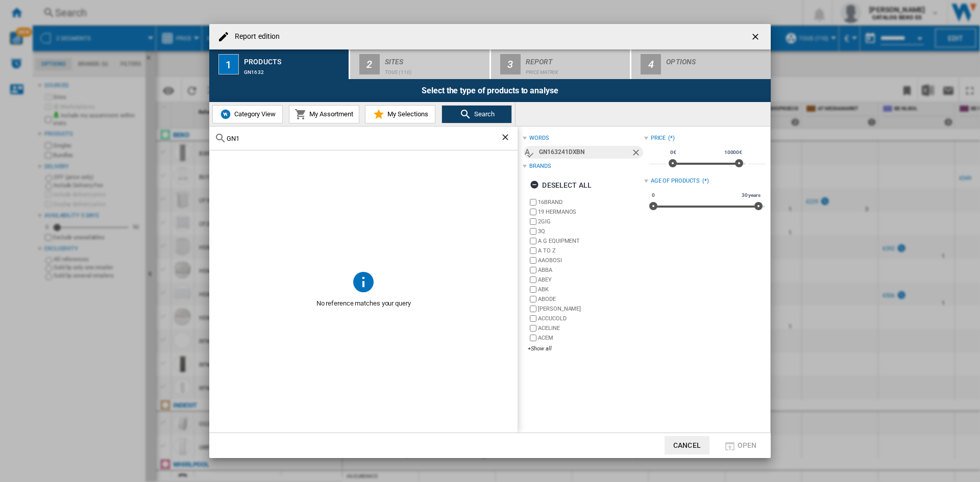
type input "GN1"
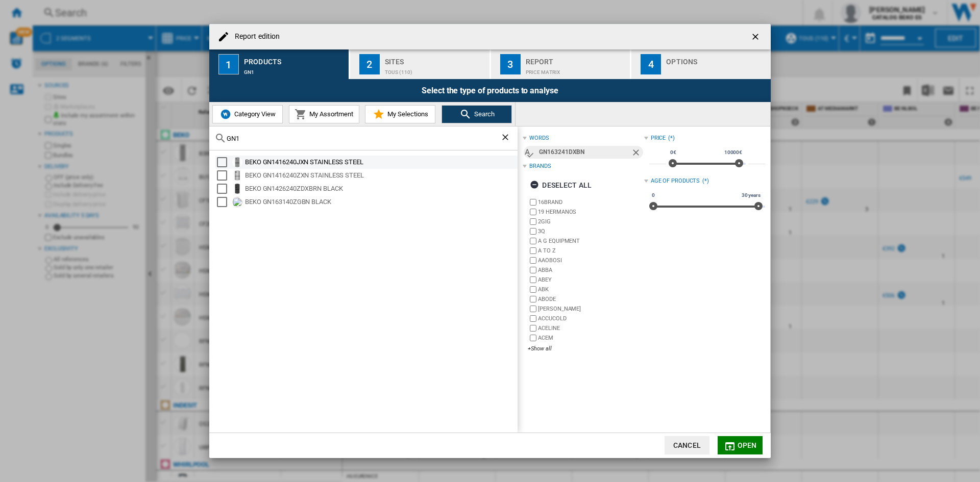
click at [220, 163] on div "Select" at bounding box center [222, 162] width 10 height 10
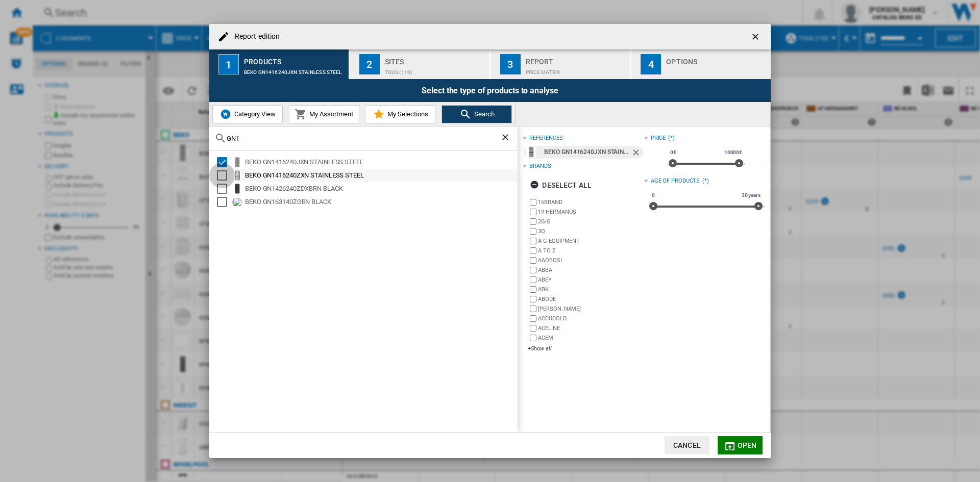
click at [223, 175] on div "Select" at bounding box center [222, 175] width 10 height 10
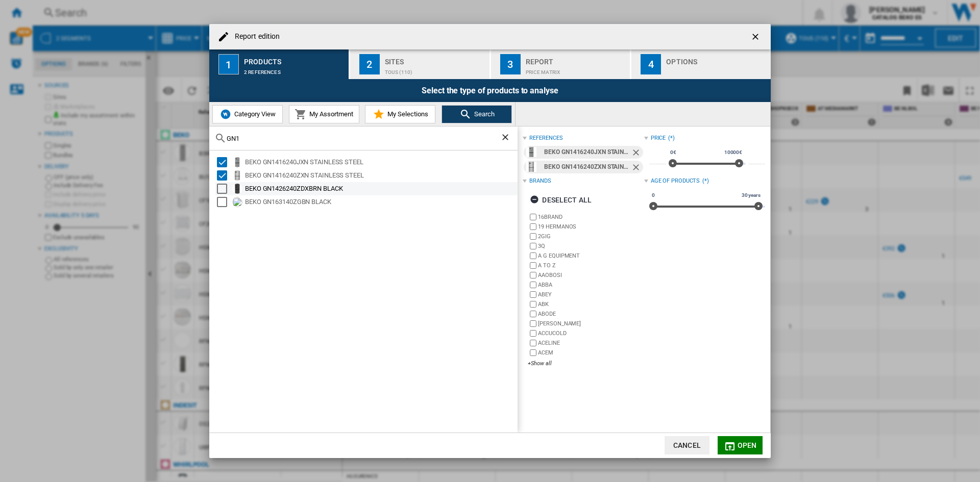
click at [220, 187] on div "Select" at bounding box center [222, 189] width 10 height 10
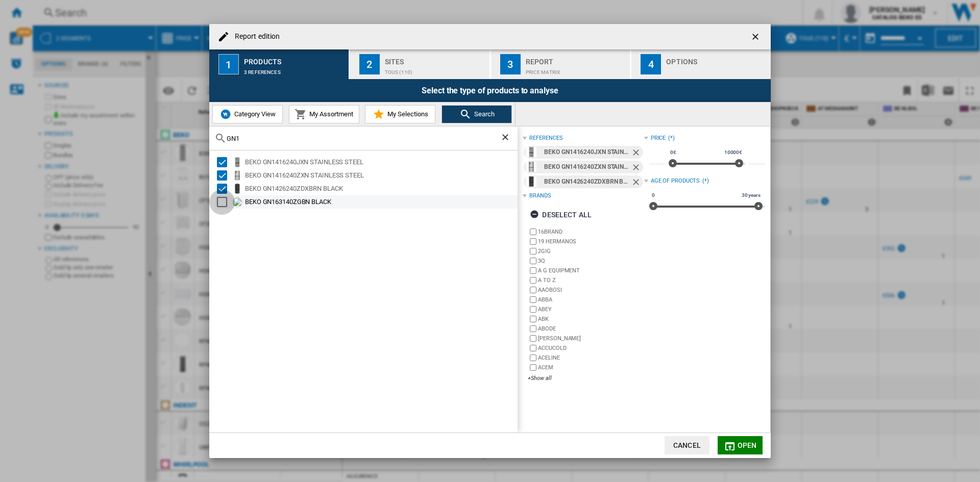
click at [220, 203] on div "Select" at bounding box center [222, 202] width 10 height 10
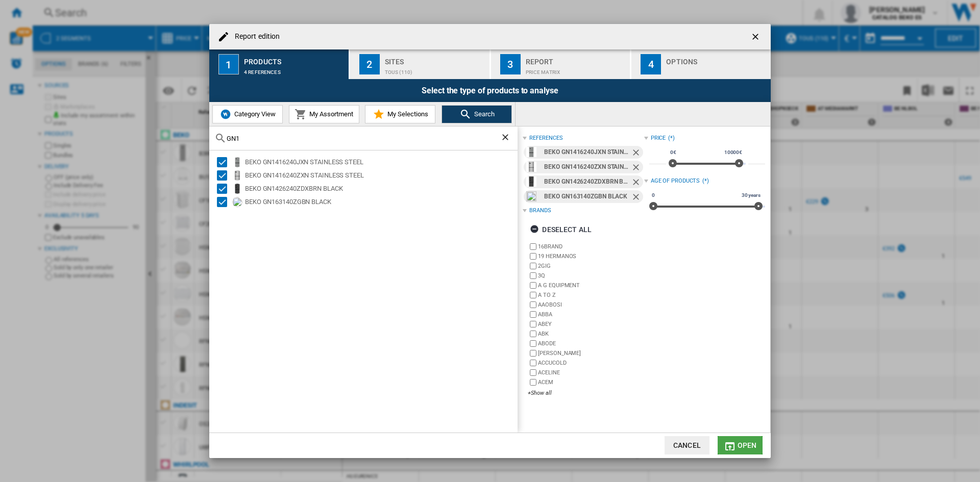
click at [745, 444] on span "Open" at bounding box center [746, 445] width 19 height 8
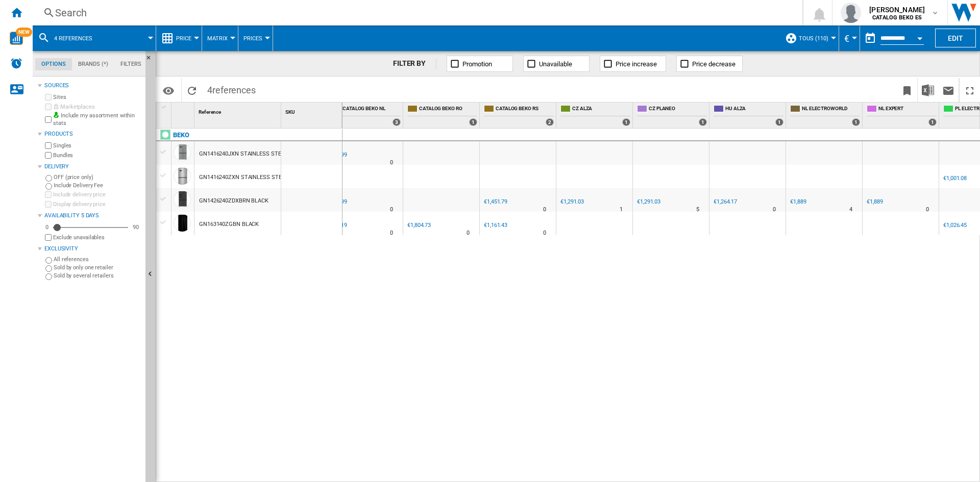
scroll to position [0, 970]
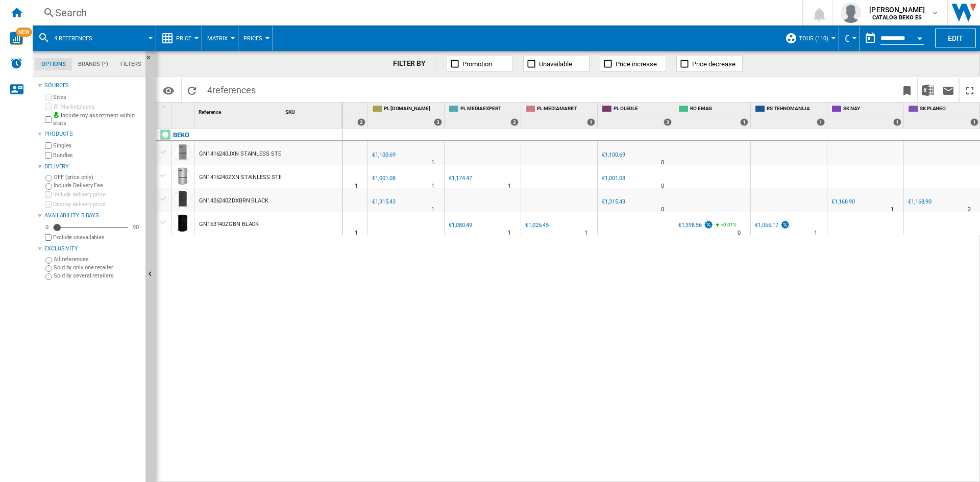
drag, startPoint x: 640, startPoint y: 316, endPoint x: 746, endPoint y: 321, distance: 105.8
click at [280, 86] on span at bounding box center [420, 90] width 318 height 24
click at [948, 40] on button "Edit" at bounding box center [955, 38] width 41 height 19
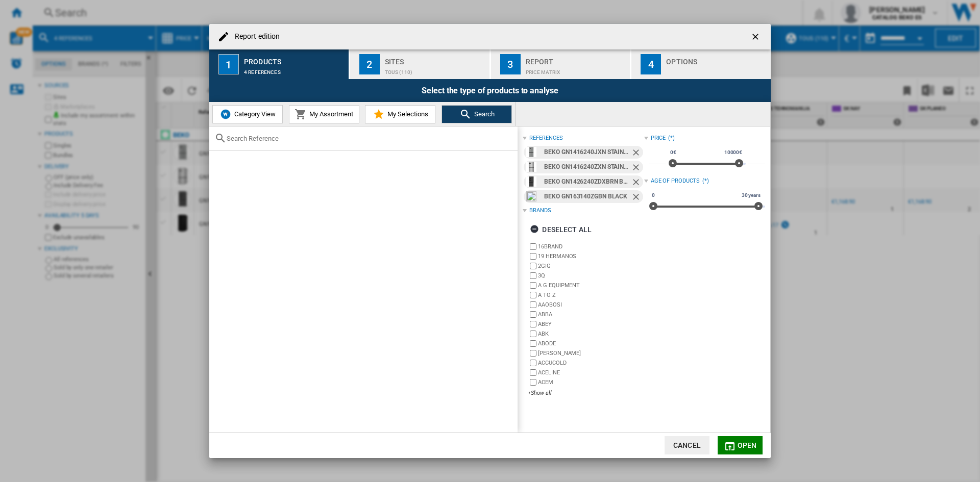
click at [636, 197] on ng-md-icon "Remove" at bounding box center [637, 198] width 12 height 12
click at [633, 182] on ng-md-icon "Remove" at bounding box center [637, 183] width 12 height 12
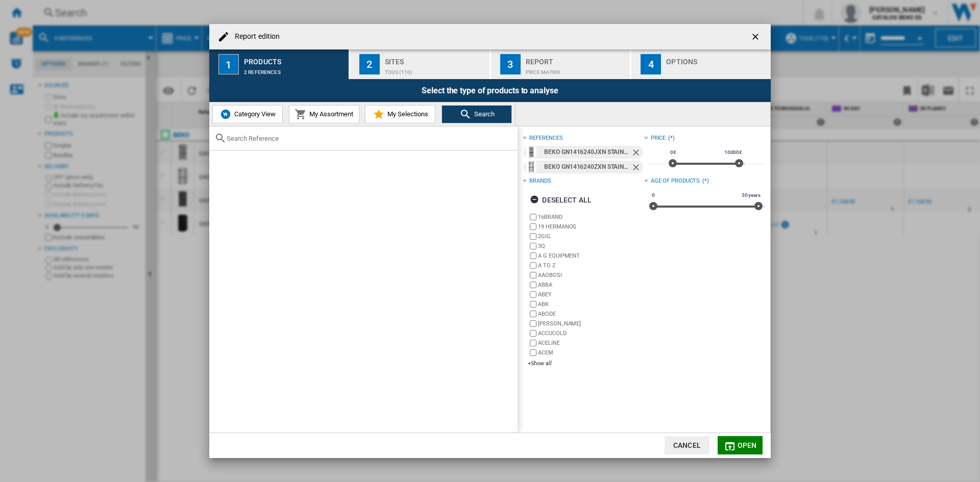
click at [631, 167] on ng-md-icon "Remove" at bounding box center [637, 168] width 12 height 12
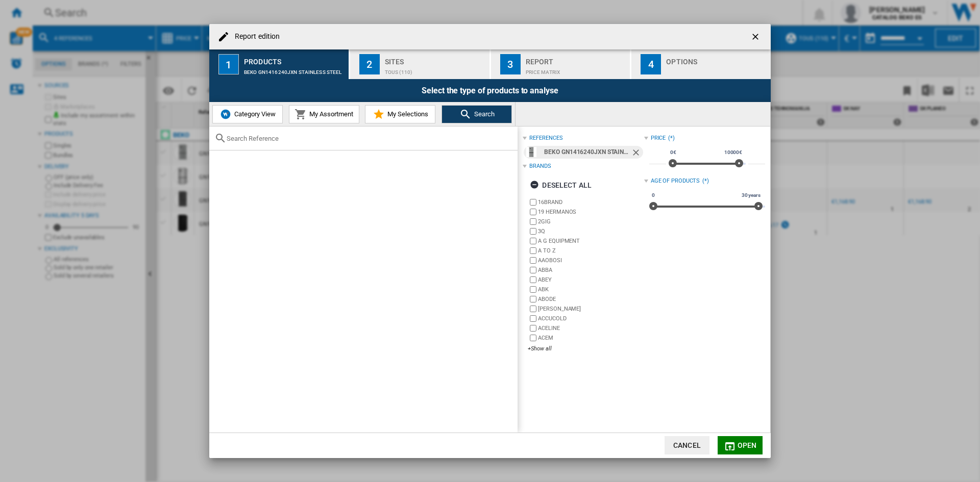
click at [631, 155] on ng-md-icon "Remove" at bounding box center [637, 153] width 12 height 12
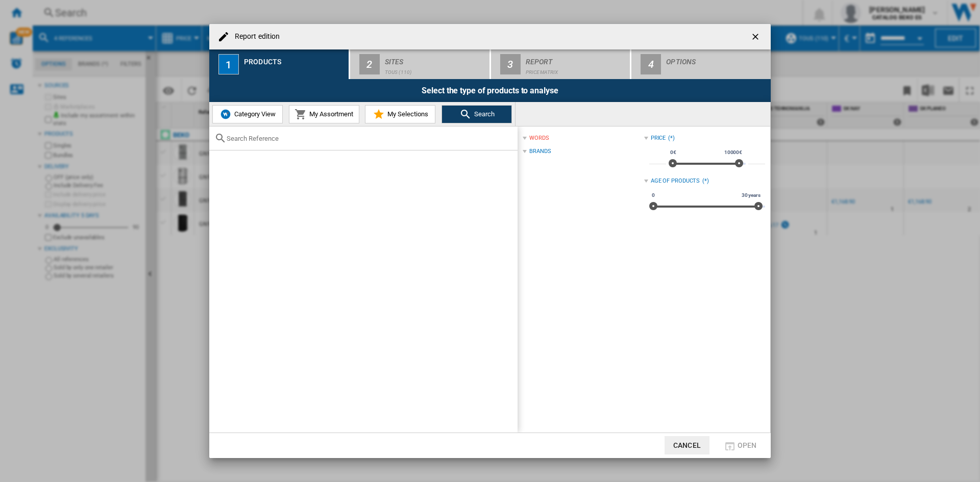
click at [308, 134] on div "Report edition ..." at bounding box center [363, 139] width 308 height 24
click at [308, 140] on input "Report edition ..." at bounding box center [370, 139] width 286 height 8
paste input "7290347622"
type input "7290347622"
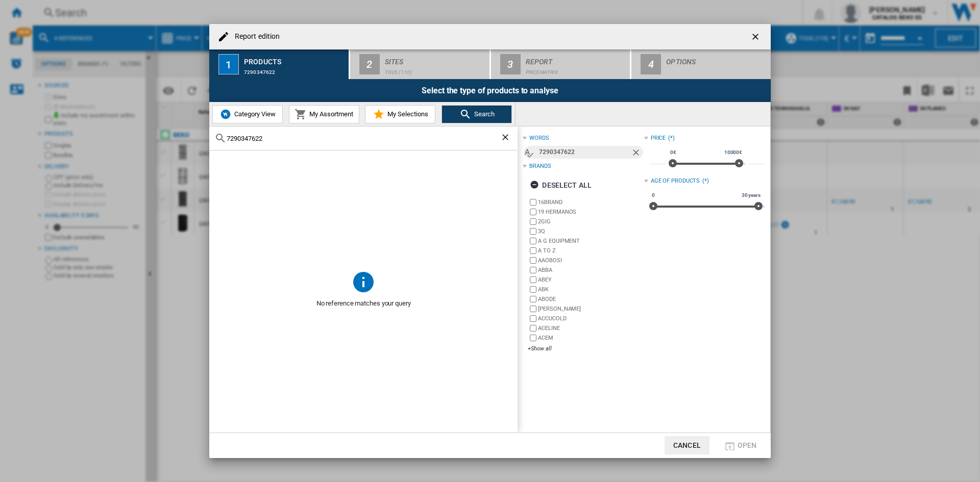
click at [406, 123] on div "Category View My Assortment My Selections Search" at bounding box center [362, 114] width 306 height 24
click at [406, 117] on span "My Selections" at bounding box center [406, 114] width 43 height 8
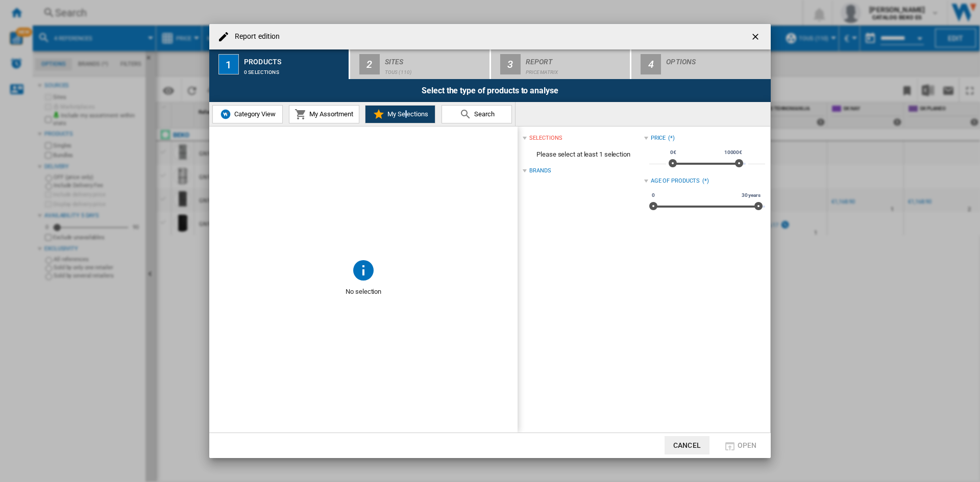
click at [480, 115] on span "Search" at bounding box center [483, 114] width 23 height 8
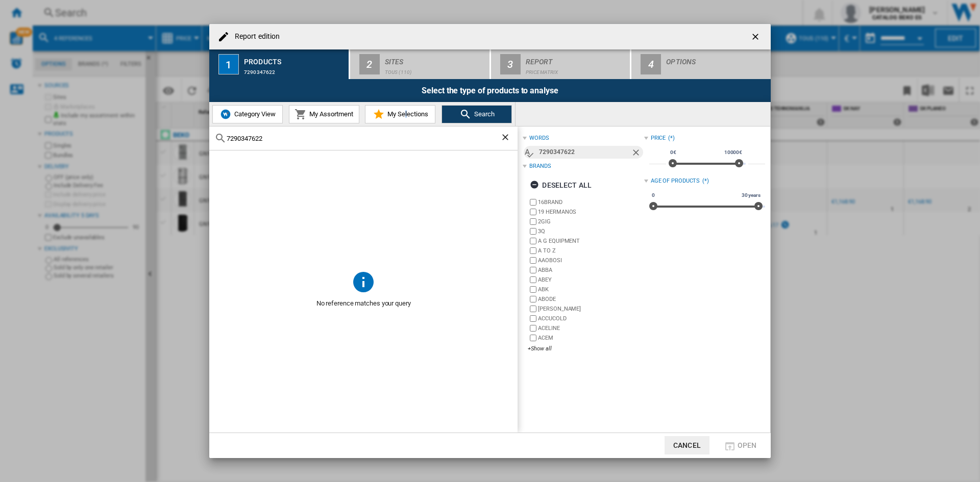
click at [331, 117] on span "My Assortment" at bounding box center [330, 114] width 46 height 8
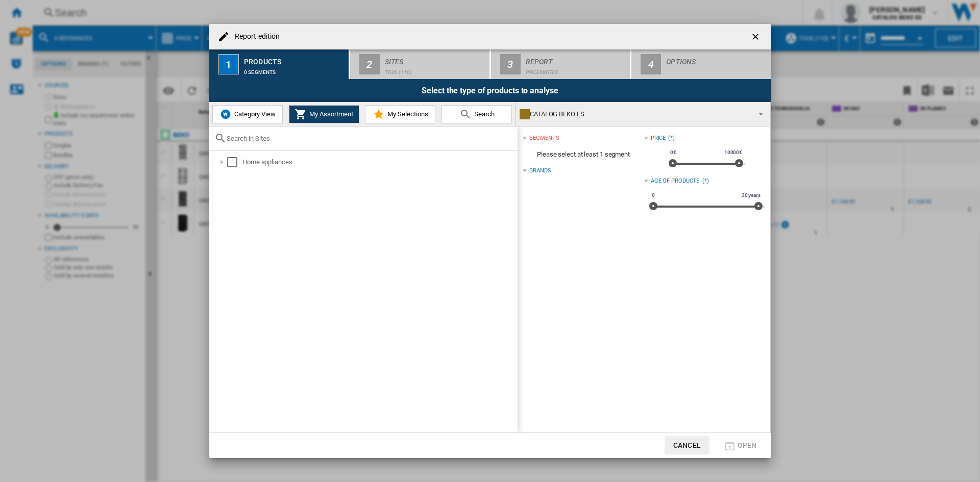
click at [259, 139] on input "Report edition ..." at bounding box center [370, 139] width 286 height 8
click at [459, 119] on md-icon "Report edition ..." at bounding box center [465, 114] width 12 height 12
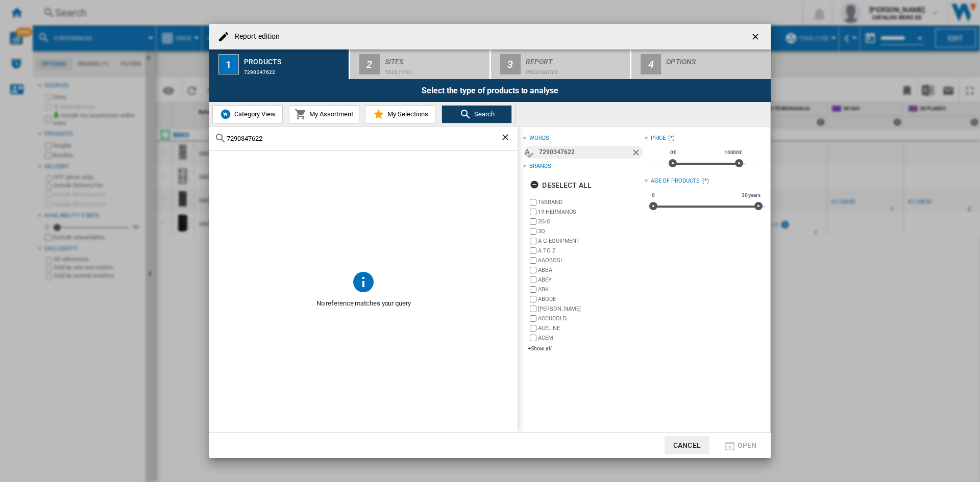
click at [342, 137] on input "7290347622" at bounding box center [364, 139] width 274 height 8
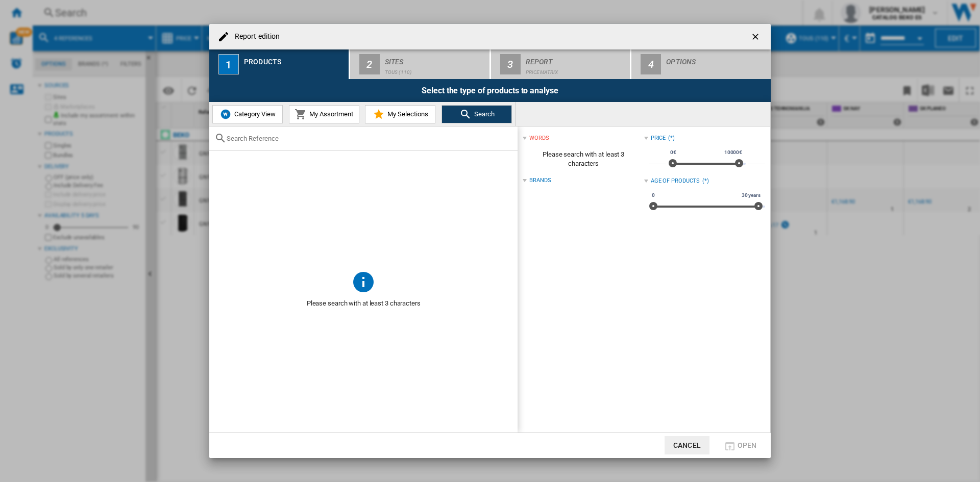
paste input "GN16"
click at [240, 142] on input "GN16" at bounding box center [364, 139] width 274 height 8
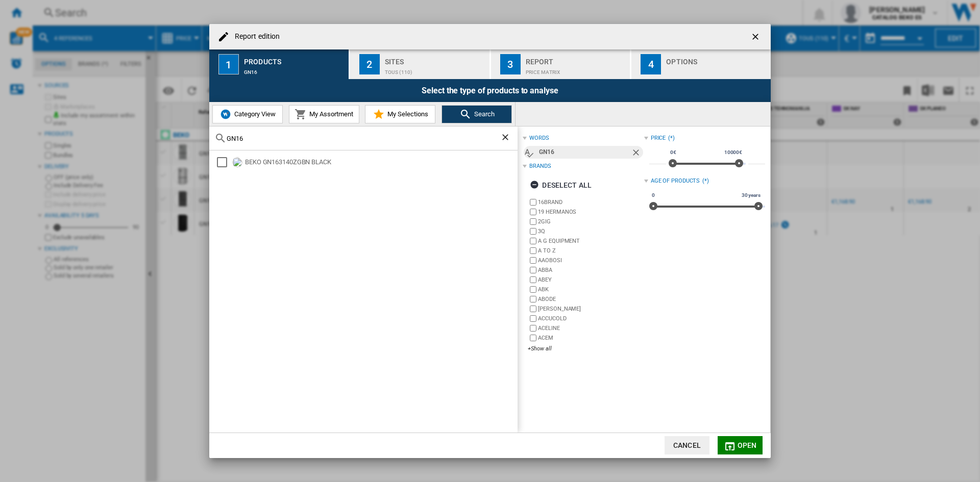
type input "GN16"
click at [256, 143] on div "GN16" at bounding box center [363, 139] width 308 height 24
click at [255, 139] on input "GN16" at bounding box center [364, 139] width 274 height 8
click at [225, 162] on div "Select" at bounding box center [222, 162] width 10 height 10
click at [740, 448] on span "Open" at bounding box center [746, 445] width 19 height 8
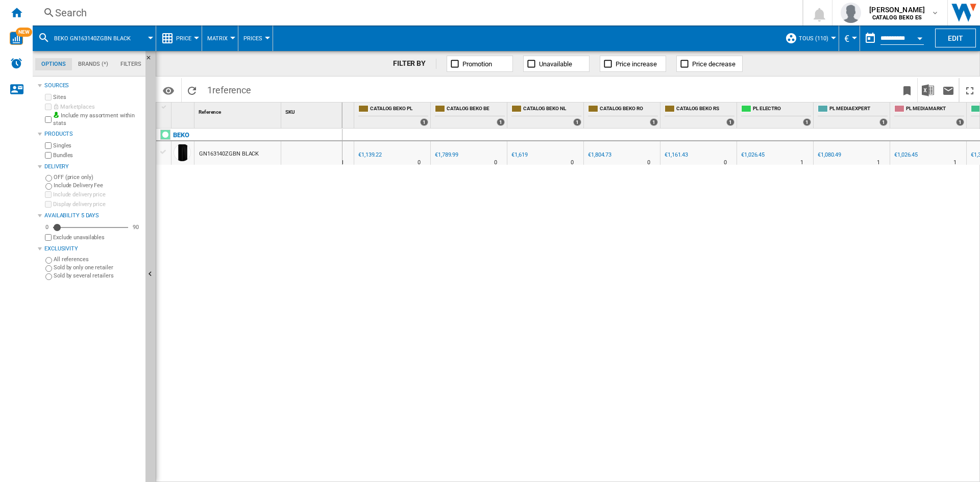
scroll to position [0, 106]
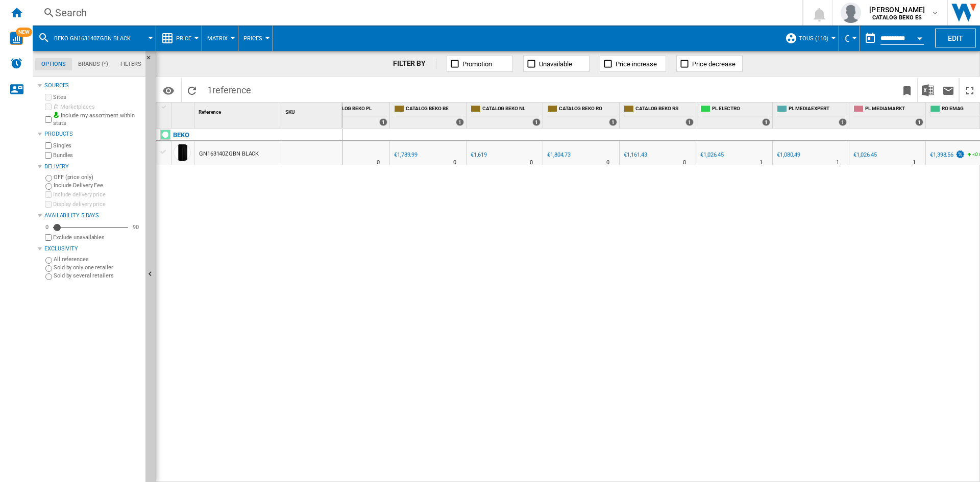
drag, startPoint x: 395, startPoint y: 231, endPoint x: 442, endPoint y: 233, distance: 47.5
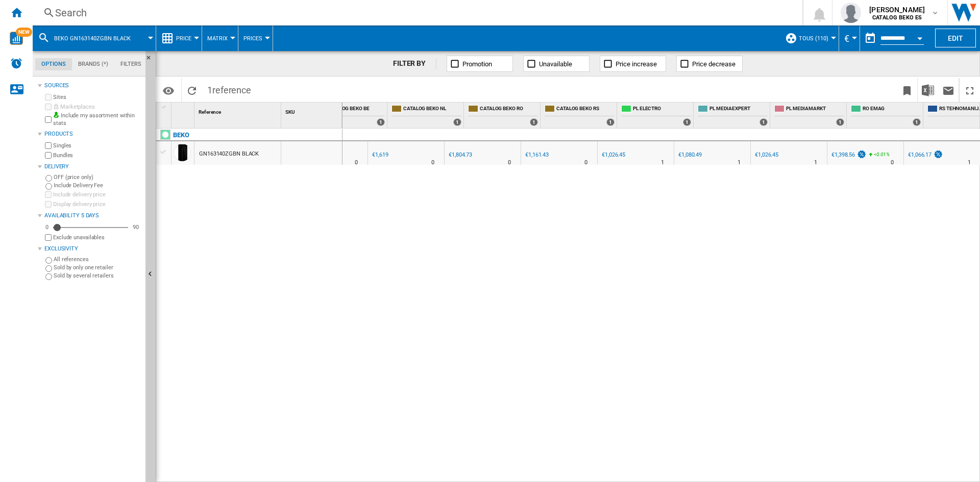
scroll to position [0, 204]
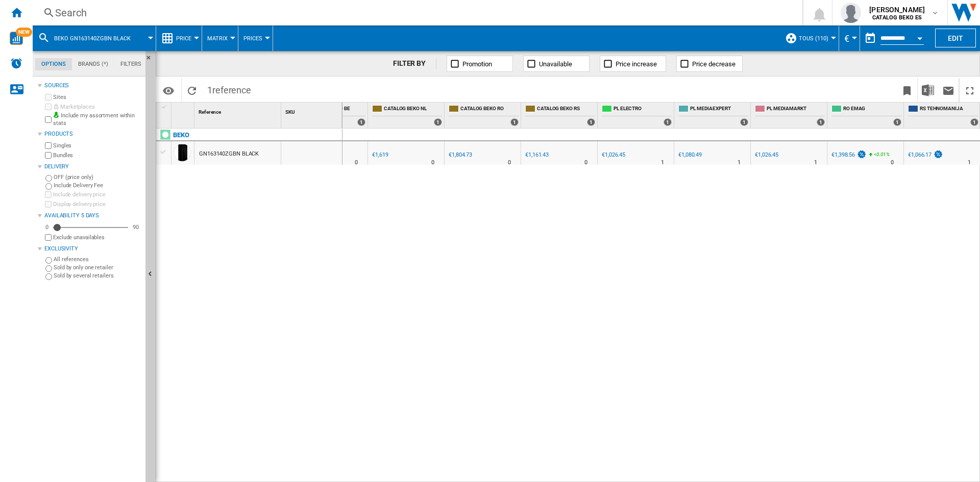
drag, startPoint x: 430, startPoint y: 235, endPoint x: 474, endPoint y: 242, distance: 44.5
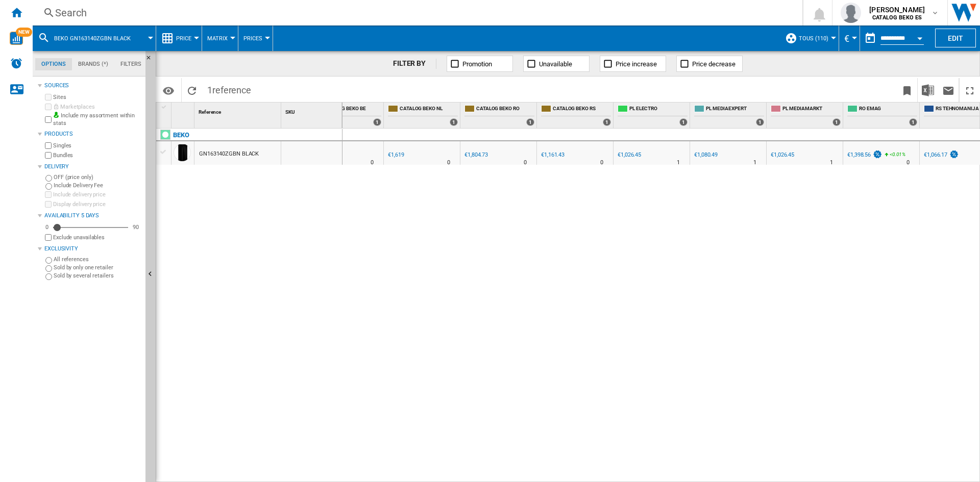
scroll to position [0, 0]
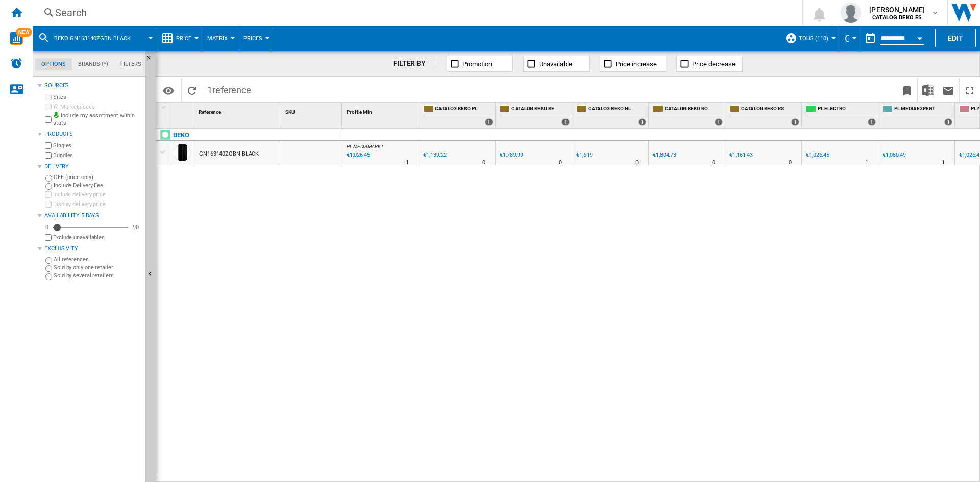
drag, startPoint x: 703, startPoint y: 202, endPoint x: 581, endPoint y: 214, distance: 122.6
click at [445, 153] on div "€1,139.22" at bounding box center [434, 155] width 23 height 7
click at [232, 153] on div "GN163140ZGBN BLACK" at bounding box center [229, 153] width 60 height 23
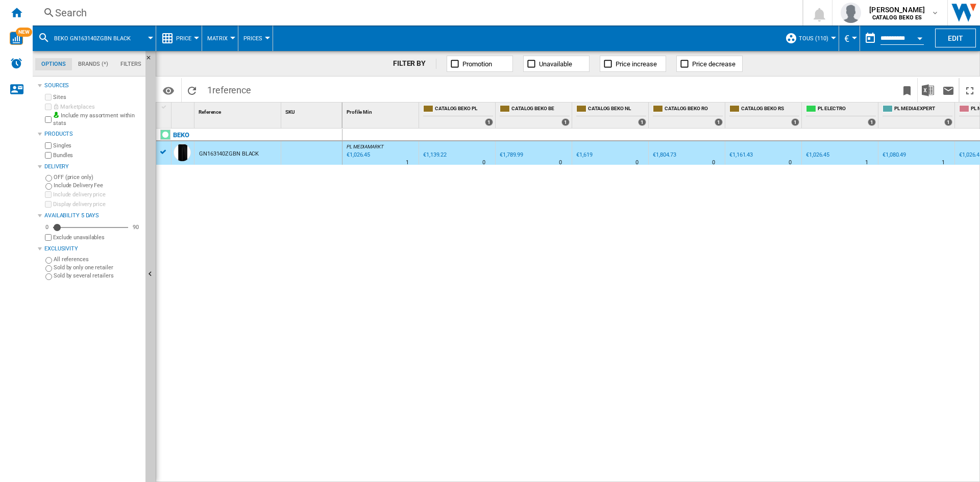
click at [233, 153] on div "GN163140ZGBN BLACK" at bounding box center [229, 153] width 60 height 23
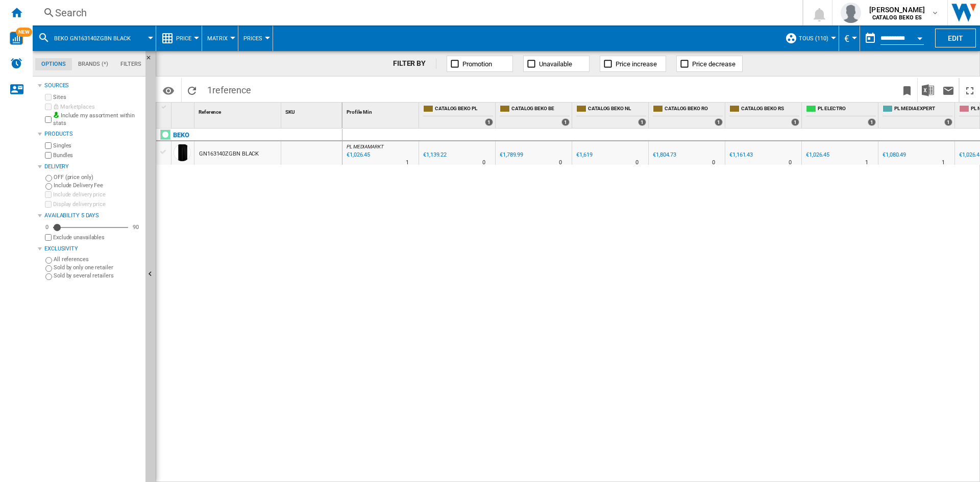
click at [233, 153] on div "GN163140ZGBN BLACK" at bounding box center [229, 153] width 60 height 23
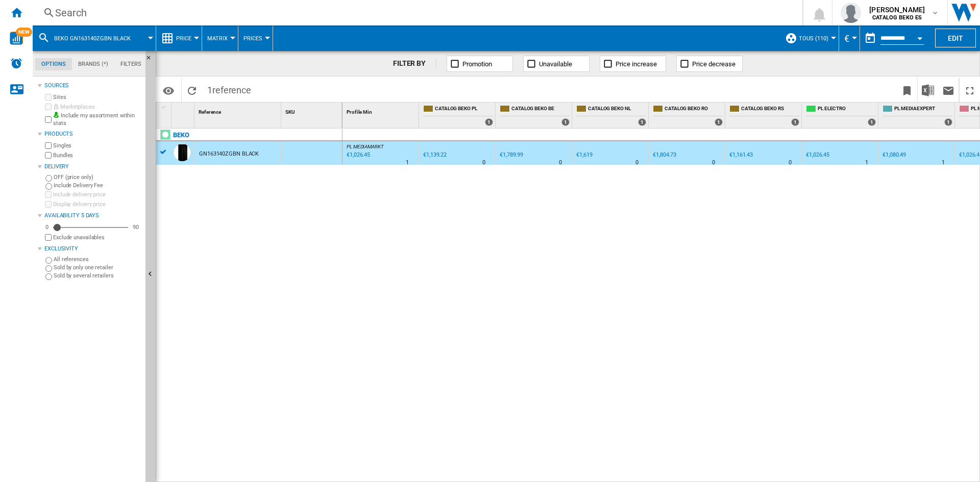
click at [196, 37] on div at bounding box center [196, 38] width 5 height 3
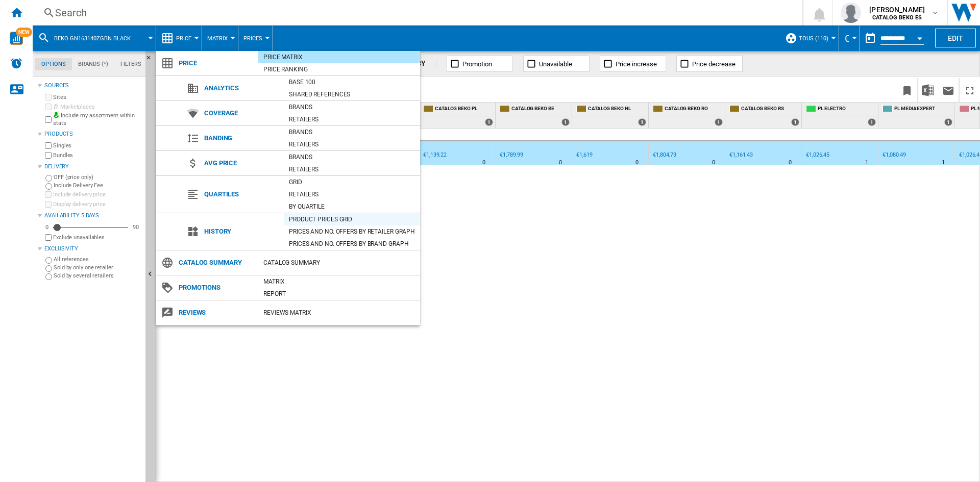
click at [305, 216] on div "Product prices grid" at bounding box center [352, 219] width 136 height 10
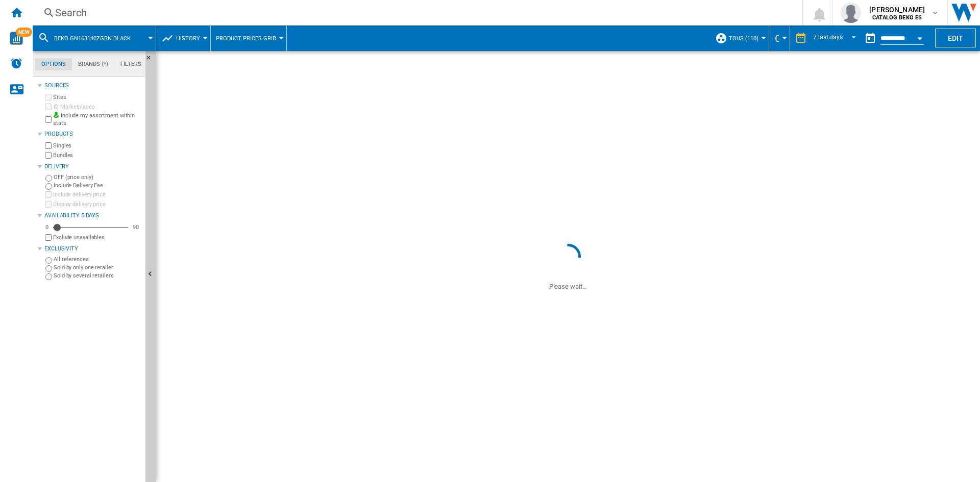
click at [203, 38] on div at bounding box center [205, 38] width 5 height 3
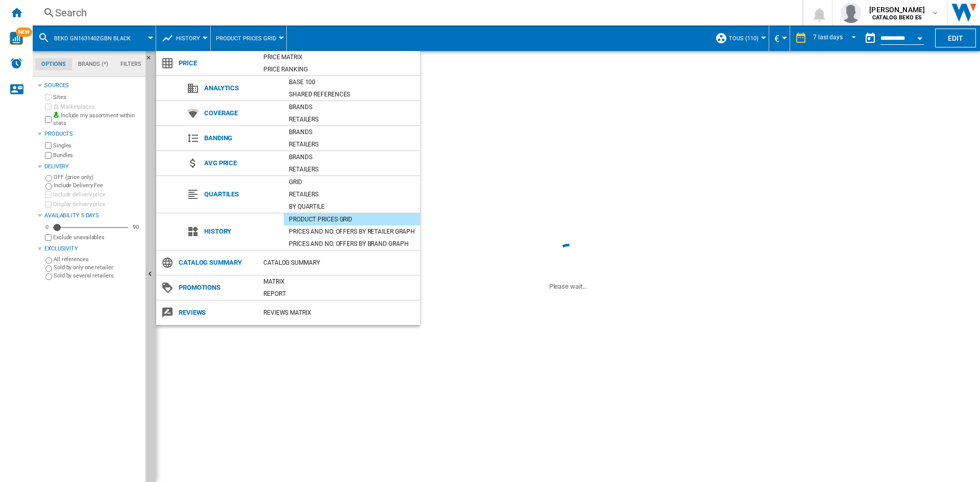
click at [202, 38] on md-backdrop at bounding box center [490, 241] width 980 height 482
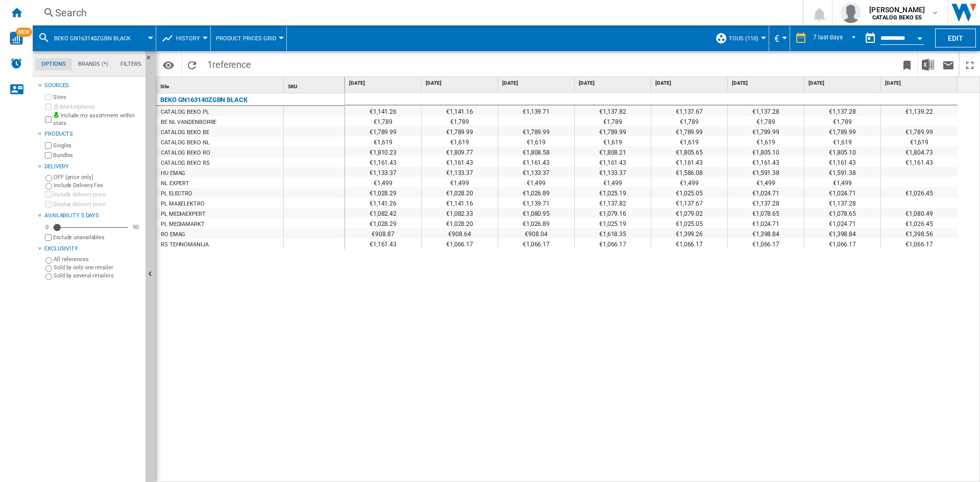
click at [273, 38] on span "Product prices grid" at bounding box center [246, 38] width 60 height 7
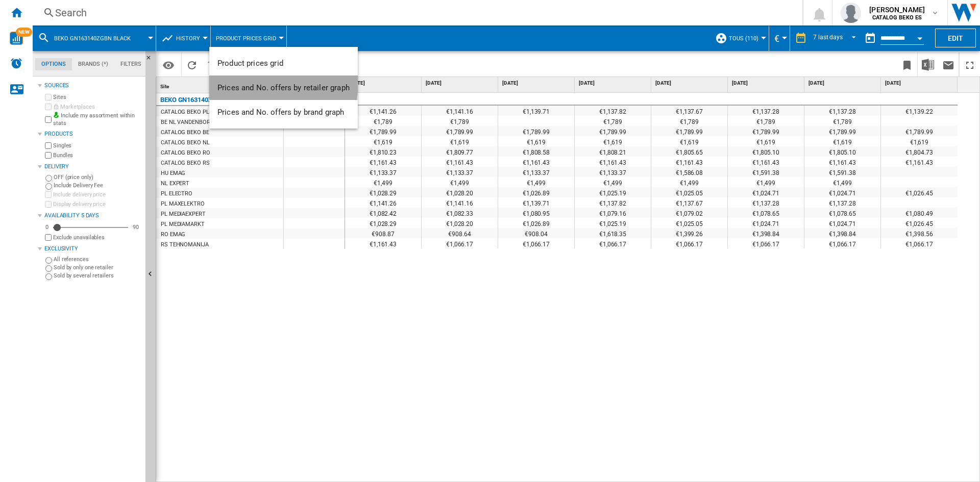
click at [281, 84] on span "Prices and No. offers by retailer graph" at bounding box center [283, 87] width 132 height 9
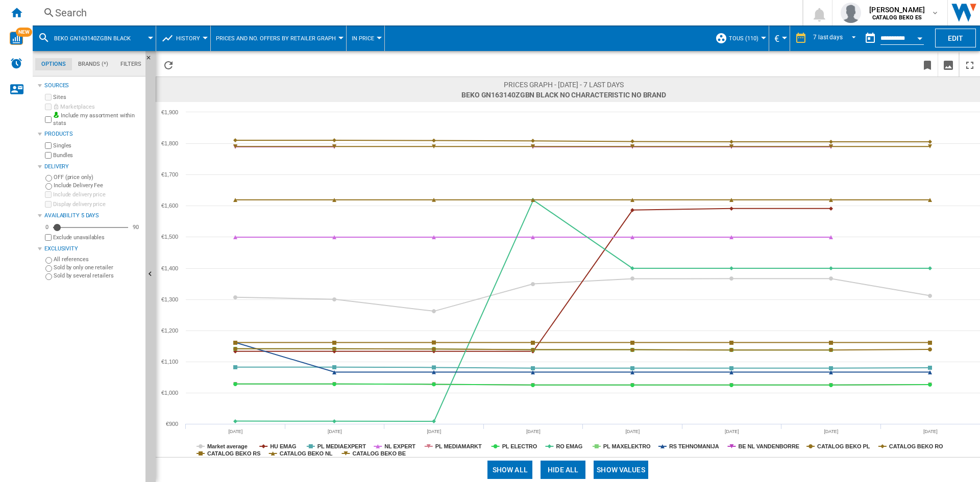
click at [360, 41] on span "In price" at bounding box center [363, 38] width 22 height 7
click at [843, 37] on md-backdrop at bounding box center [490, 241] width 980 height 482
click at [854, 39] on span "REPORTS.WIZARD.STEPS.REPORT.STEPS.REPORT_OPTIONS.PERIOD: 7 last days" at bounding box center [851, 37] width 12 height 9
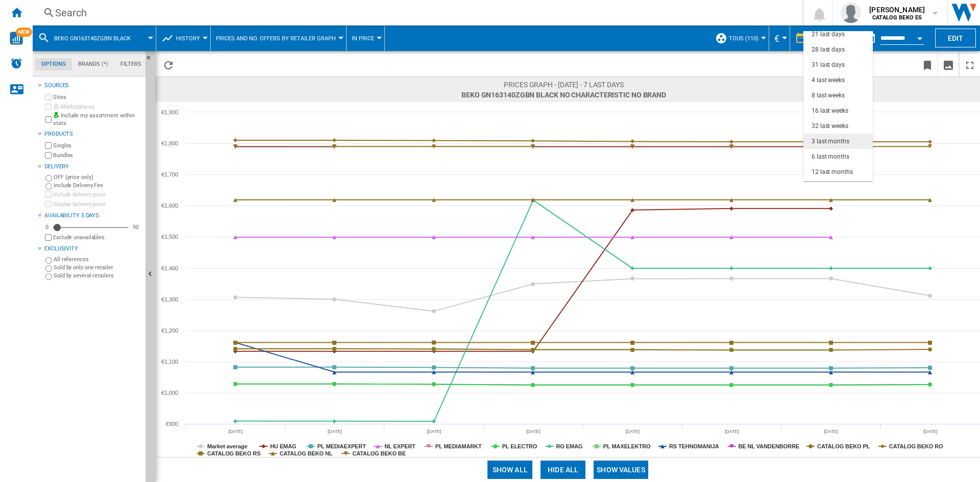
scroll to position [64, 0]
click at [838, 155] on div "12 last months" at bounding box center [831, 158] width 41 height 9
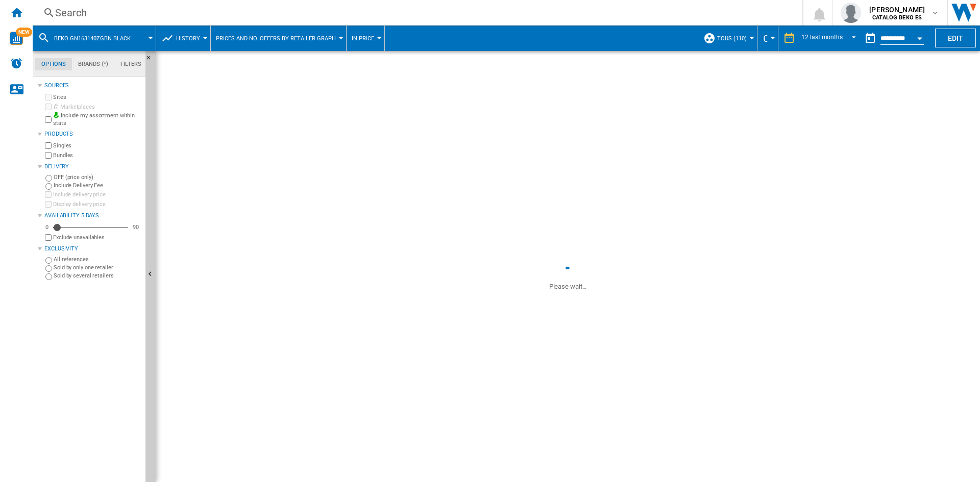
click at [152, 38] on div at bounding box center [150, 38] width 5 height 3
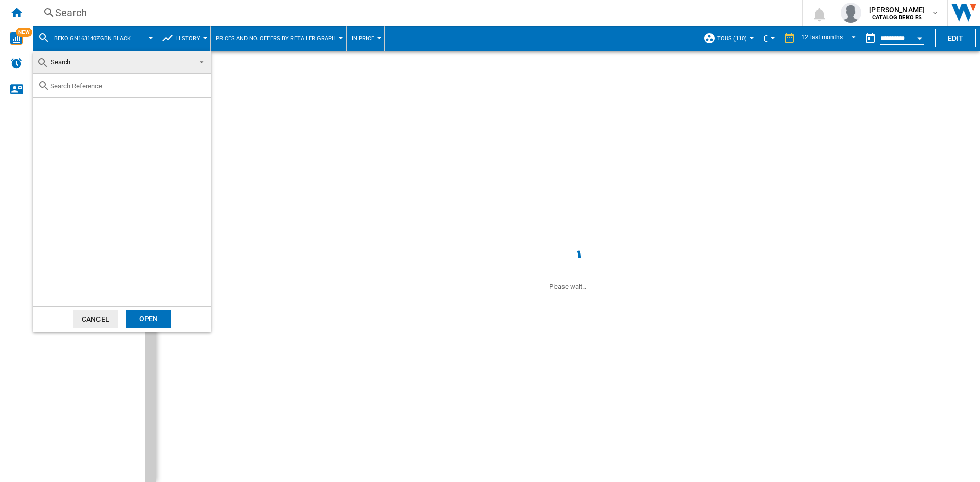
click at [152, 38] on md-backdrop at bounding box center [490, 241] width 980 height 482
